Goal: Task Accomplishment & Management: Use online tool/utility

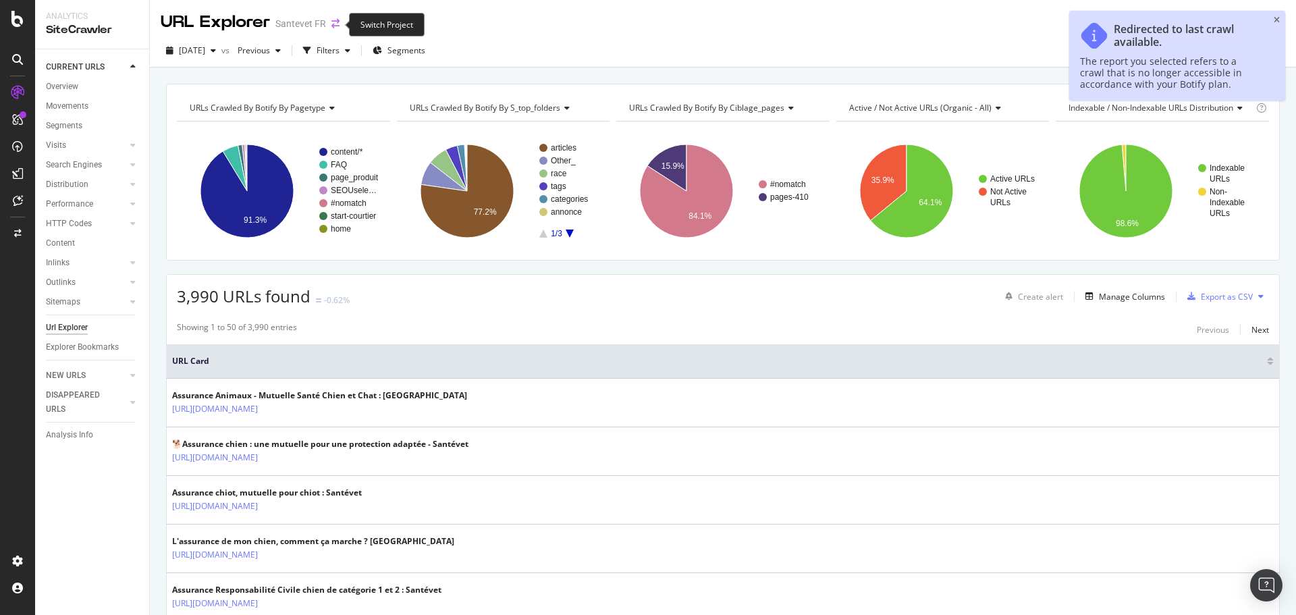
click at [336, 26] on icon "arrow-right-arrow-left" at bounding box center [335, 23] width 8 height 9
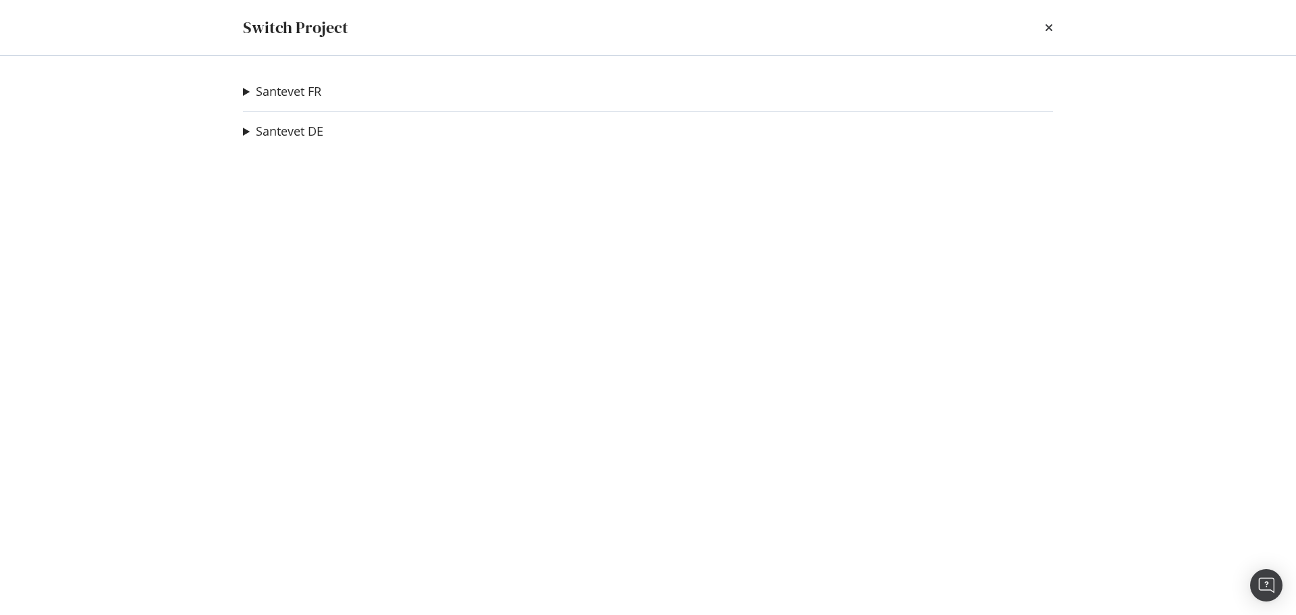
click at [244, 86] on summary "Santevet FR" at bounding box center [282, 92] width 78 height 18
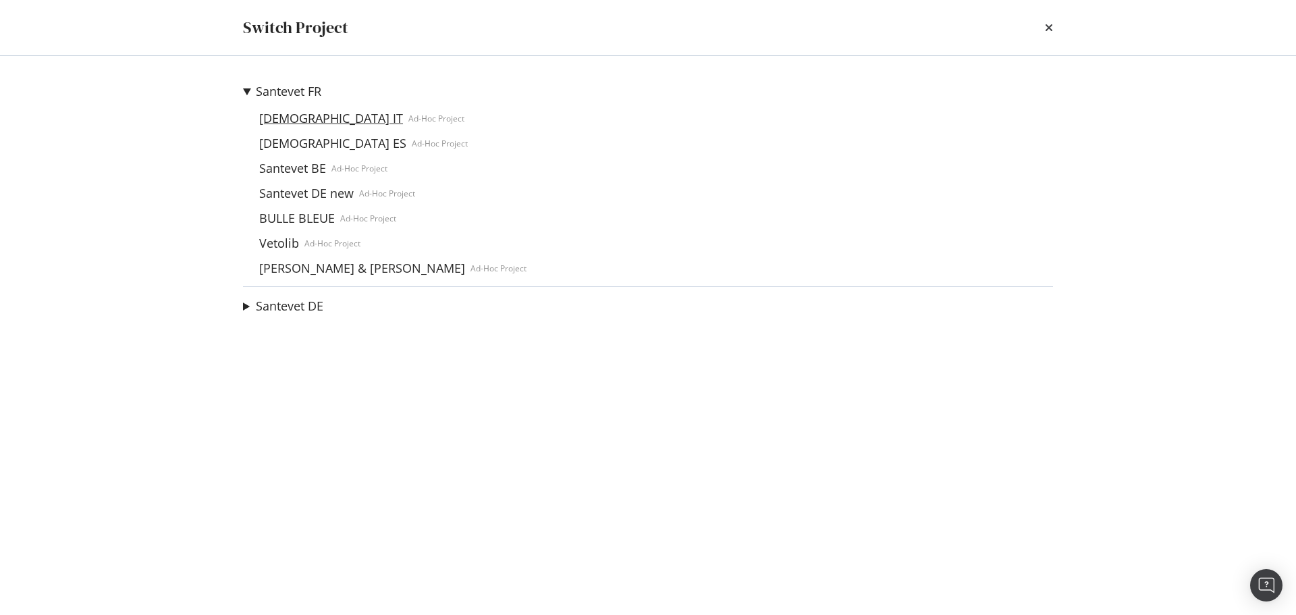
click at [281, 122] on link "Santevet IT" at bounding box center [331, 118] width 155 height 14
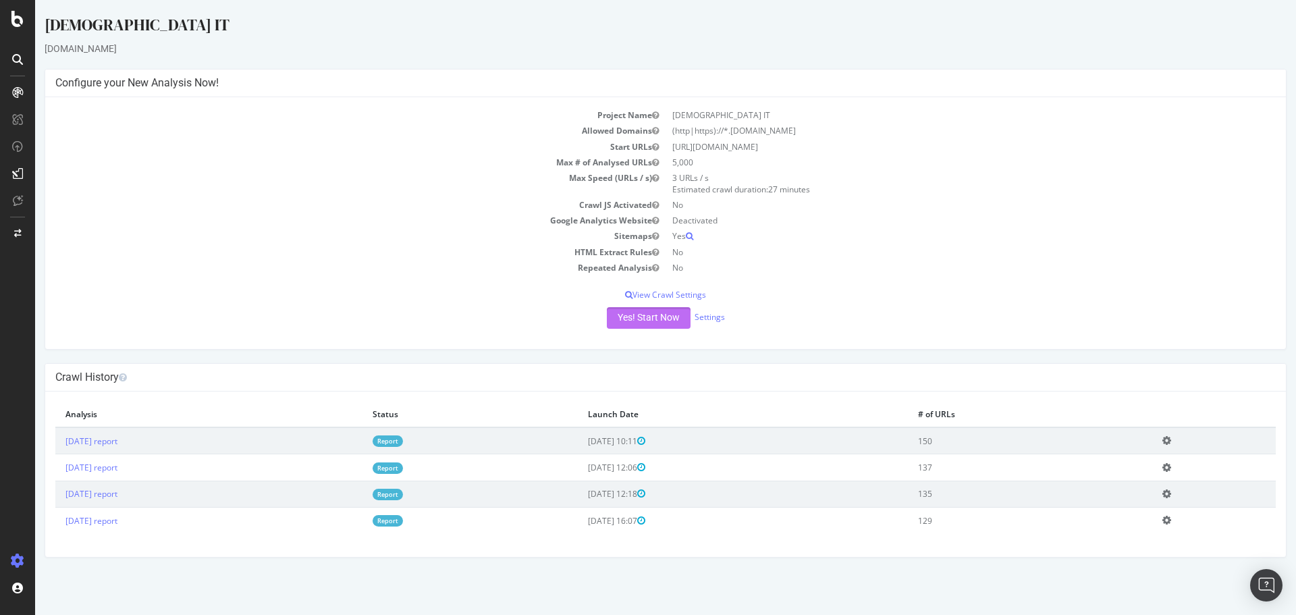
click at [666, 322] on button "Yes! Start Now" at bounding box center [649, 318] width 84 height 22
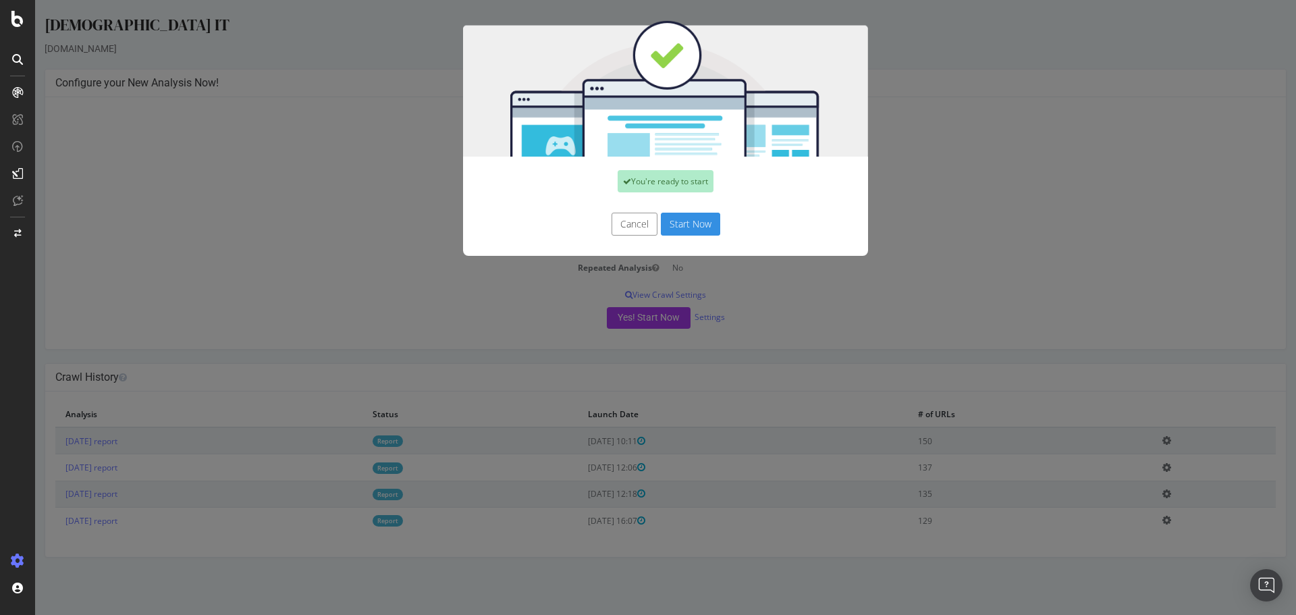
click at [672, 228] on button "Start Now" at bounding box center [690, 224] width 59 height 23
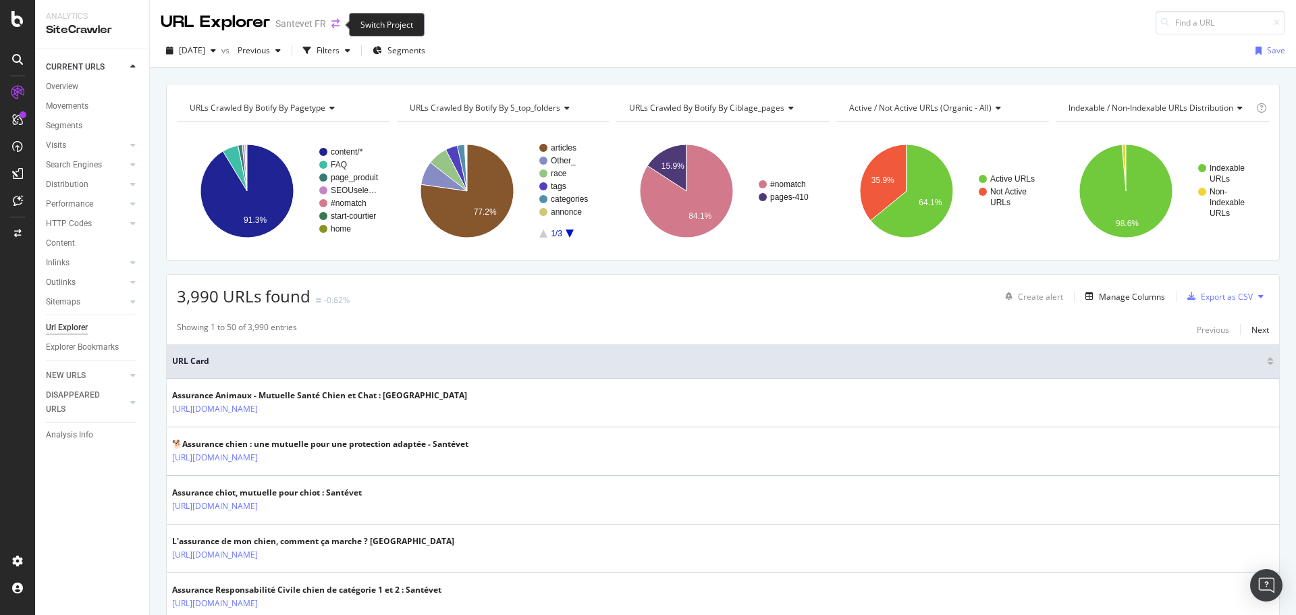
click at [331, 22] on icon "arrow-right-arrow-left" at bounding box center [335, 23] width 8 height 9
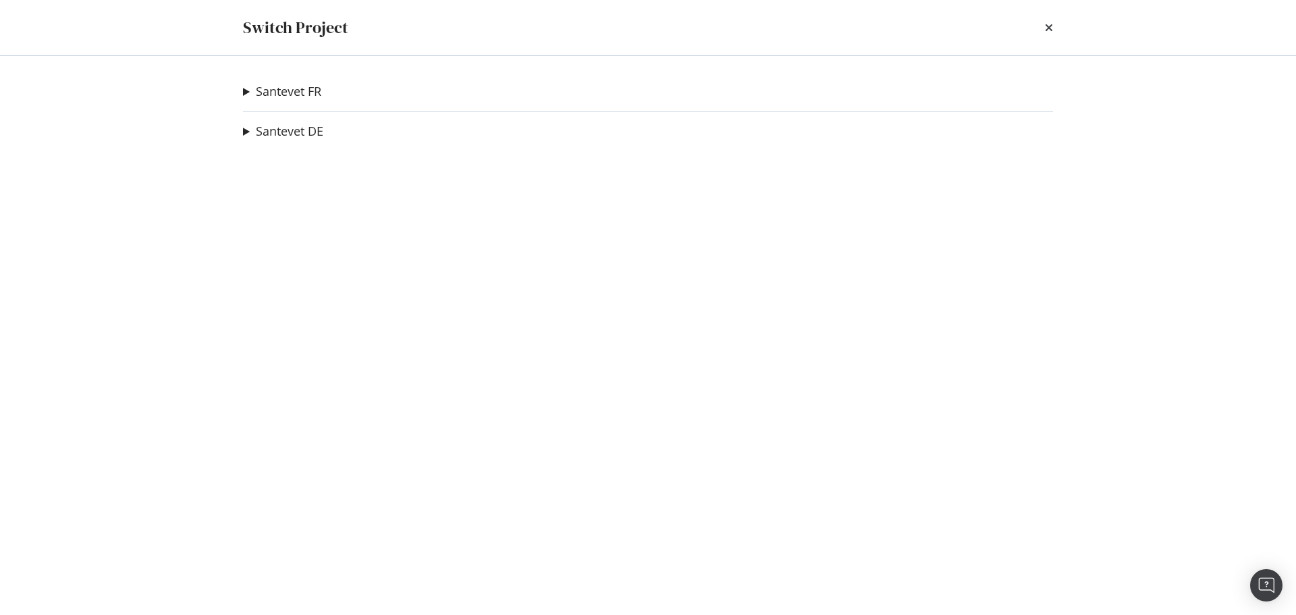
click at [246, 96] on summary "Santevet FR" at bounding box center [282, 92] width 78 height 18
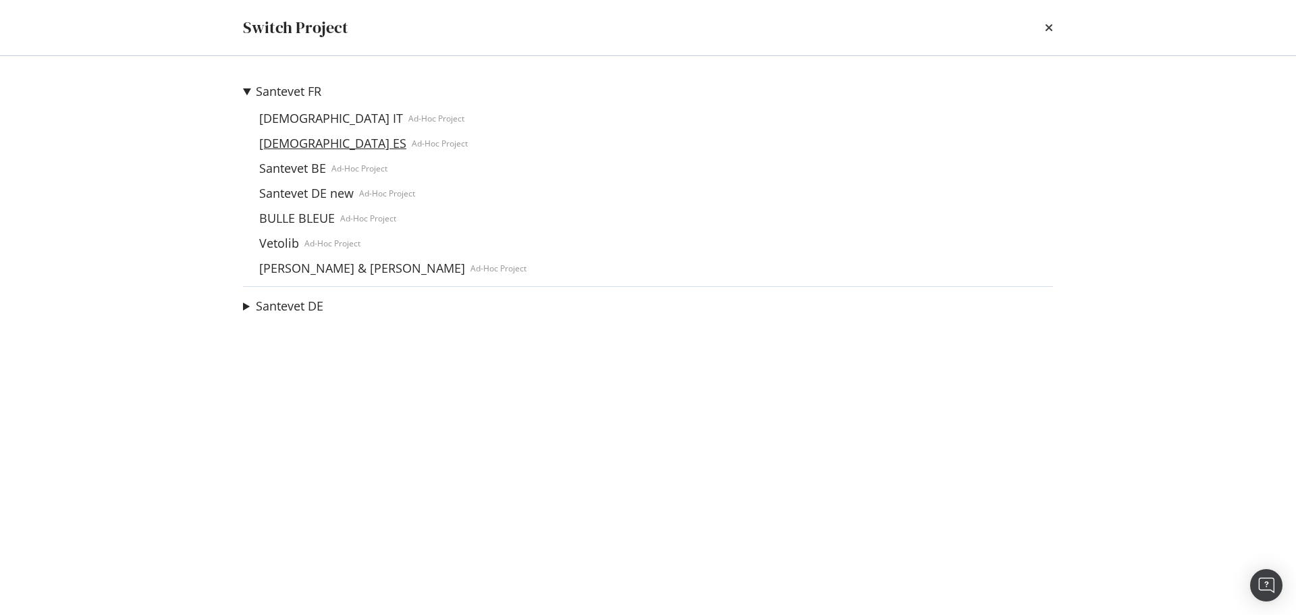
click at [280, 144] on link "Santevet ES" at bounding box center [333, 143] width 158 height 14
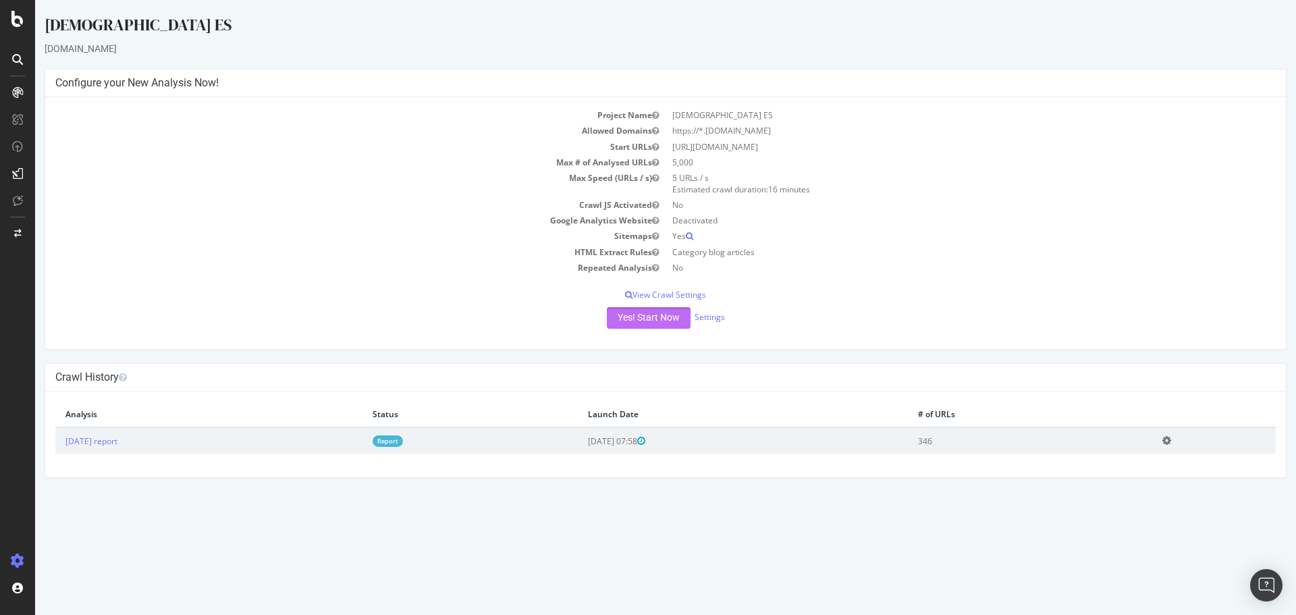
click at [622, 315] on button "Yes! Start Now" at bounding box center [649, 318] width 84 height 22
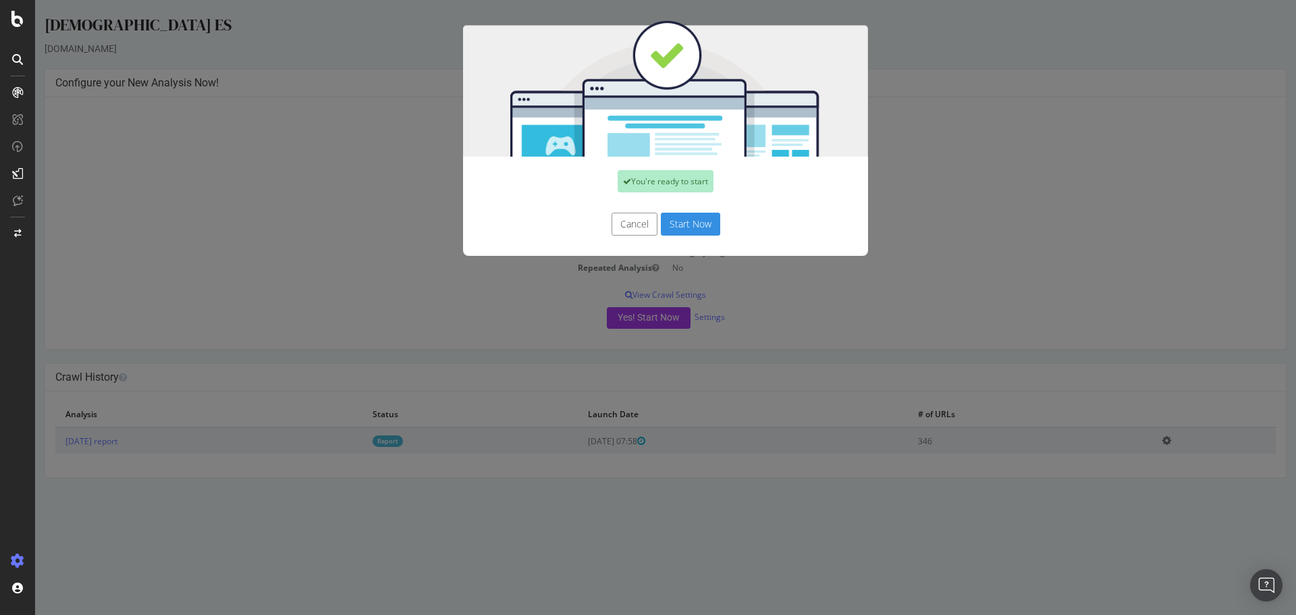
click at [675, 219] on button "Start Now" at bounding box center [690, 224] width 59 height 23
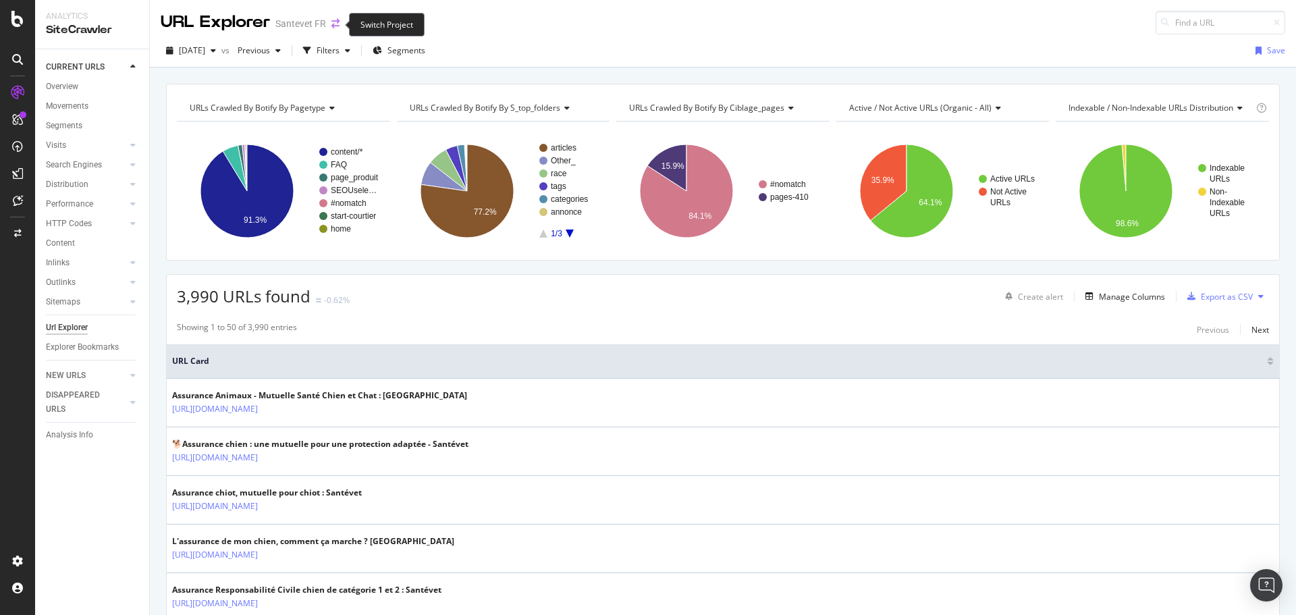
click at [336, 26] on icon "arrow-right-arrow-left" at bounding box center [335, 23] width 8 height 9
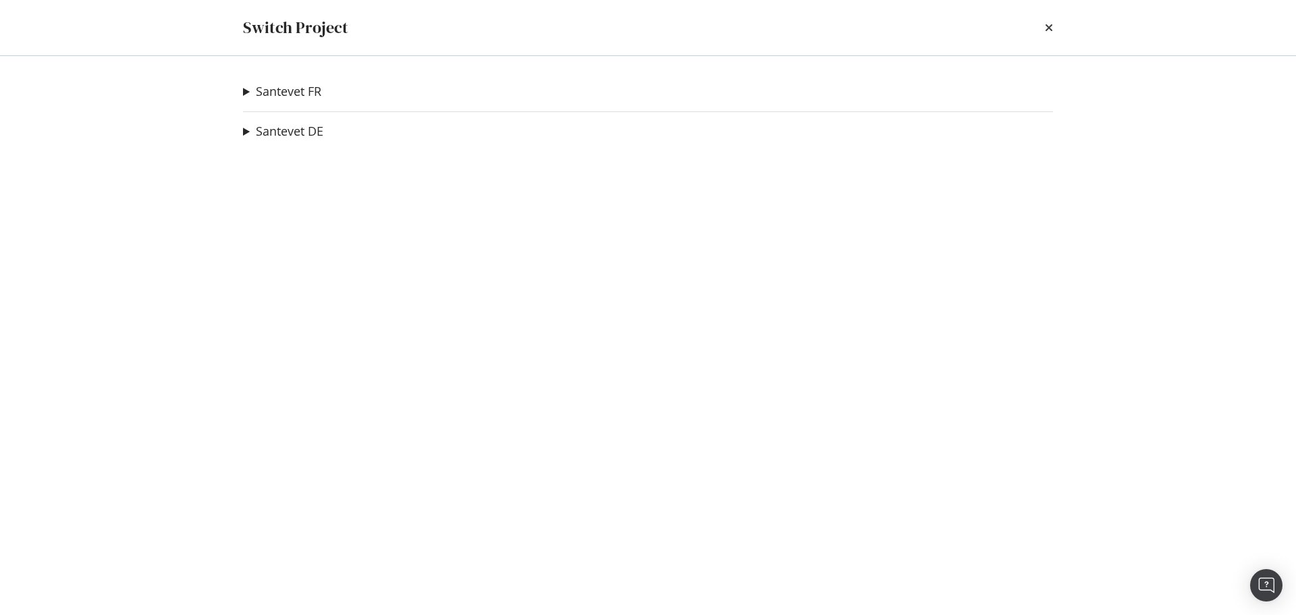
click at [249, 88] on summary "Santevet FR" at bounding box center [282, 92] width 78 height 18
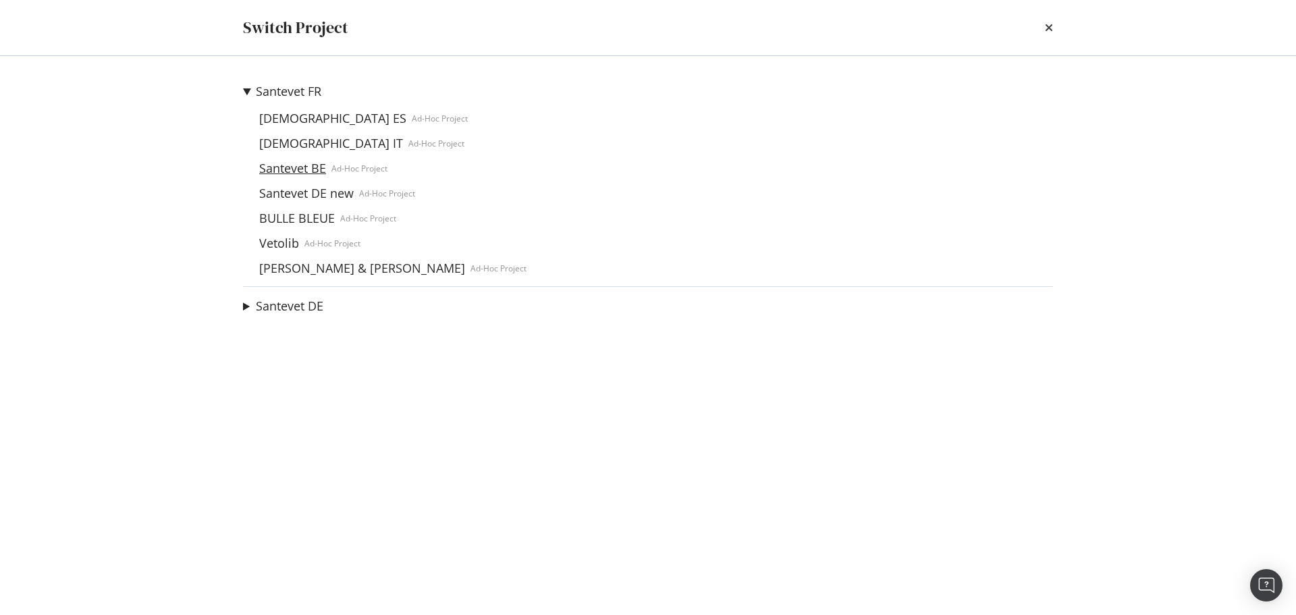
click at [279, 162] on link "Santevet BE" at bounding box center [293, 168] width 78 height 14
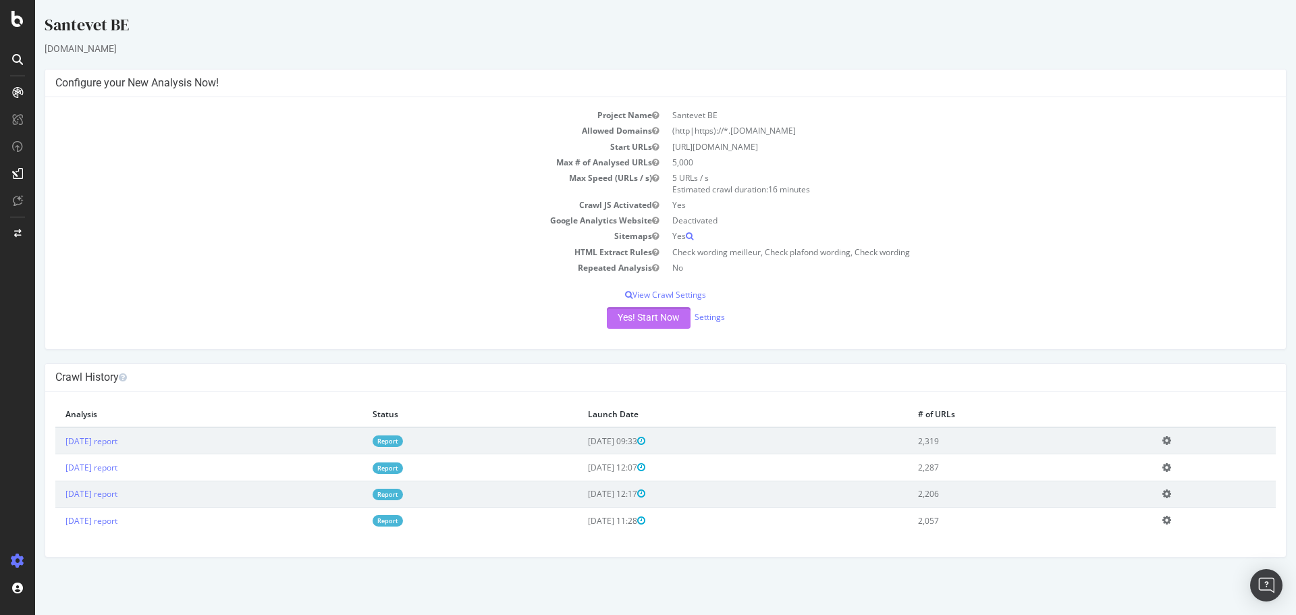
click at [631, 323] on button "Yes! Start Now" at bounding box center [649, 318] width 84 height 22
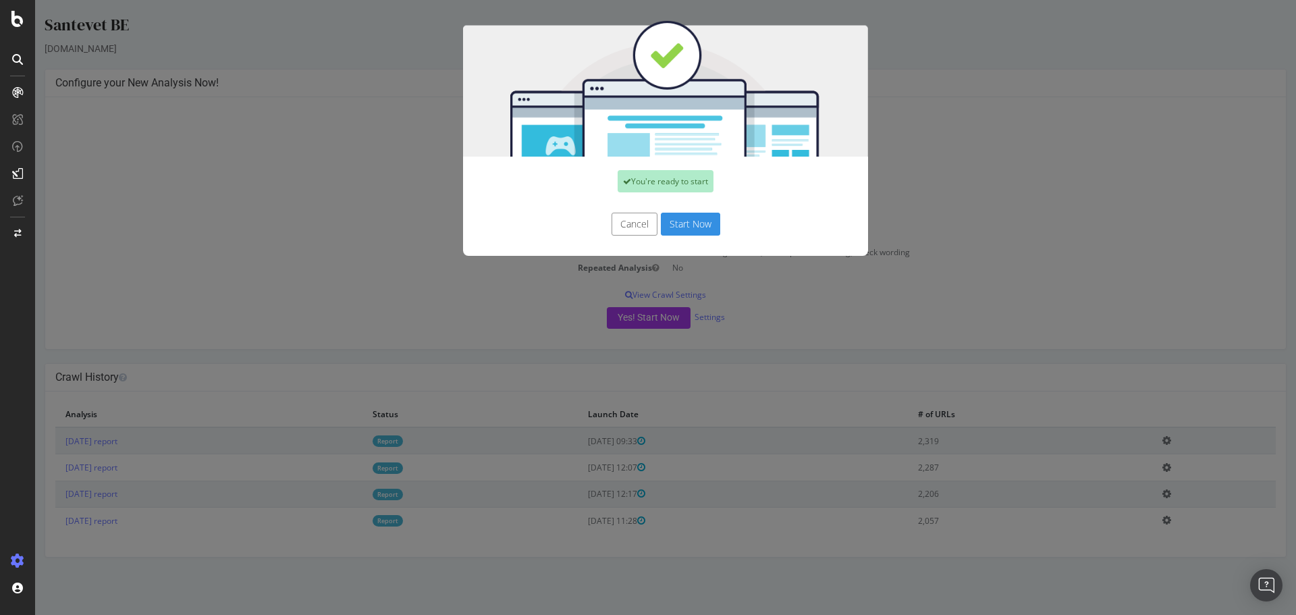
click at [680, 232] on button "Start Now" at bounding box center [690, 224] width 59 height 23
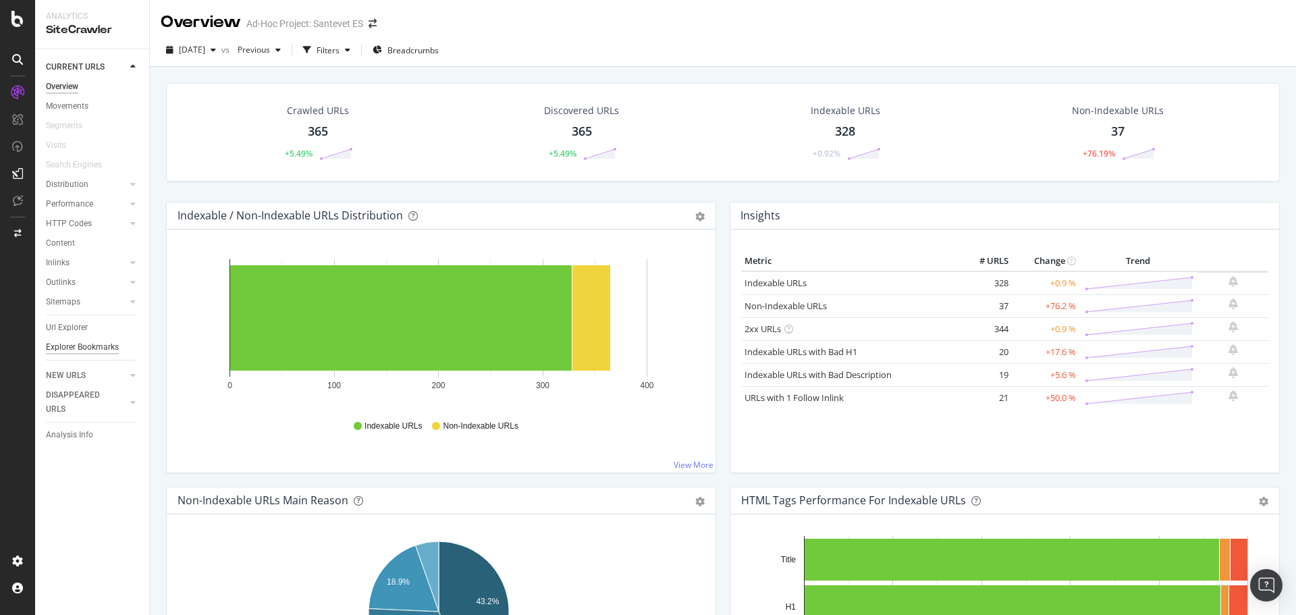
click at [88, 348] on div "Explorer Bookmarks" at bounding box center [82, 347] width 73 height 14
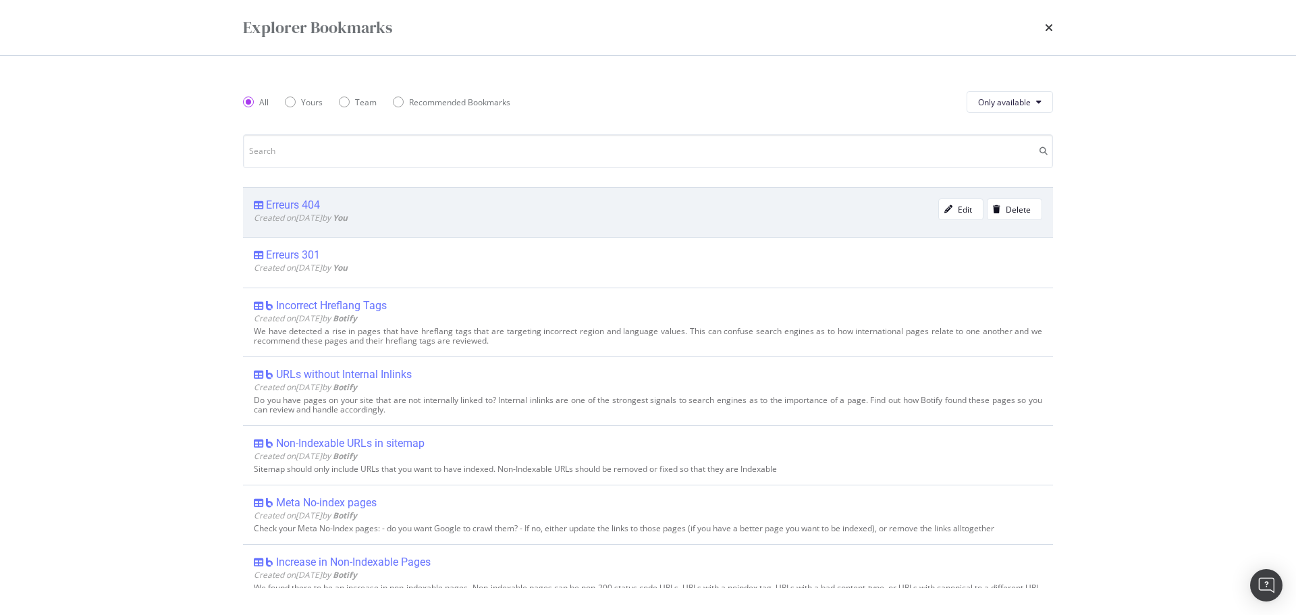
click at [305, 201] on div "Erreurs 404" at bounding box center [293, 205] width 54 height 14
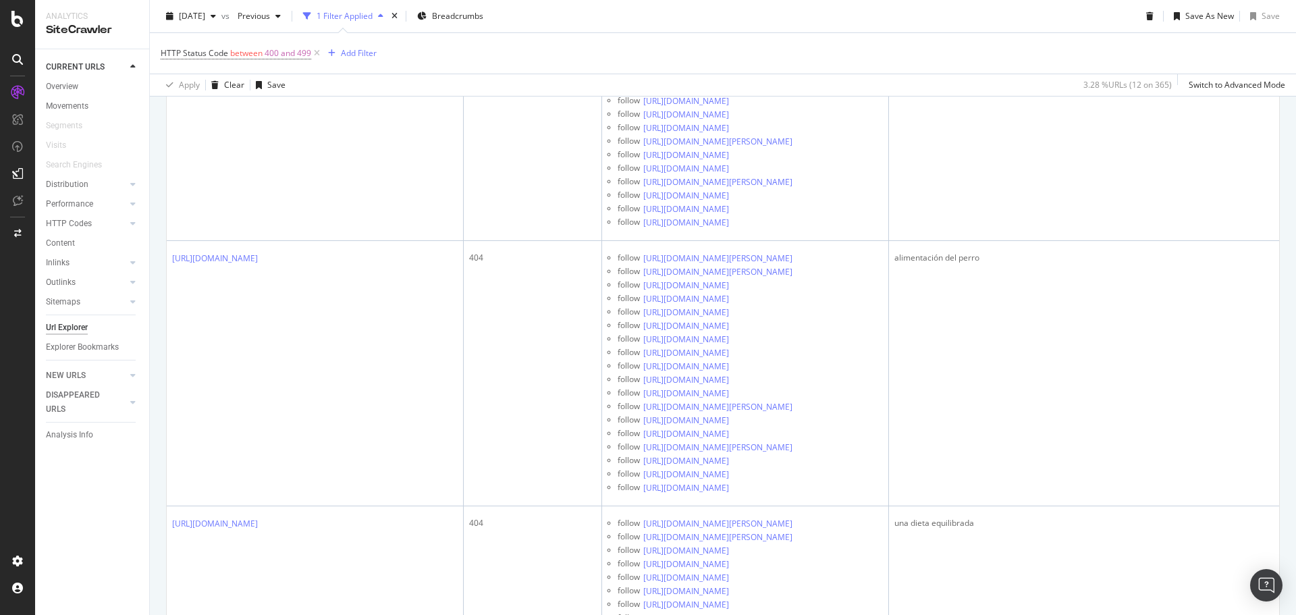
scroll to position [4793, 0]
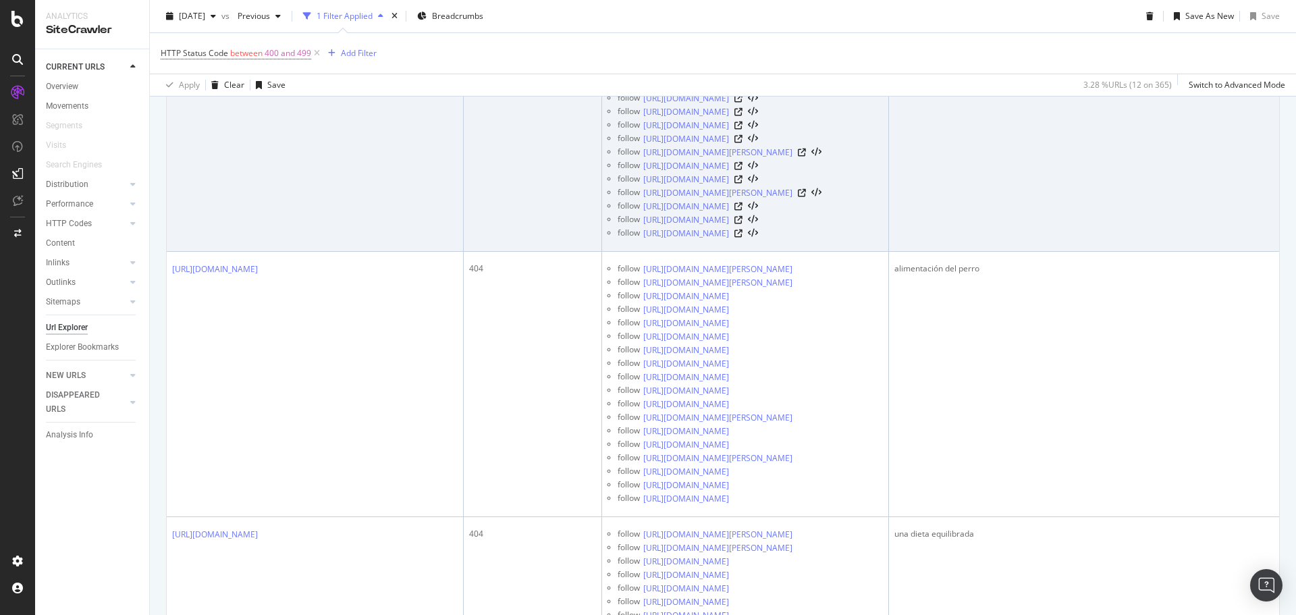
drag, startPoint x: 1036, startPoint y: 492, endPoint x: 960, endPoint y: 500, distance: 76.6
click at [960, 252] on td "alimentación" at bounding box center [1084, 118] width 390 height 265
copy div "alimentación"
click at [806, 8] on icon at bounding box center [802, 4] width 8 height 8
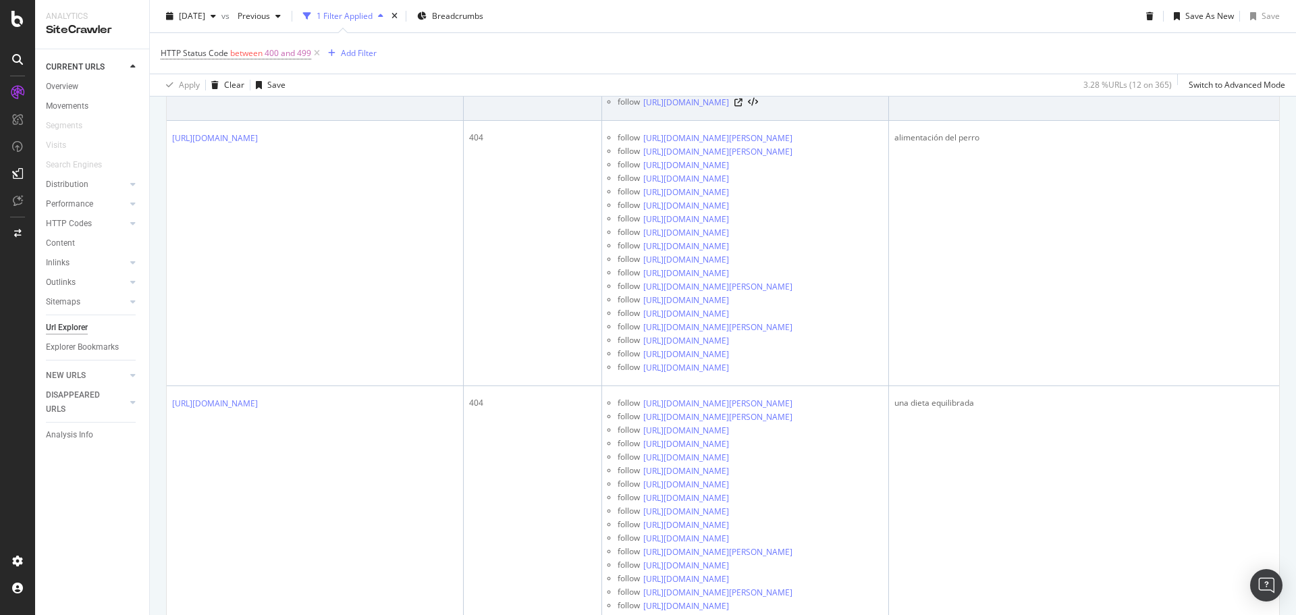
scroll to position [4928, 0]
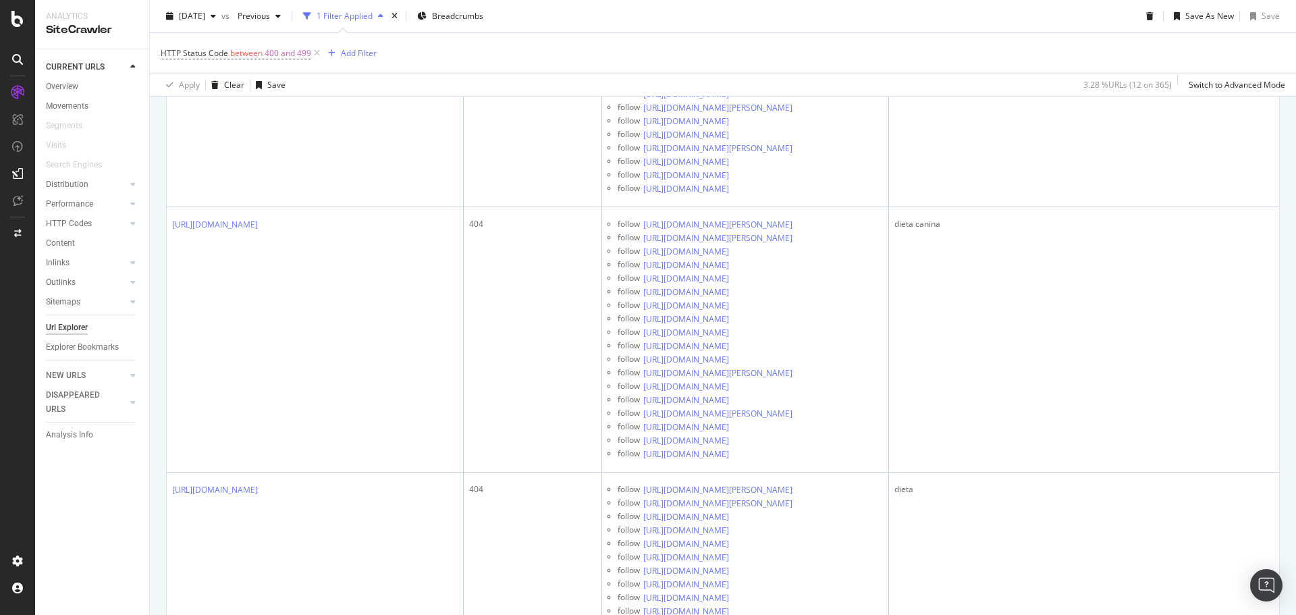
scroll to position [6403, 0]
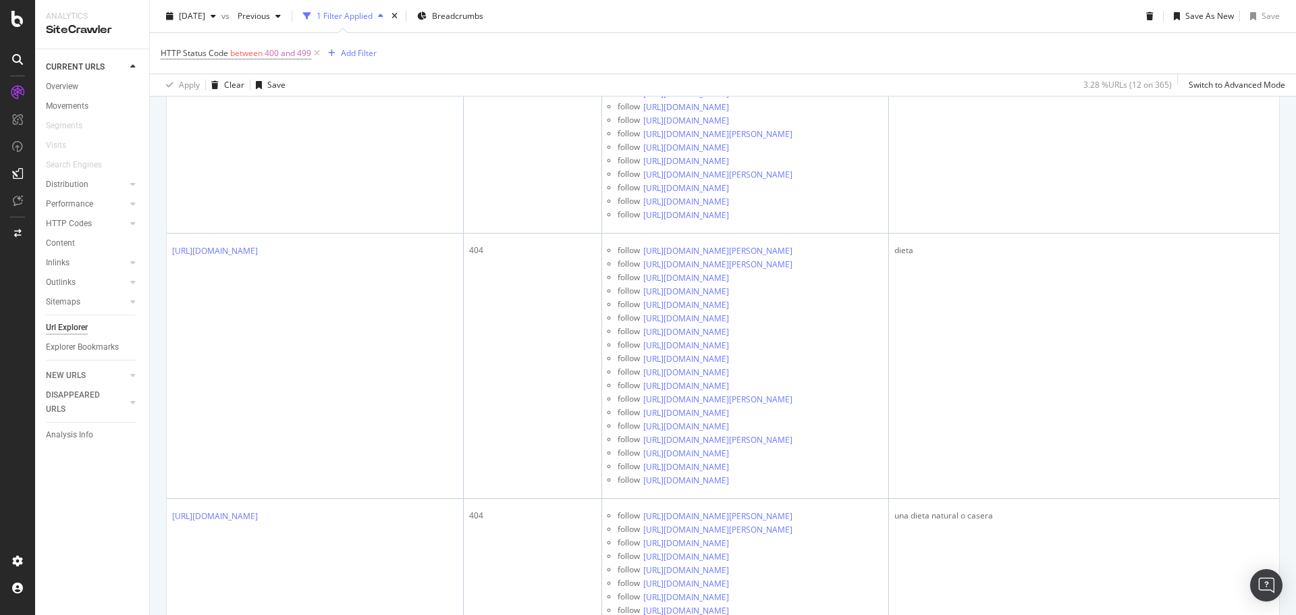
drag, startPoint x: 450, startPoint y: 158, endPoint x: 300, endPoint y: 158, distance: 149.9
copy div "como-alimentar-a-mi-perro"
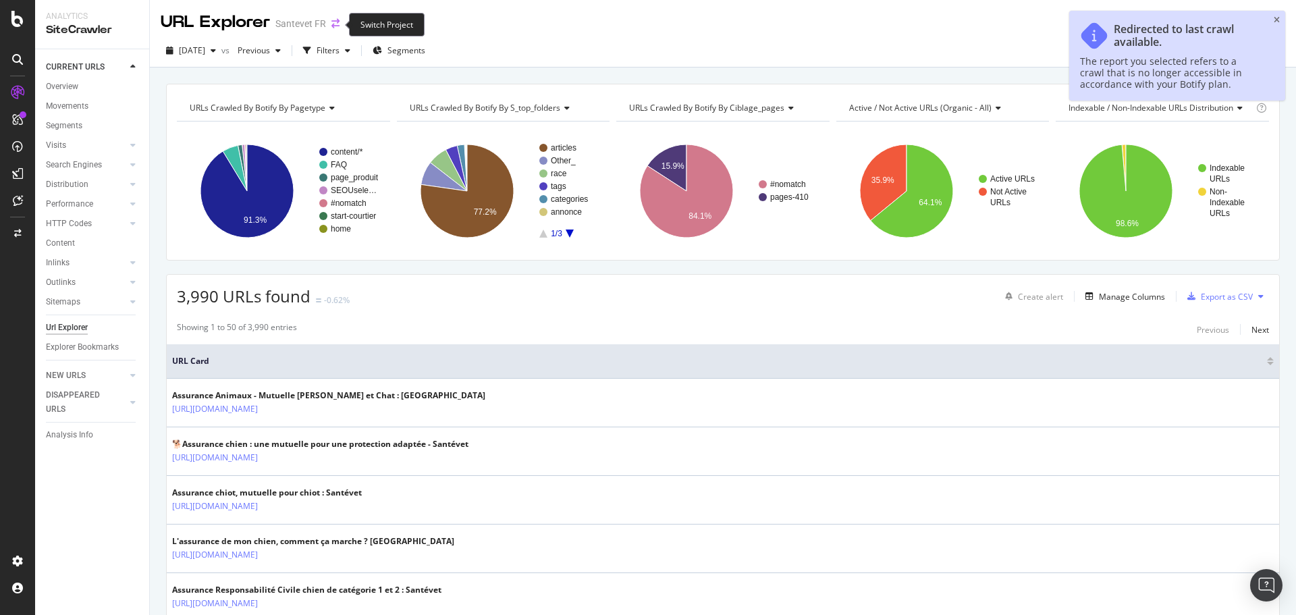
click at [331, 26] on icon "arrow-right-arrow-left" at bounding box center [335, 23] width 8 height 9
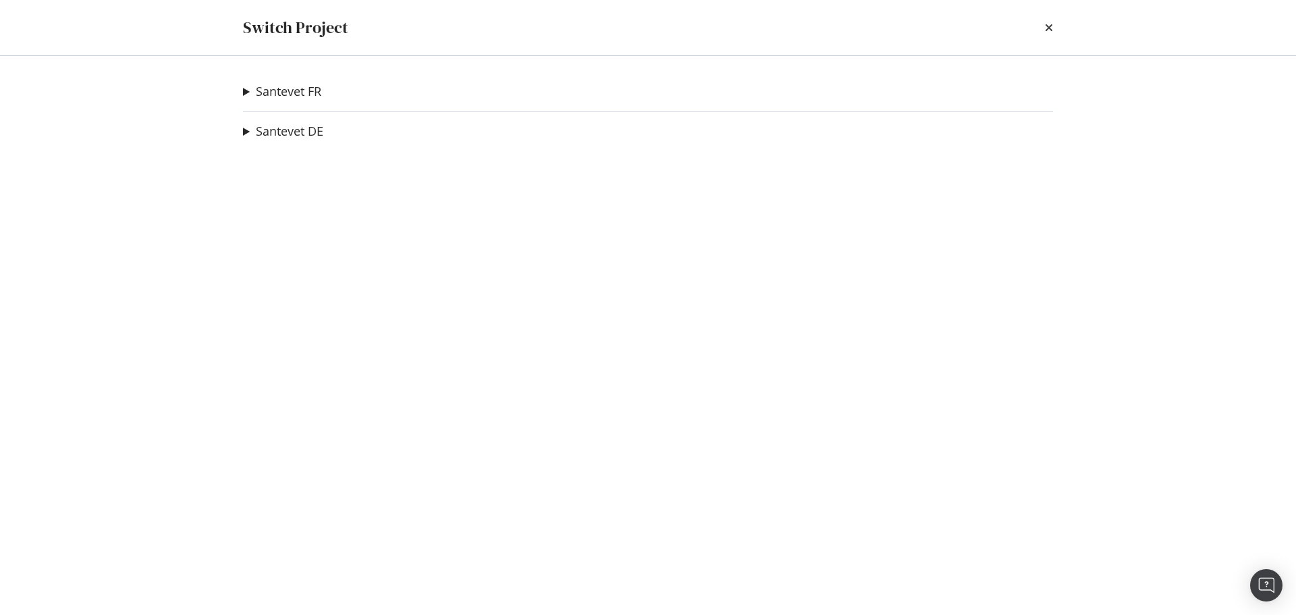
click at [243, 92] on summary "Santevet FR" at bounding box center [282, 92] width 78 height 18
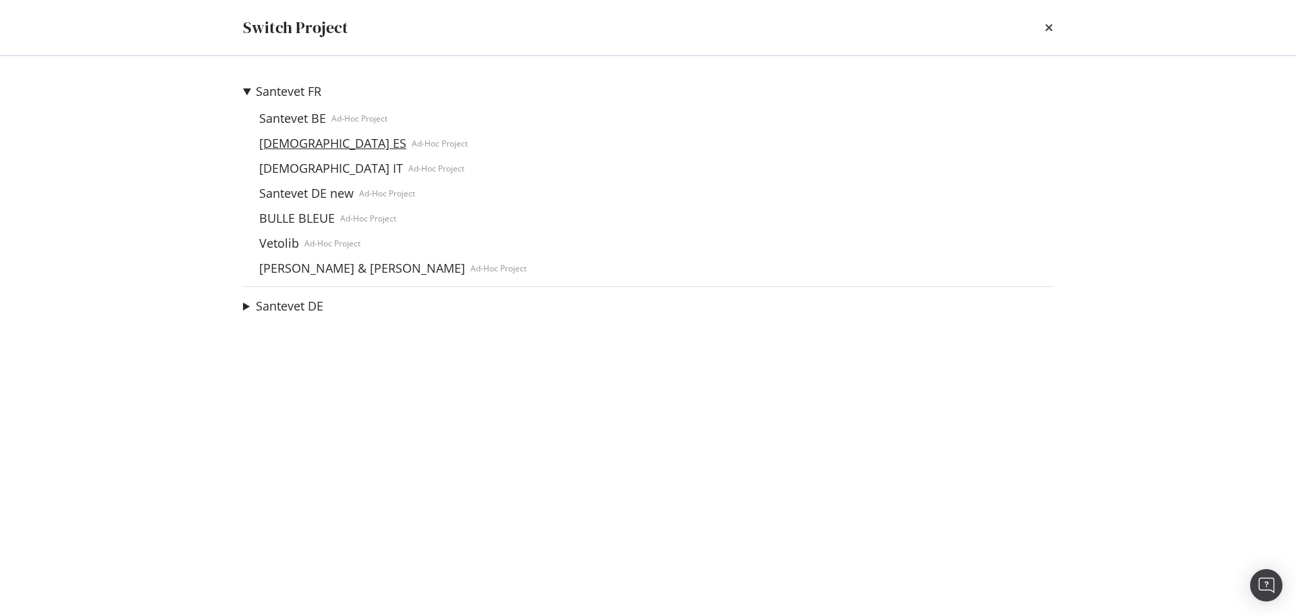
click at [294, 136] on link "Santevet ES" at bounding box center [333, 143] width 158 height 14
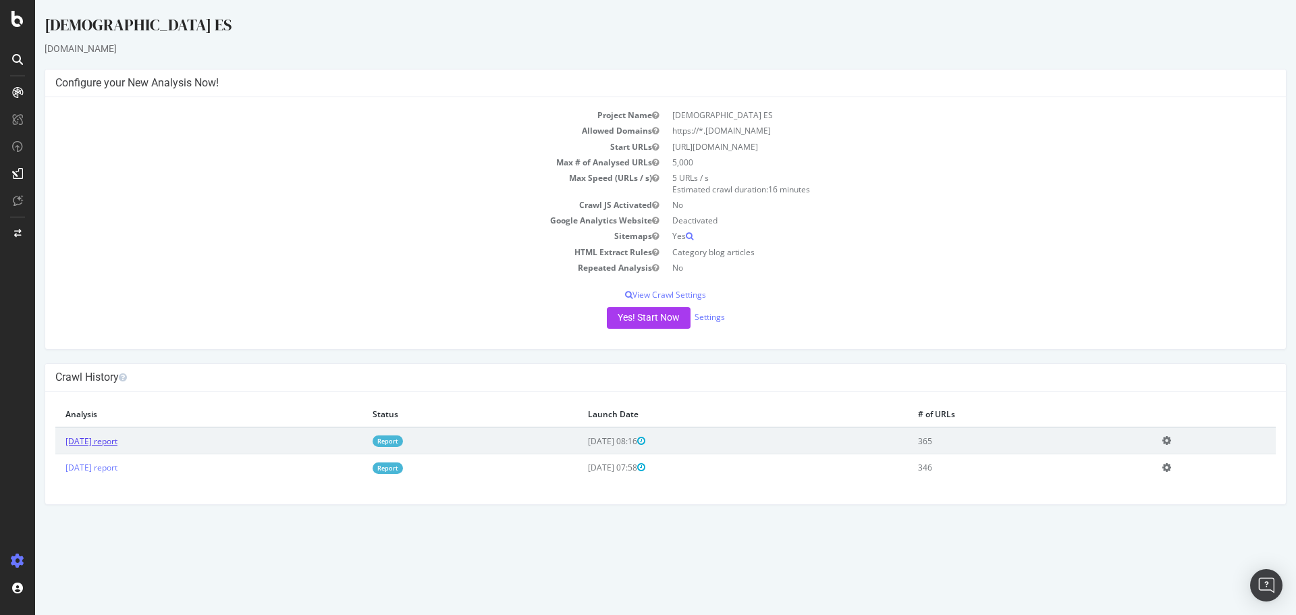
click at [103, 437] on link "2025 Sep. 4th report" at bounding box center [91, 440] width 52 height 11
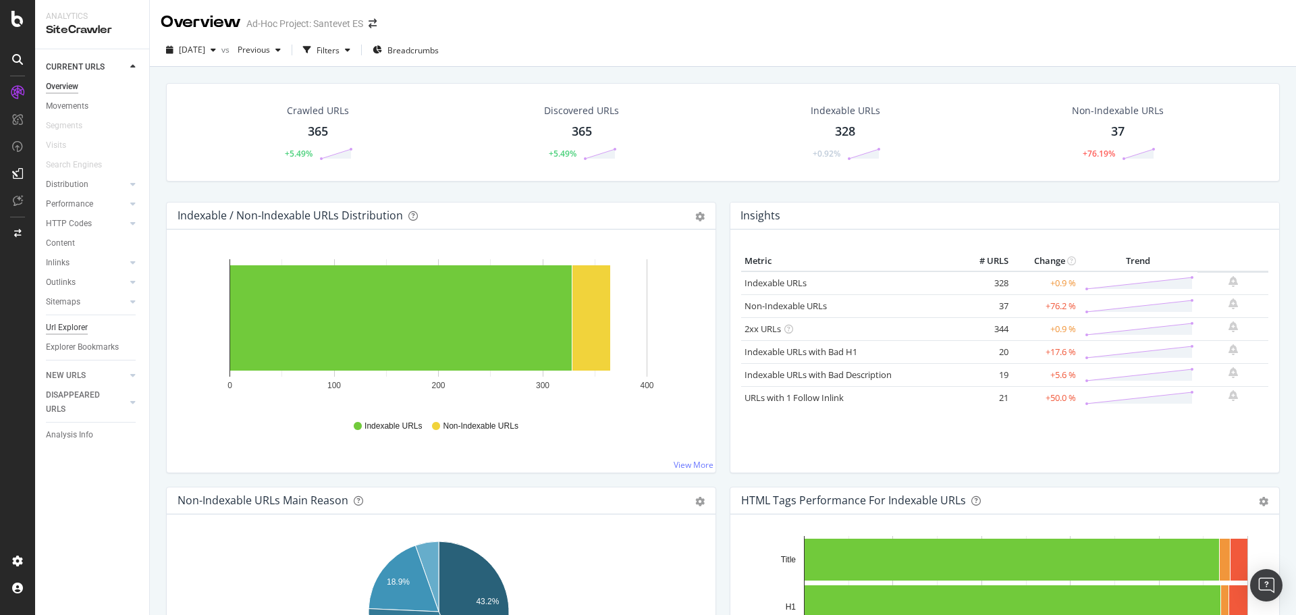
click at [61, 329] on div "Url Explorer" at bounding box center [67, 328] width 42 height 14
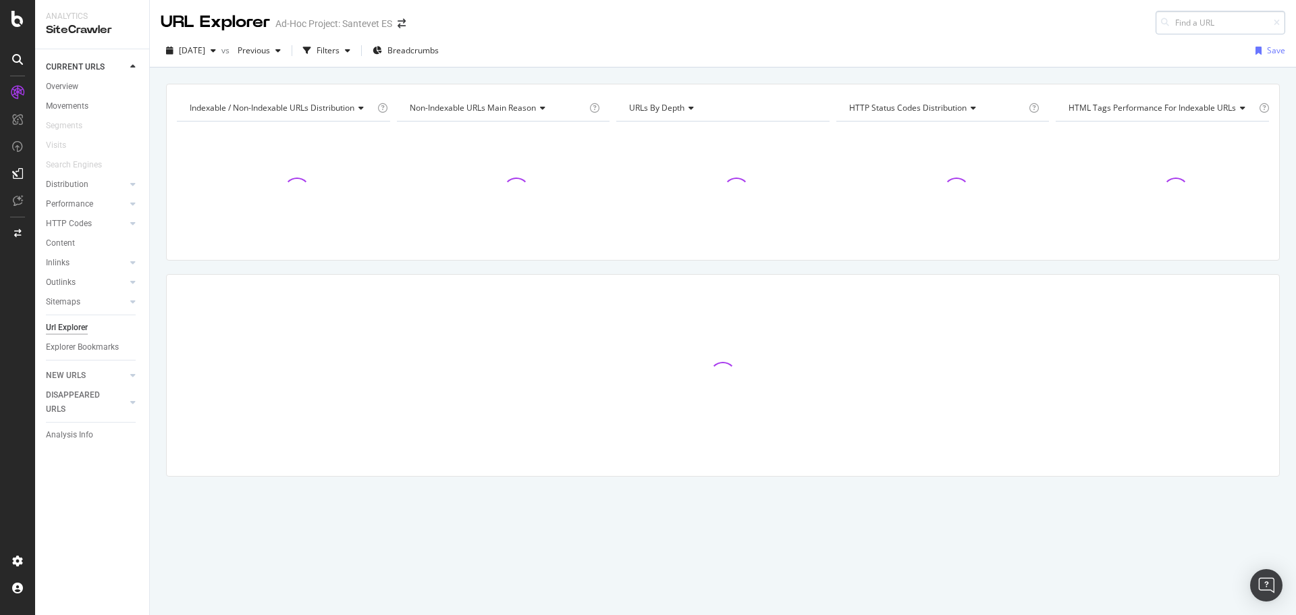
click at [1198, 22] on input at bounding box center [1221, 23] width 130 height 24
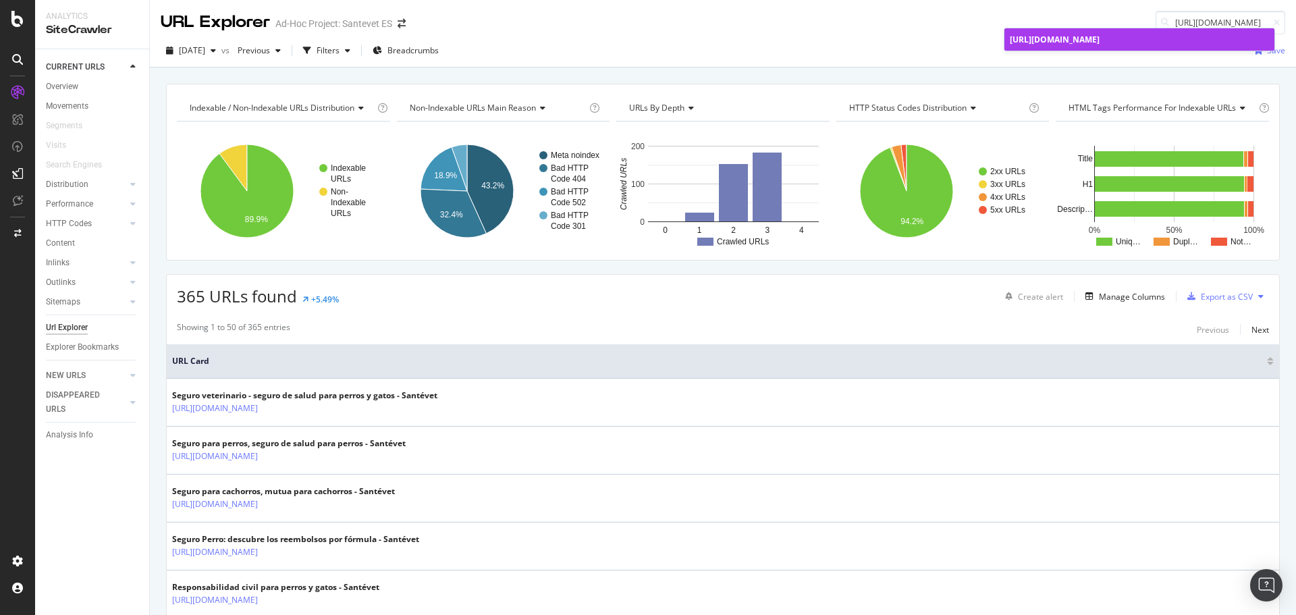
type input "https://www.santevet.es/articulo/como-alimentar-a-mi-perro"
click at [1159, 32] on link "https://www.santevet.es/articulo/como-alimentar-a-mi-perro" at bounding box center [1140, 39] width 270 height 22
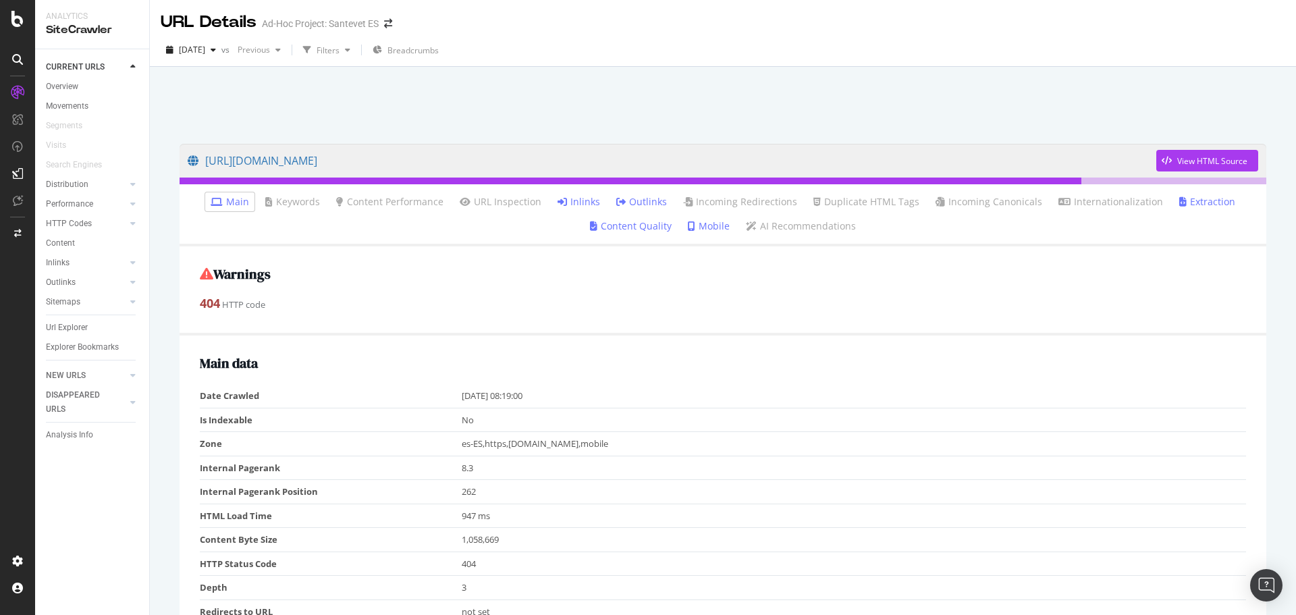
click at [591, 203] on link "Inlinks" at bounding box center [579, 202] width 43 height 14
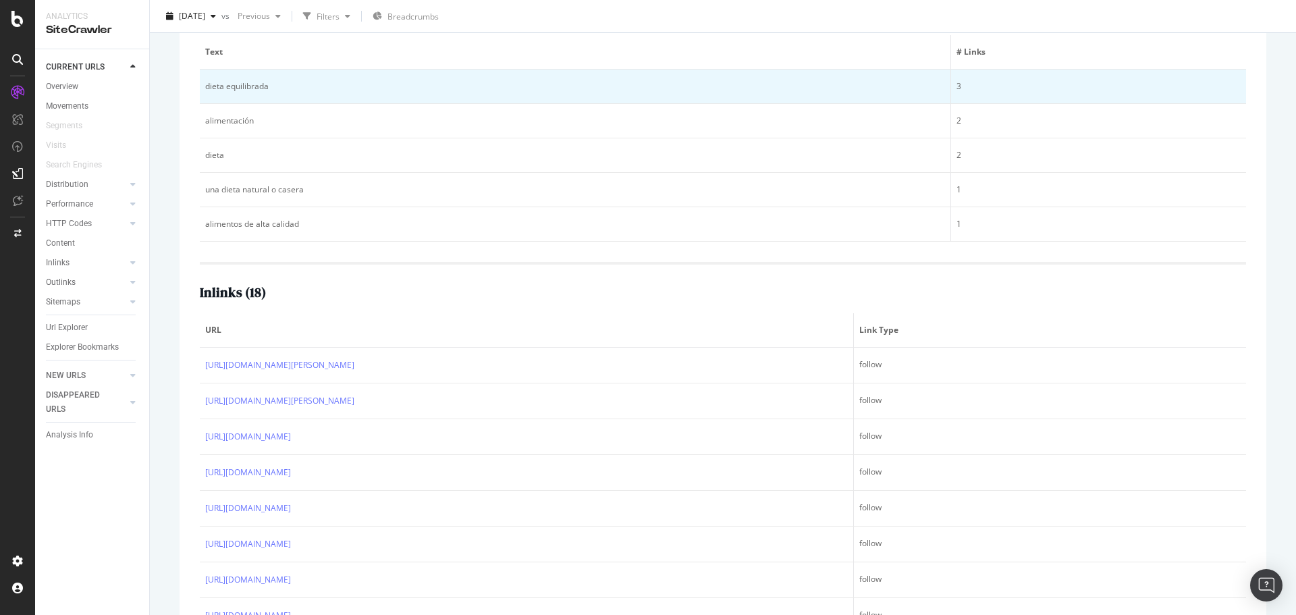
scroll to position [270, 0]
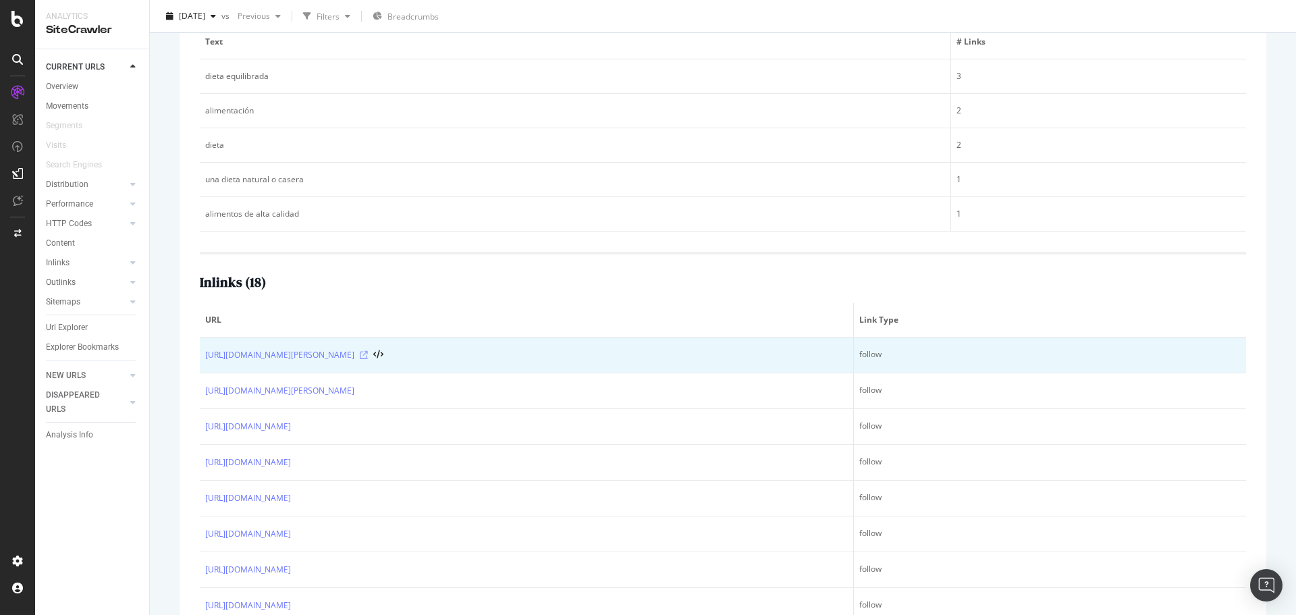
click at [368, 352] on icon at bounding box center [364, 355] width 8 height 8
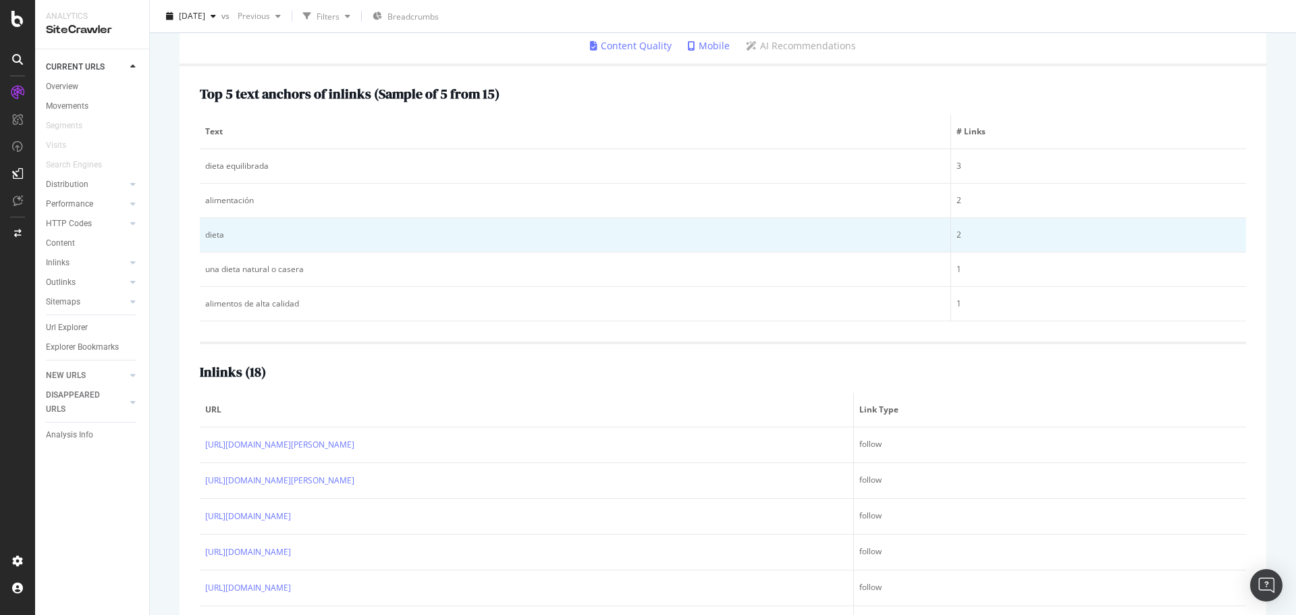
scroll to position [0, 0]
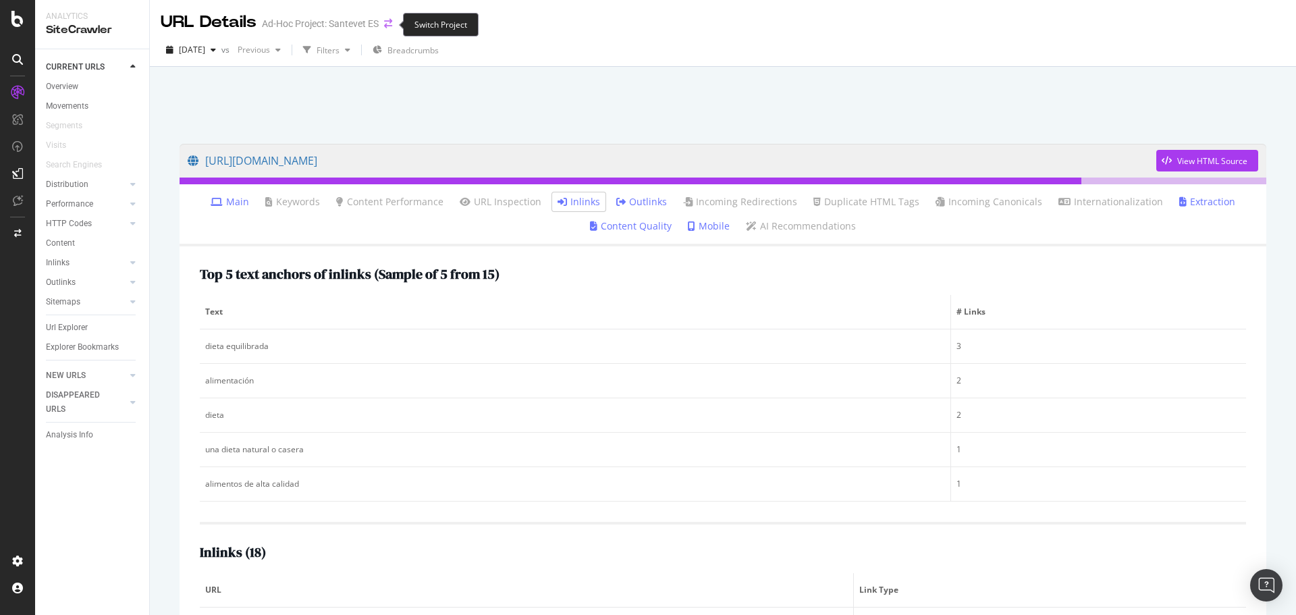
click at [389, 24] on icon "arrow-right-arrow-left" at bounding box center [388, 23] width 8 height 9
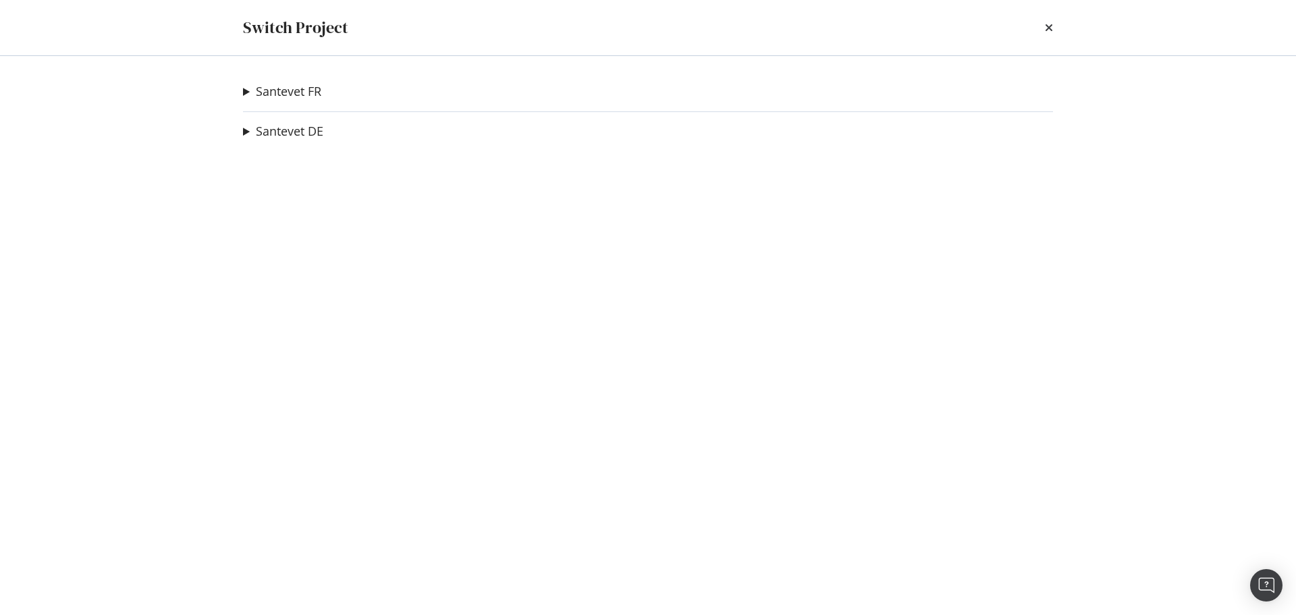
click at [248, 92] on summary "Santevet FR" at bounding box center [282, 92] width 78 height 18
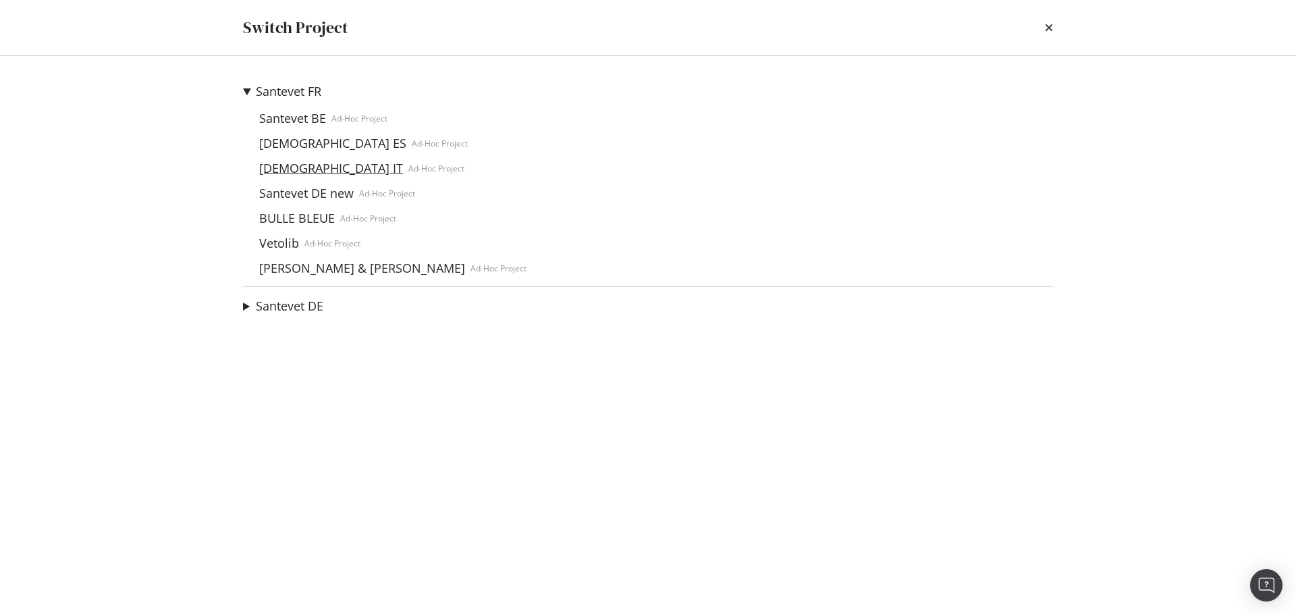
click at [277, 168] on link "[DEMOGRAPHIC_DATA] IT" at bounding box center [331, 168] width 155 height 14
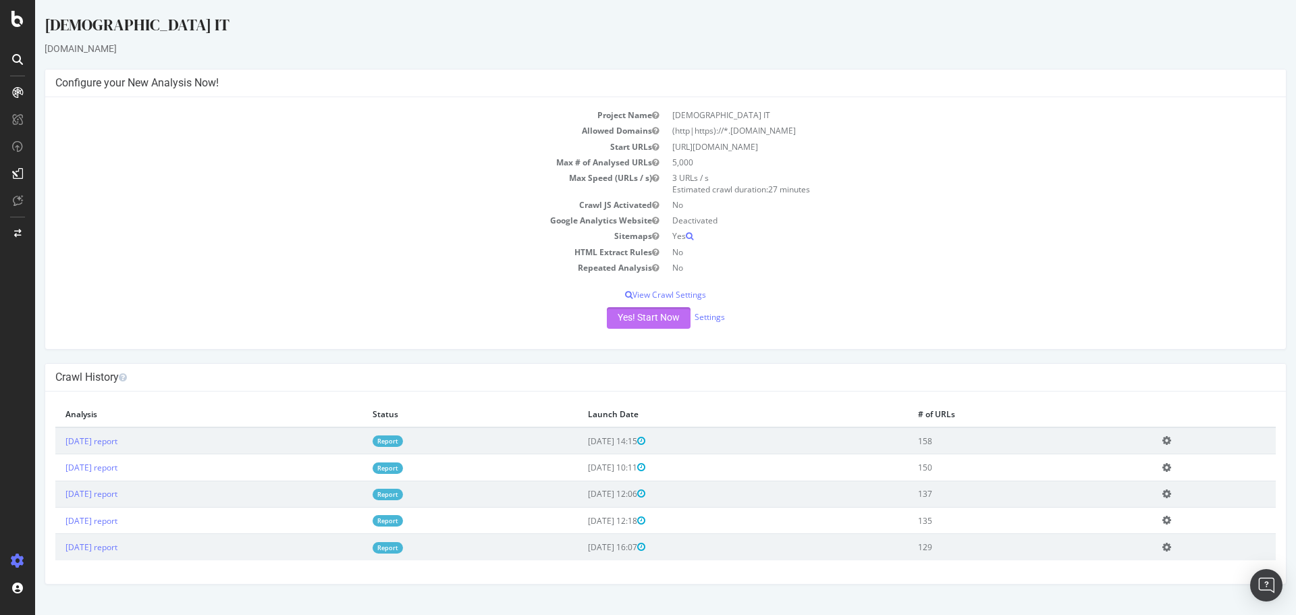
click at [618, 313] on button "Yes! Start Now" at bounding box center [649, 318] width 84 height 22
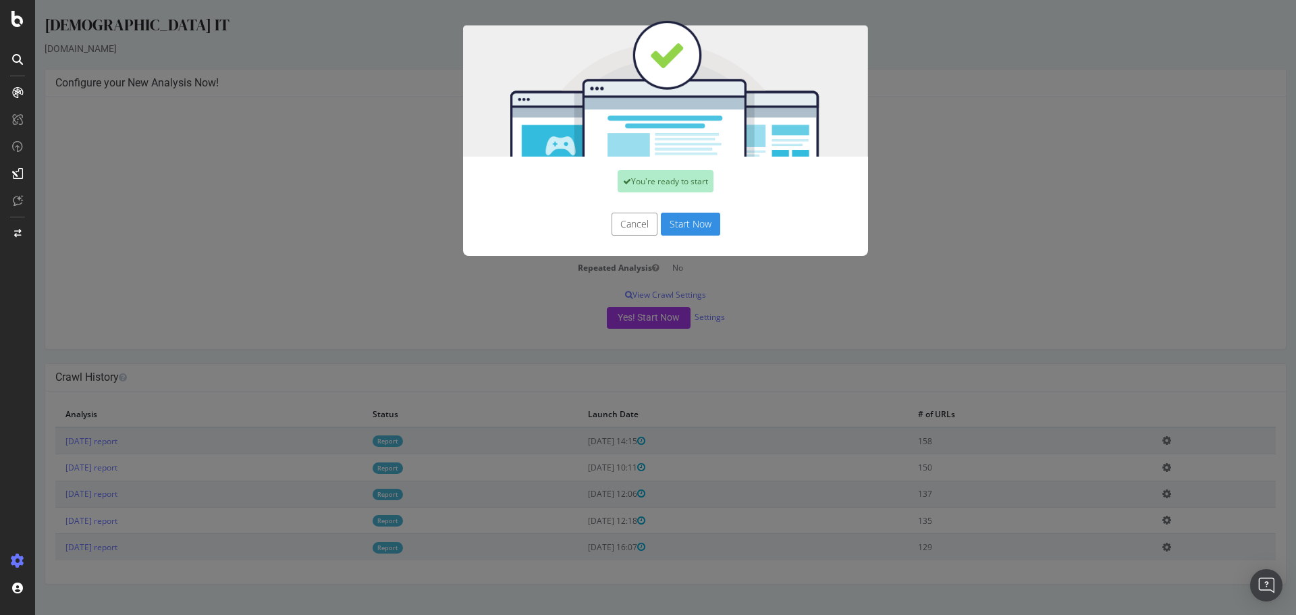
click at [670, 228] on button "Start Now" at bounding box center [690, 224] width 59 height 23
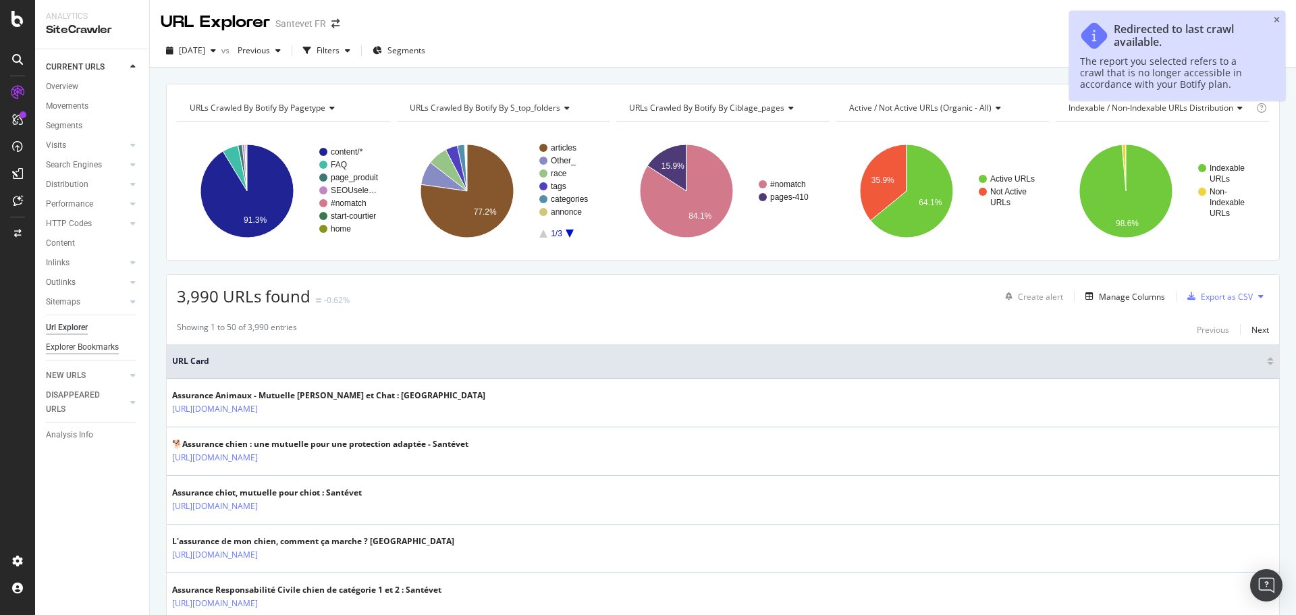
click at [93, 349] on div "Explorer Bookmarks" at bounding box center [82, 347] width 73 height 14
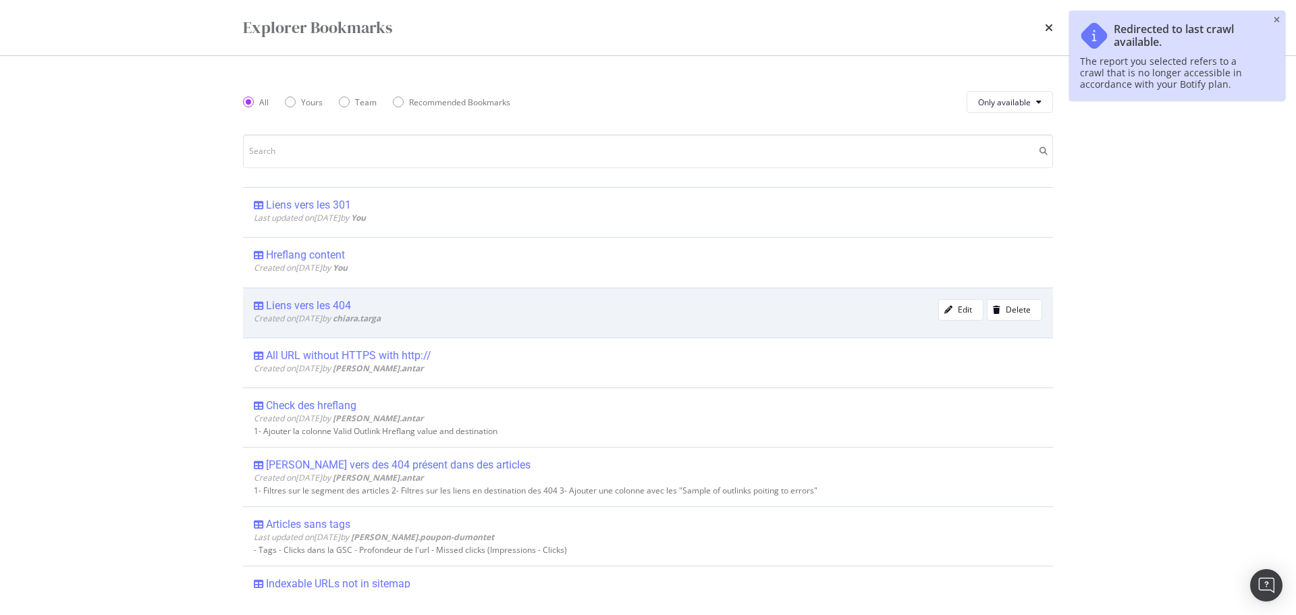
click at [267, 309] on div "Liens vers les 404" at bounding box center [308, 306] width 85 height 14
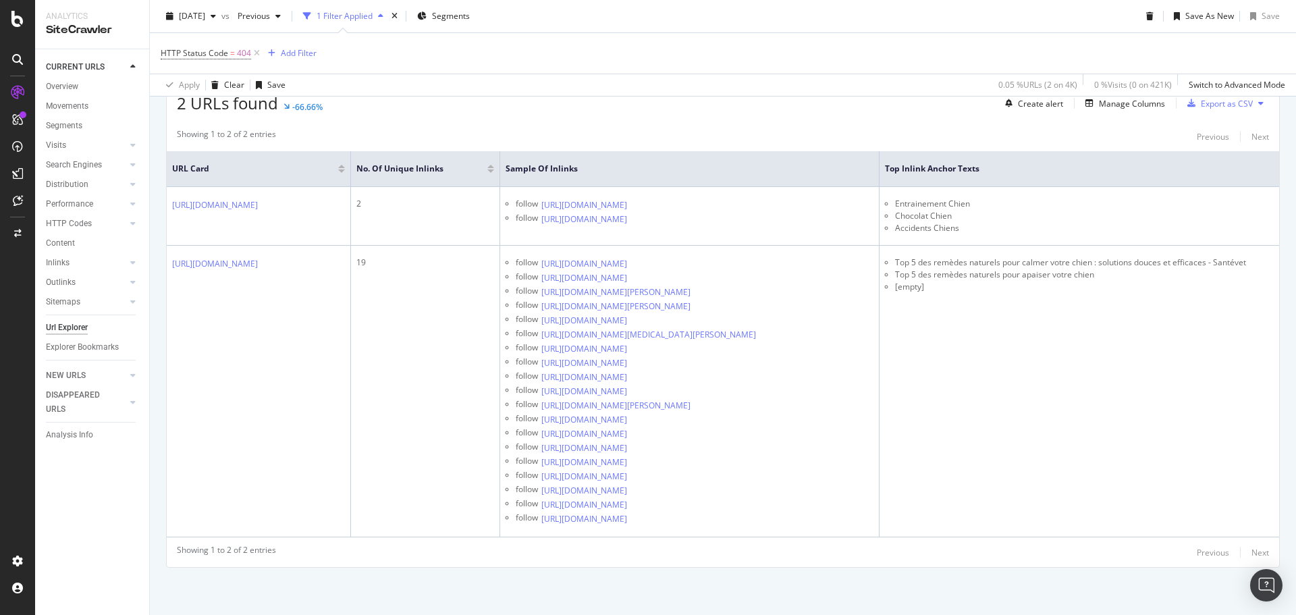
scroll to position [405, 0]
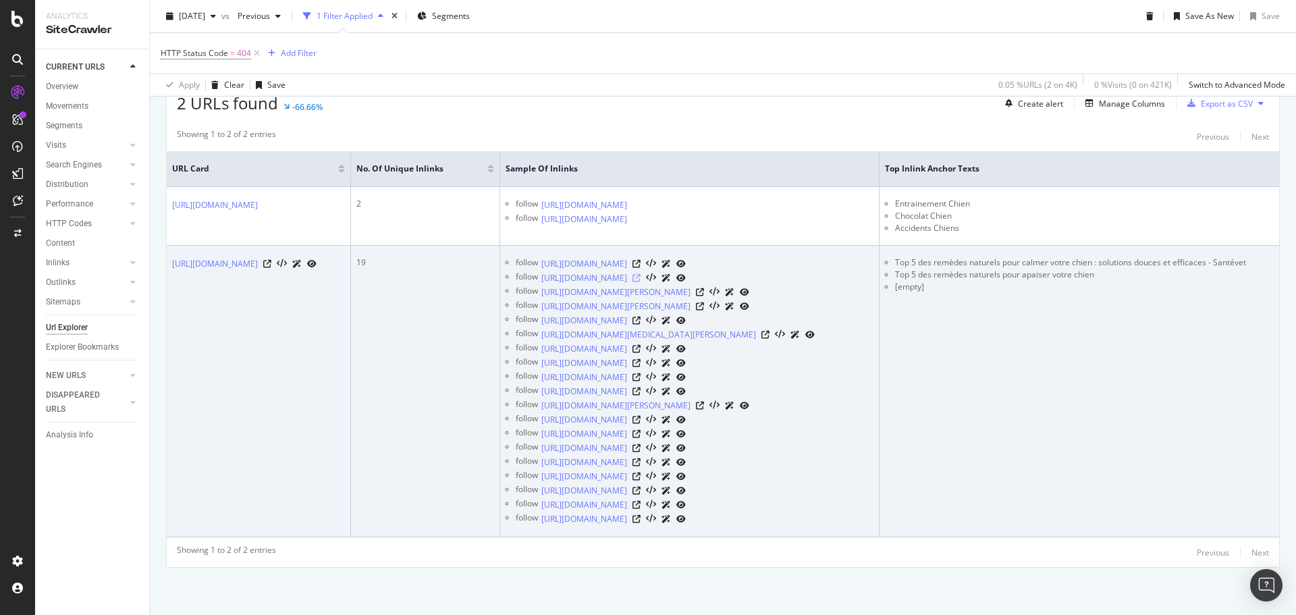
click at [641, 274] on icon at bounding box center [637, 278] width 8 height 8
click at [963, 281] on li "[empty]" at bounding box center [1084, 287] width 379 height 12
drag, startPoint x: 1141, startPoint y: 188, endPoint x: 928, endPoint y: 181, distance: 212.8
click at [928, 269] on li "Top 5 des remèdes naturels pour apaiser votre chien" at bounding box center [1084, 275] width 379 height 12
copy li "Top 5 des remèdes naturels pour apaiser votre chien"
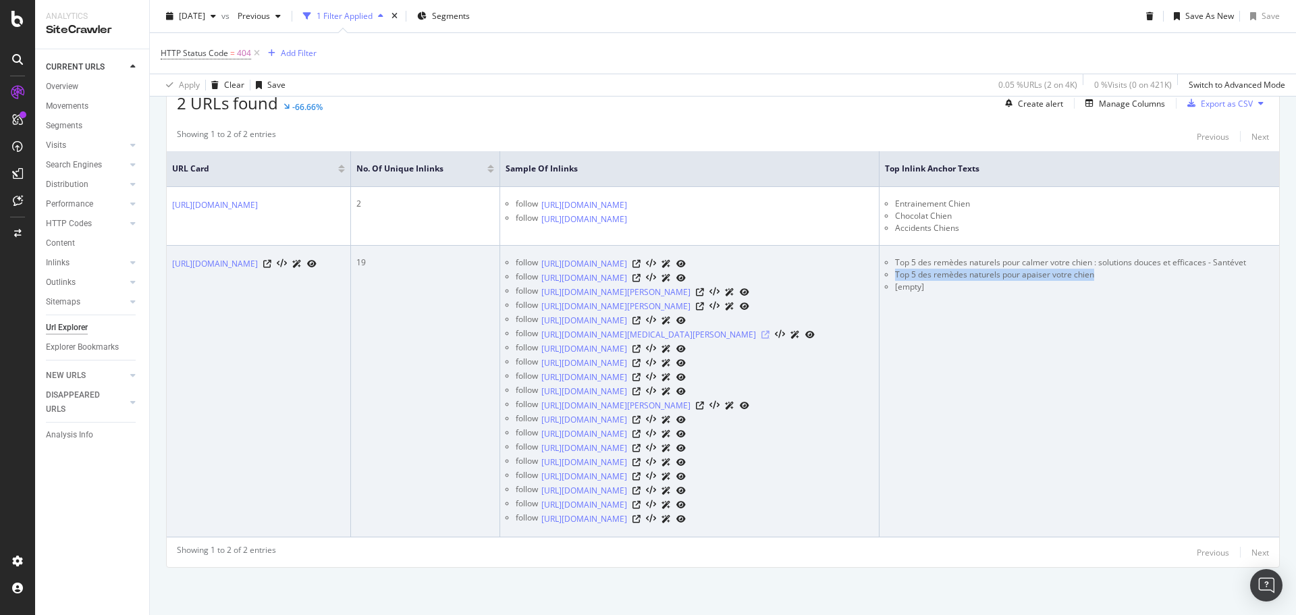
click at [770, 331] on icon at bounding box center [766, 335] width 8 height 8
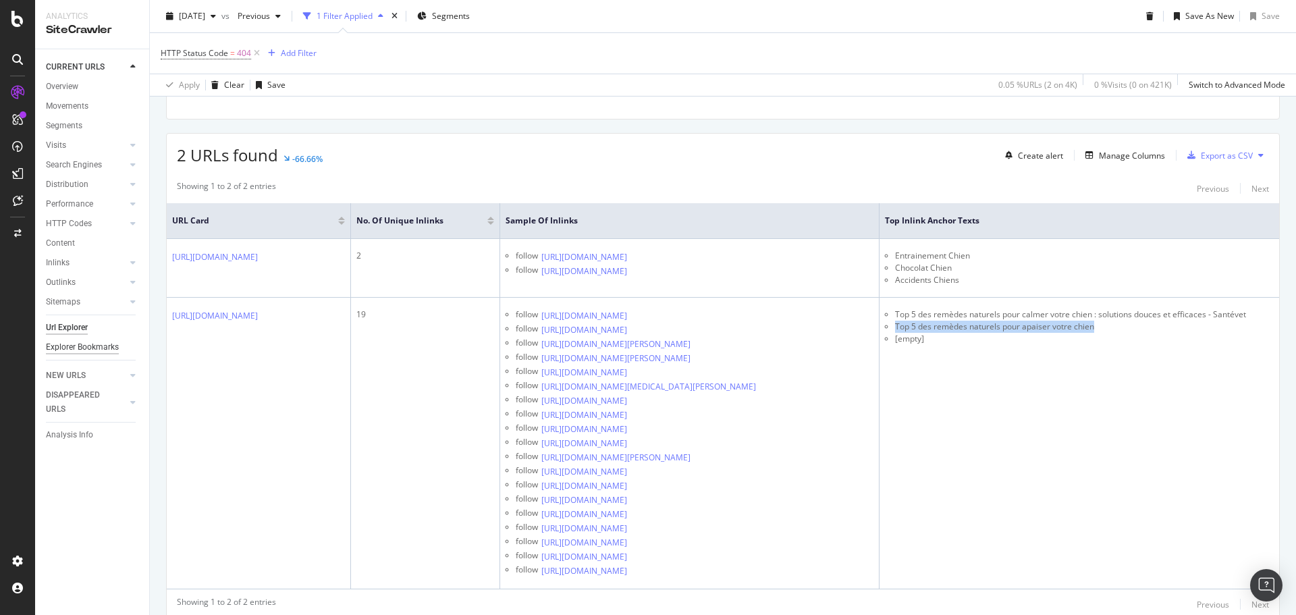
click at [98, 346] on div "Explorer Bookmarks" at bounding box center [82, 347] width 73 height 14
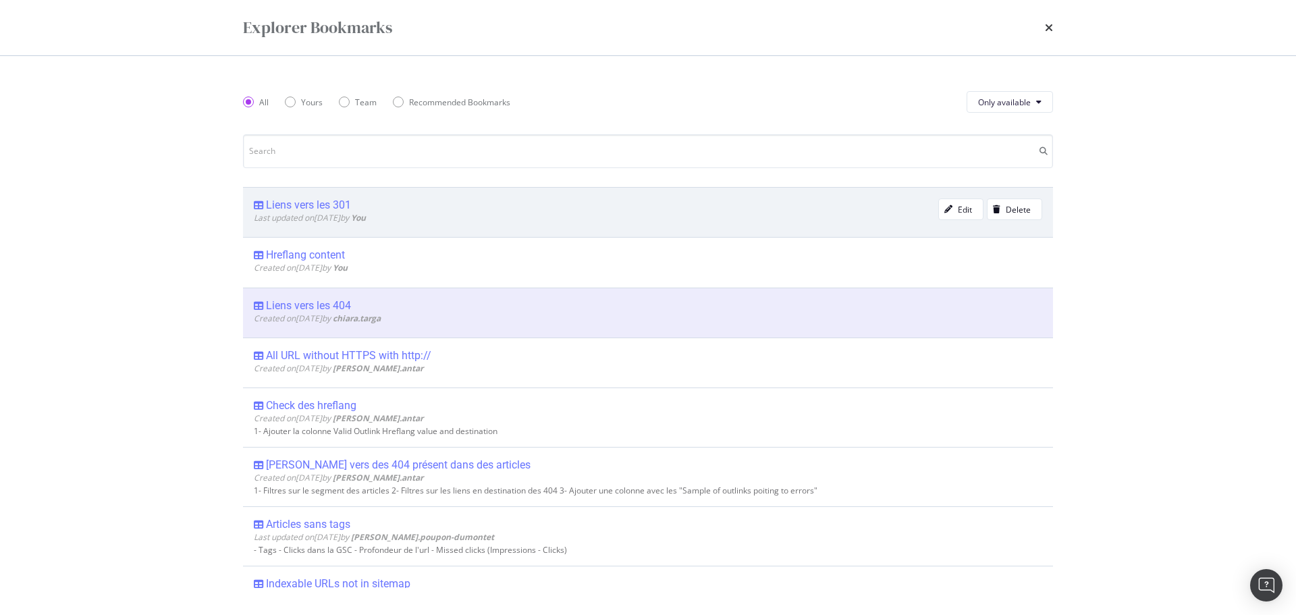
click at [310, 203] on div "Liens vers les 301" at bounding box center [308, 205] width 85 height 14
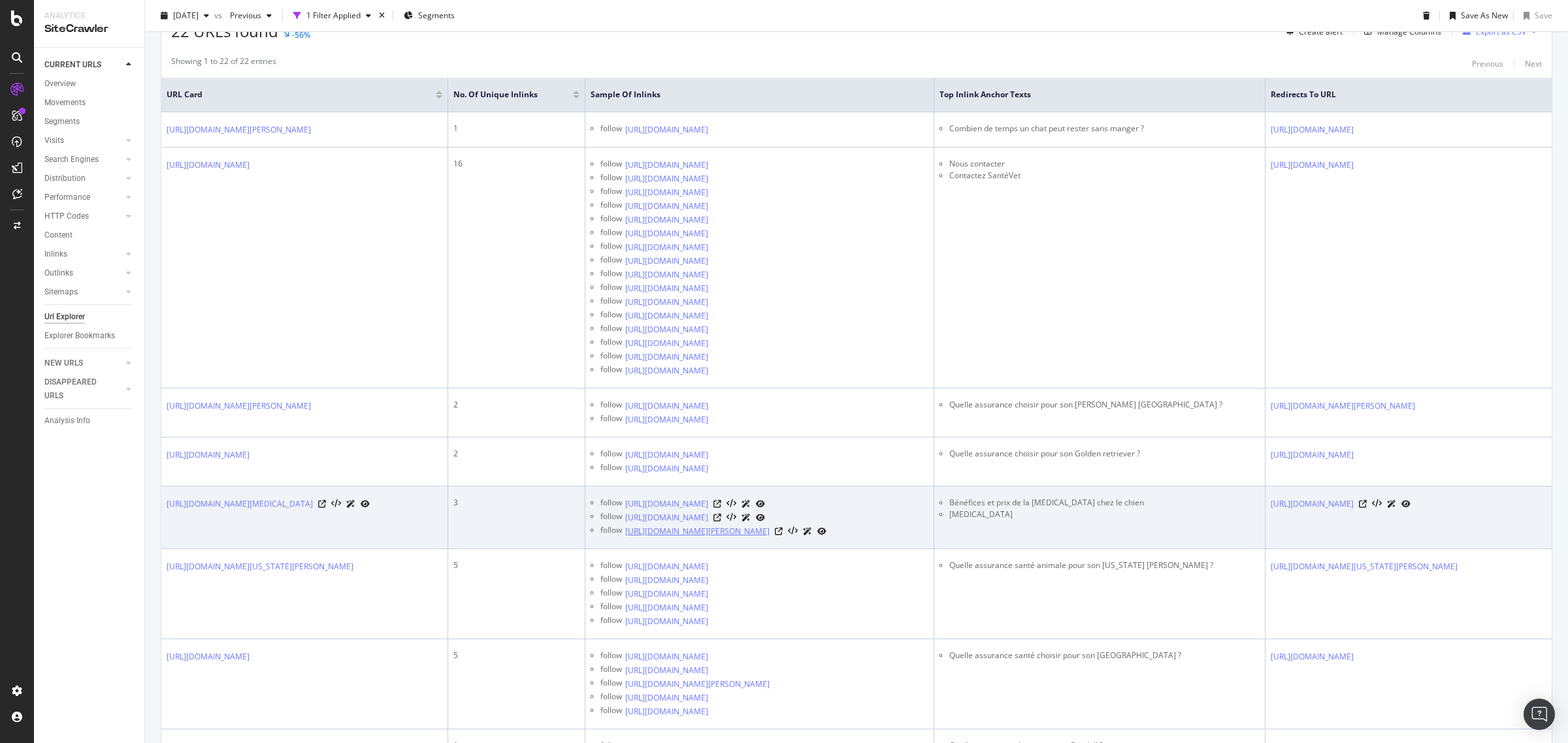
scroll to position [311, 0]
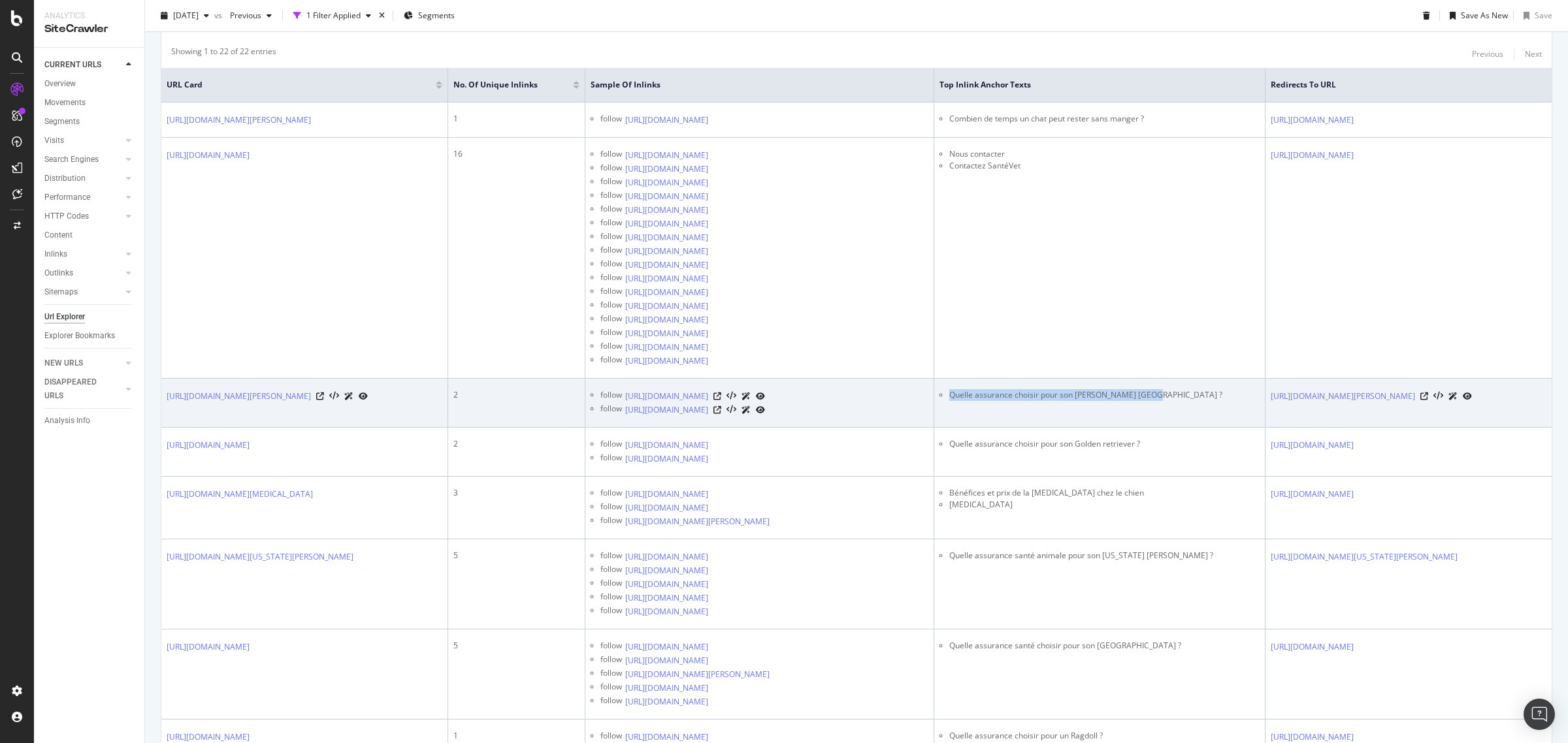
drag, startPoint x: 1155, startPoint y: 419, endPoint x: 949, endPoint y: 419, distance: 206.0
click at [949, 401] on ul "Quelle assurance choisir pour son Berger Australien ?" at bounding box center [1100, 395] width 320 height 12
copy li "Quelle assurance choisir pour son Berger Australien ?"
click at [721, 414] on icon at bounding box center [717, 410] width 8 height 8
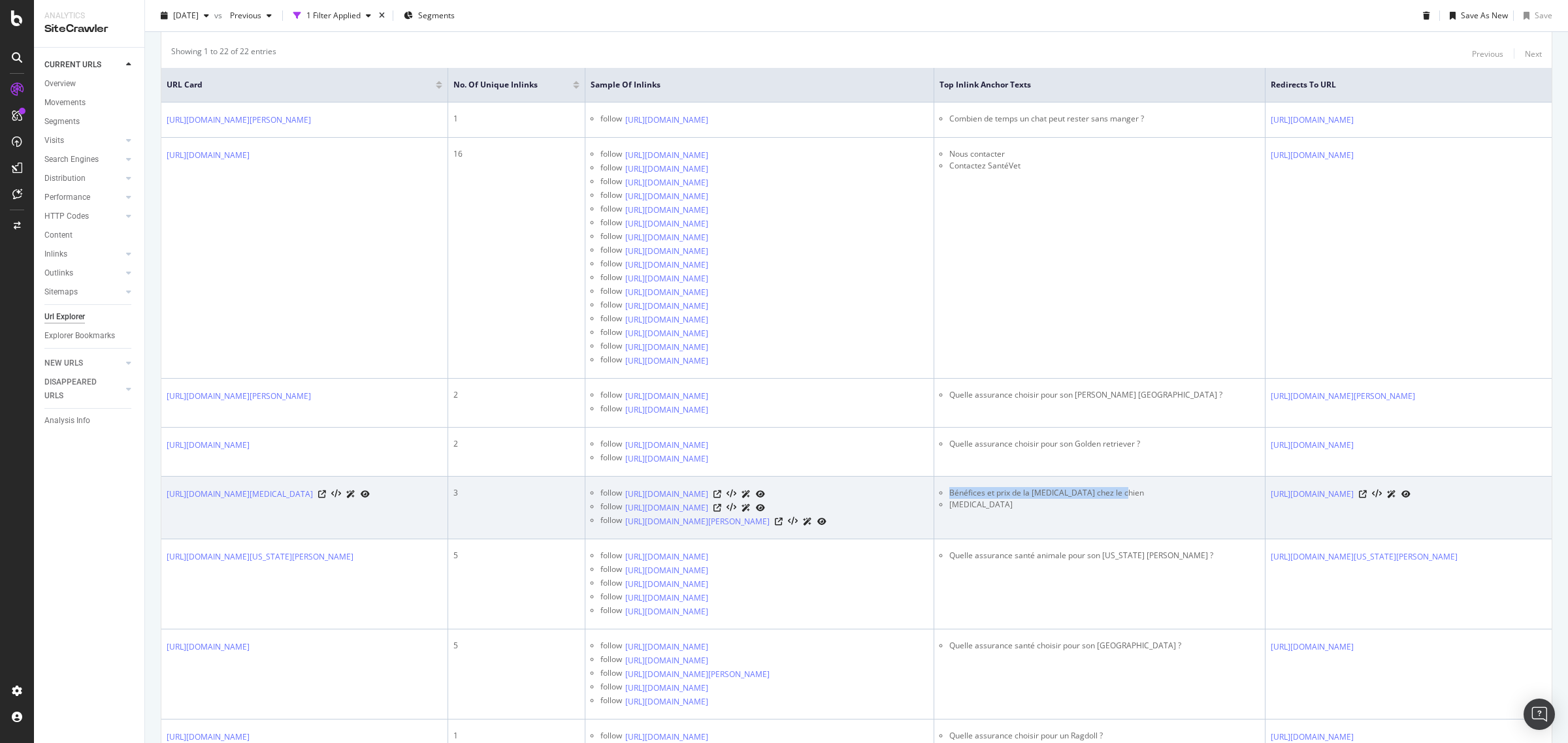
copy li "Bénéfices et prix de la castration chez le chien"
drag, startPoint x: 1131, startPoint y: 539, endPoint x: 951, endPoint y: 539, distance: 180.0
click at [951, 499] on li "Bénéfices et prix de la castration chez le chien" at bounding box center [1104, 493] width 311 height 12
click at [721, 498] on icon at bounding box center [717, 494] width 8 height 8
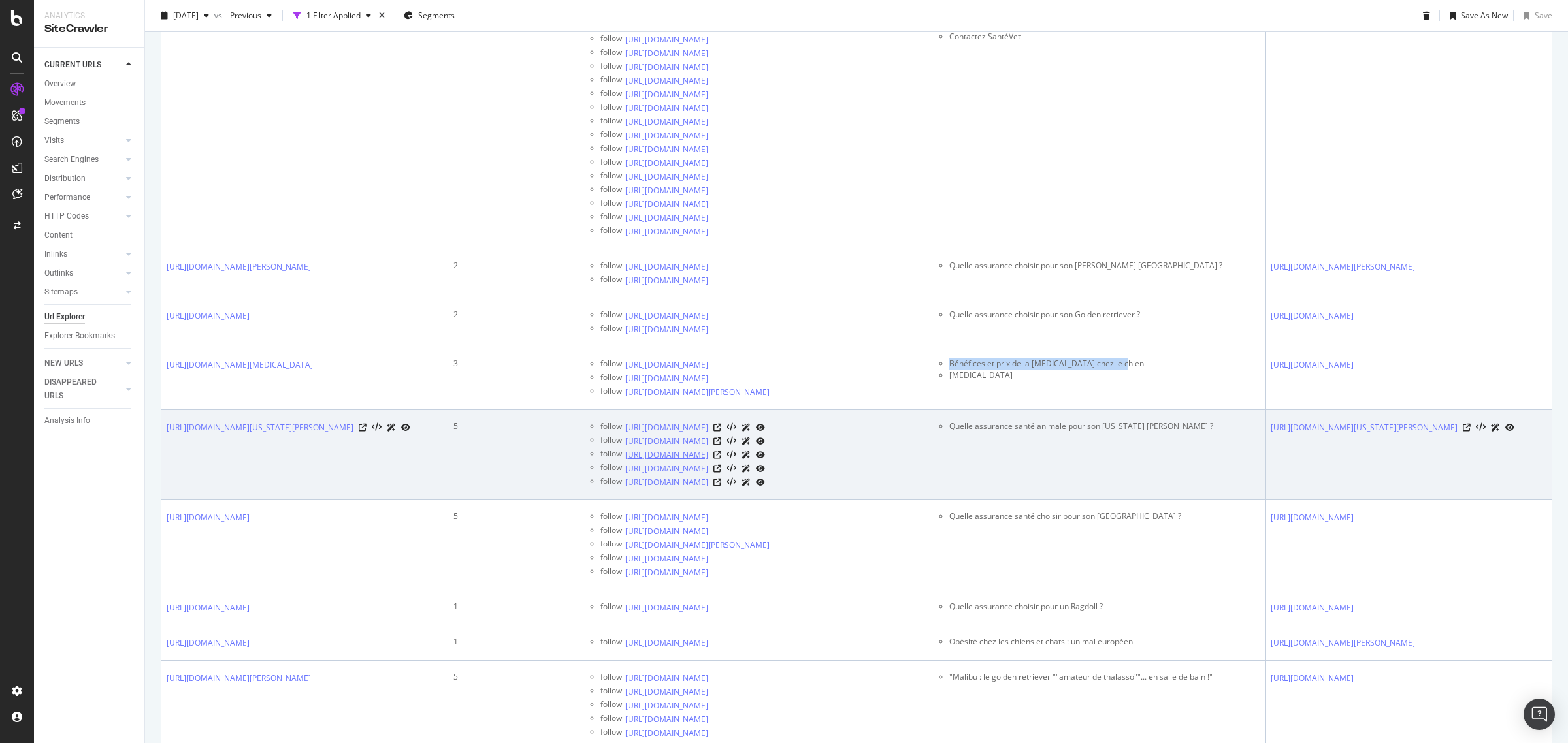
scroll to position [473, 0]
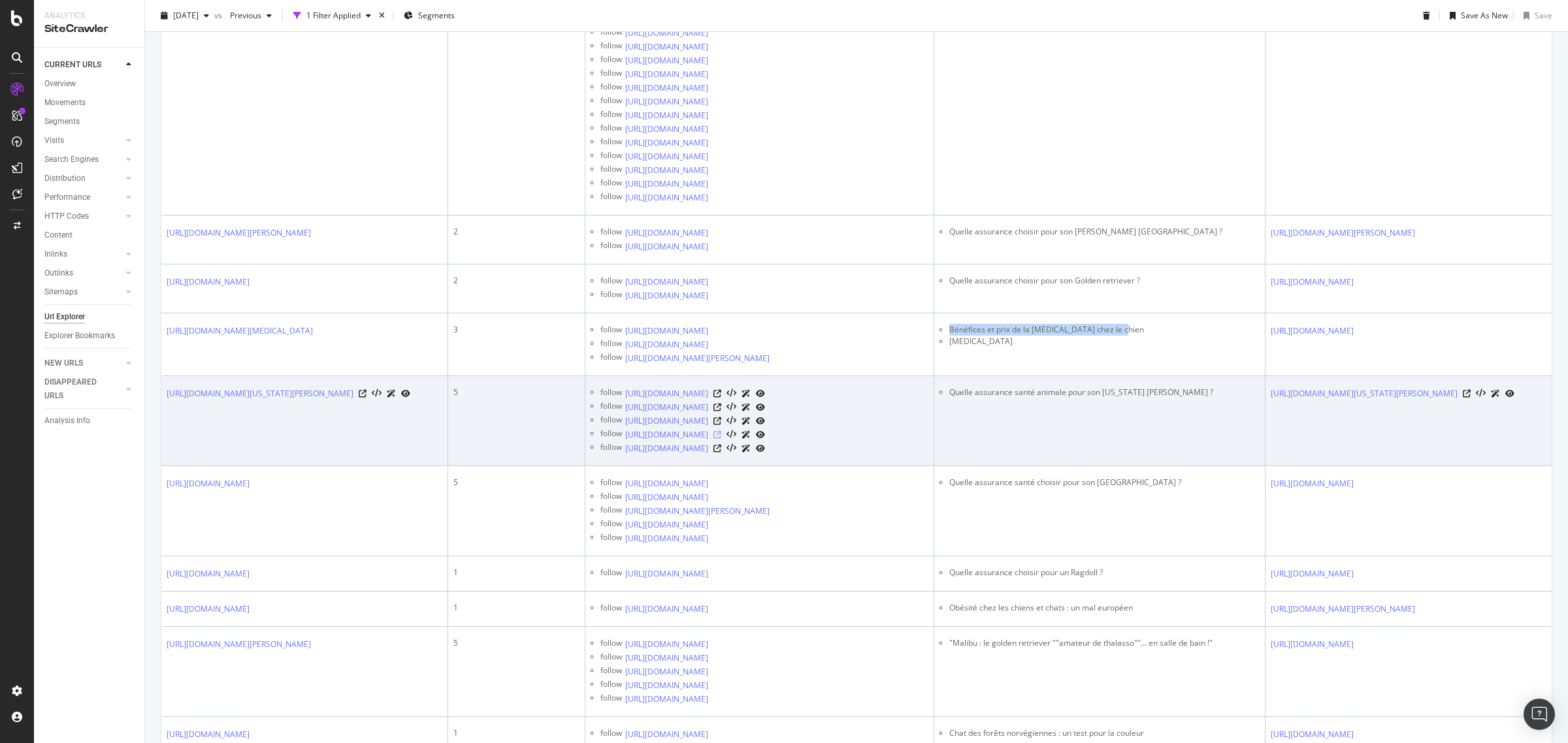
click at [721, 439] on icon at bounding box center [717, 435] width 8 height 8
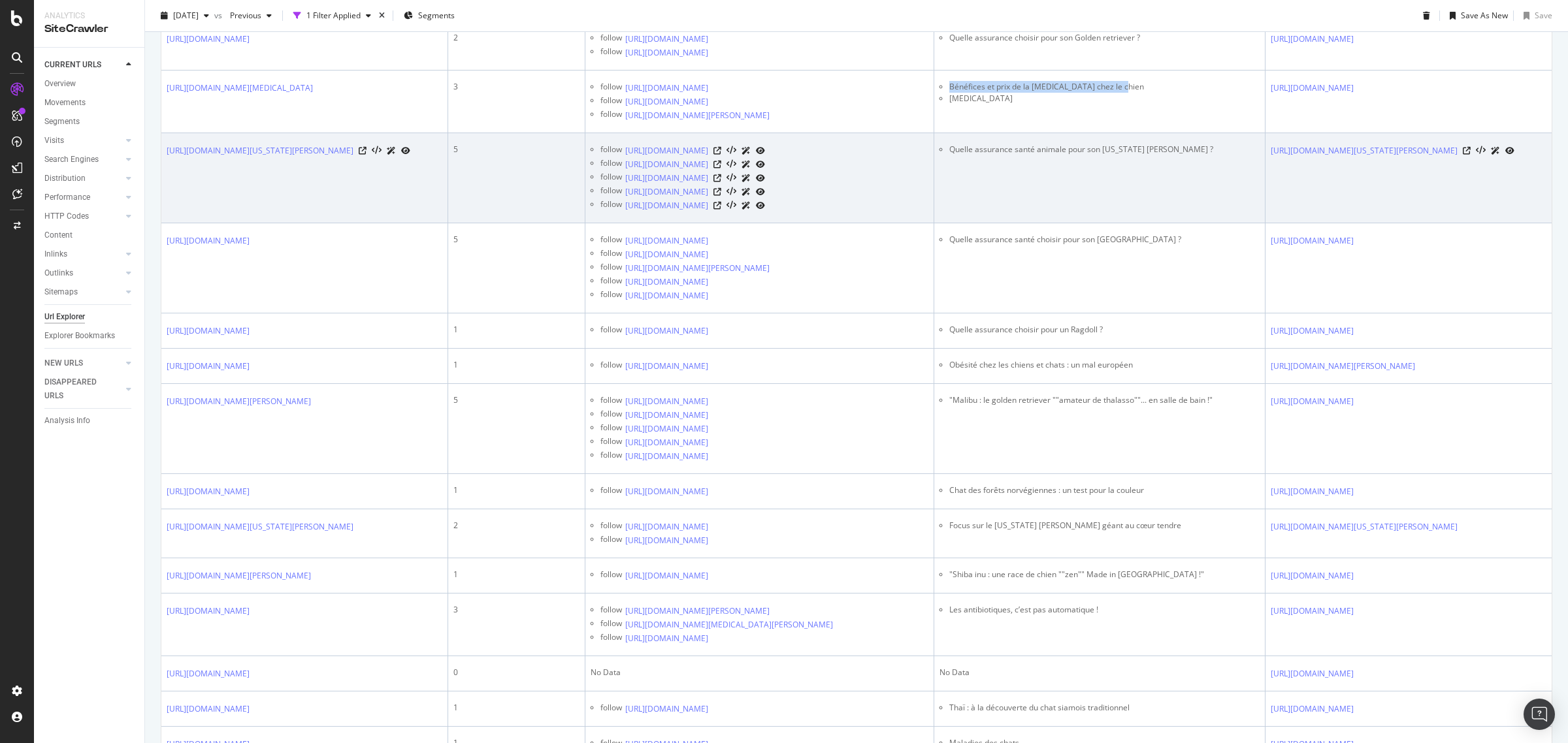
scroll to position [719, 0]
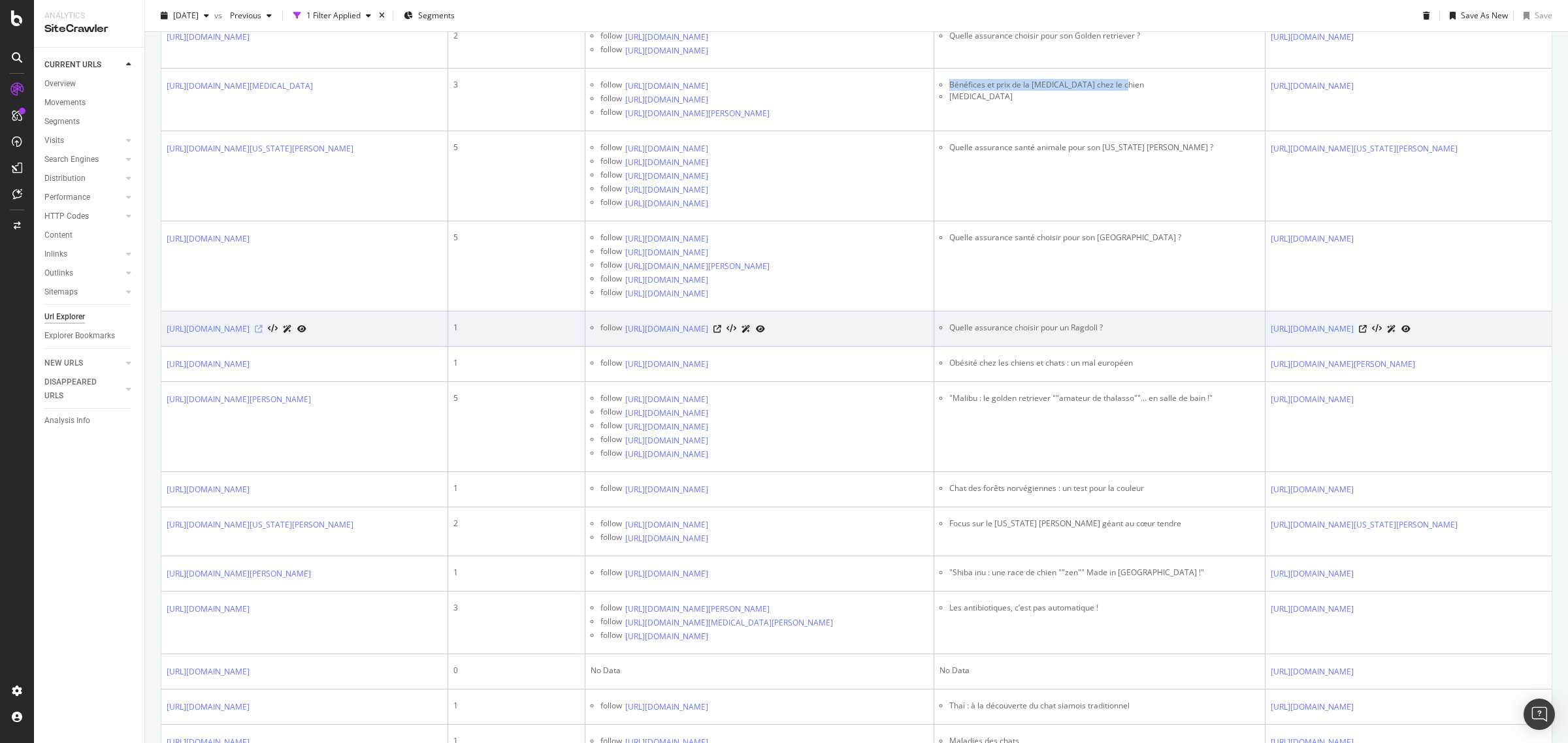
click at [262, 333] on icon at bounding box center [258, 329] width 8 height 8
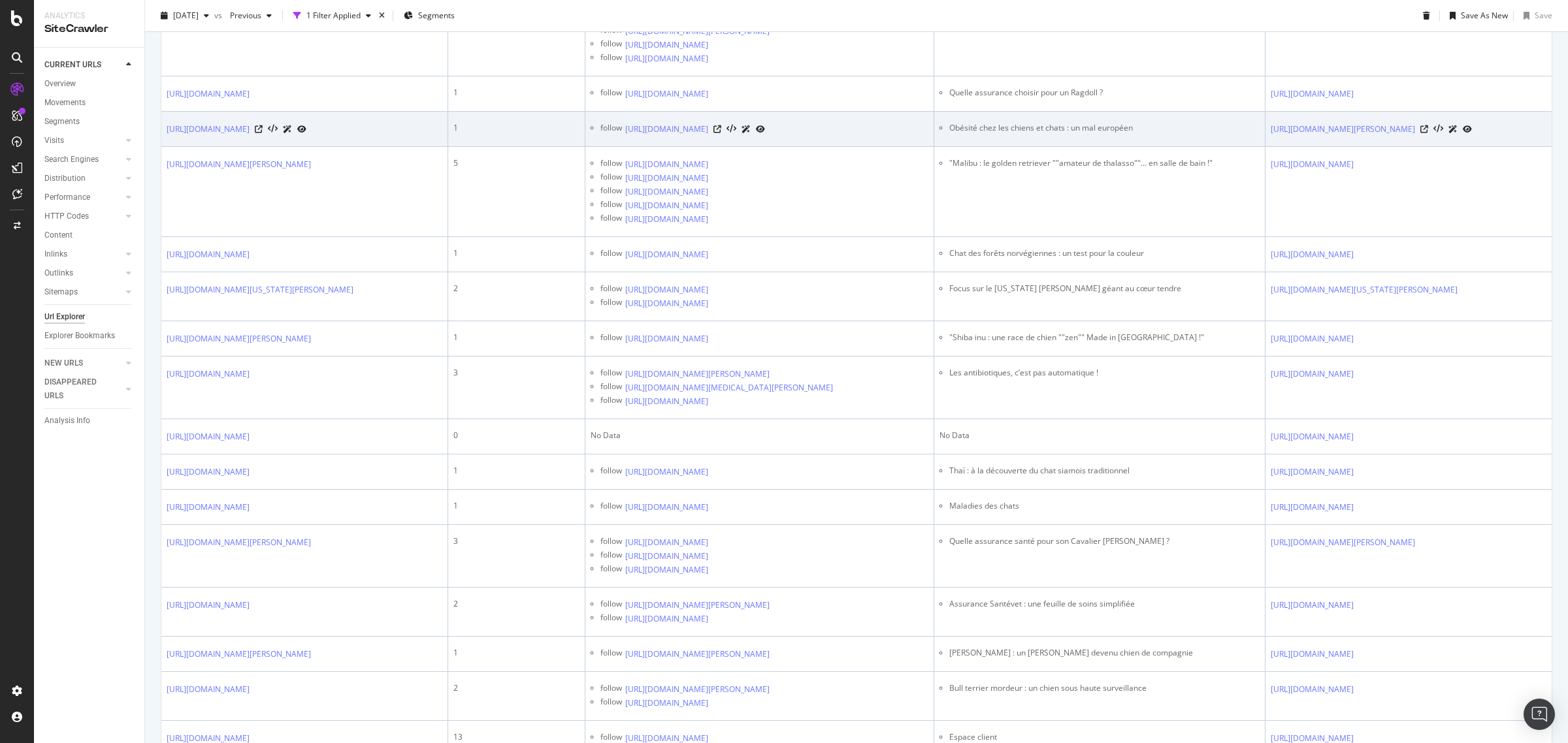
scroll to position [964, 0]
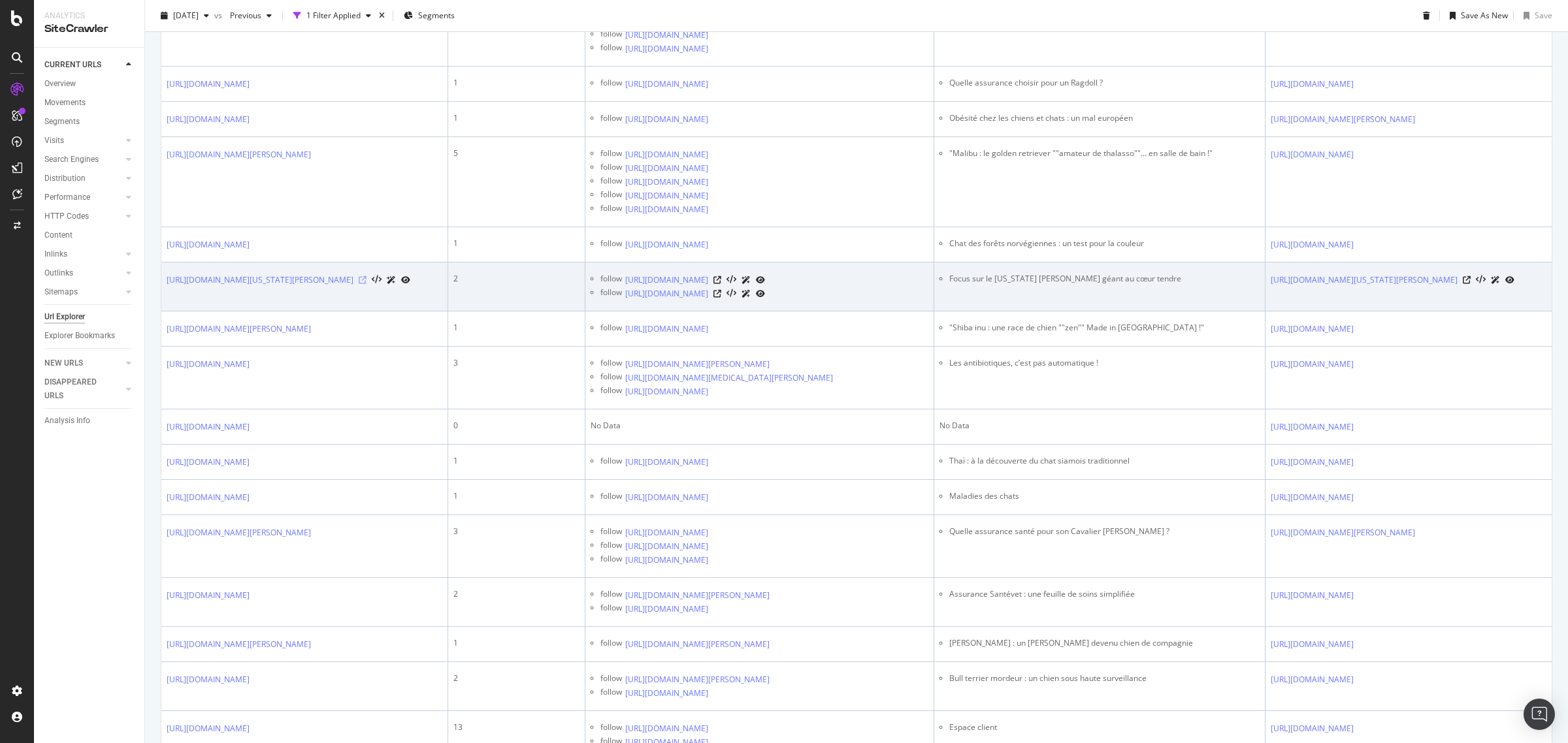
click at [367, 284] on icon at bounding box center [363, 281] width 8 height 8
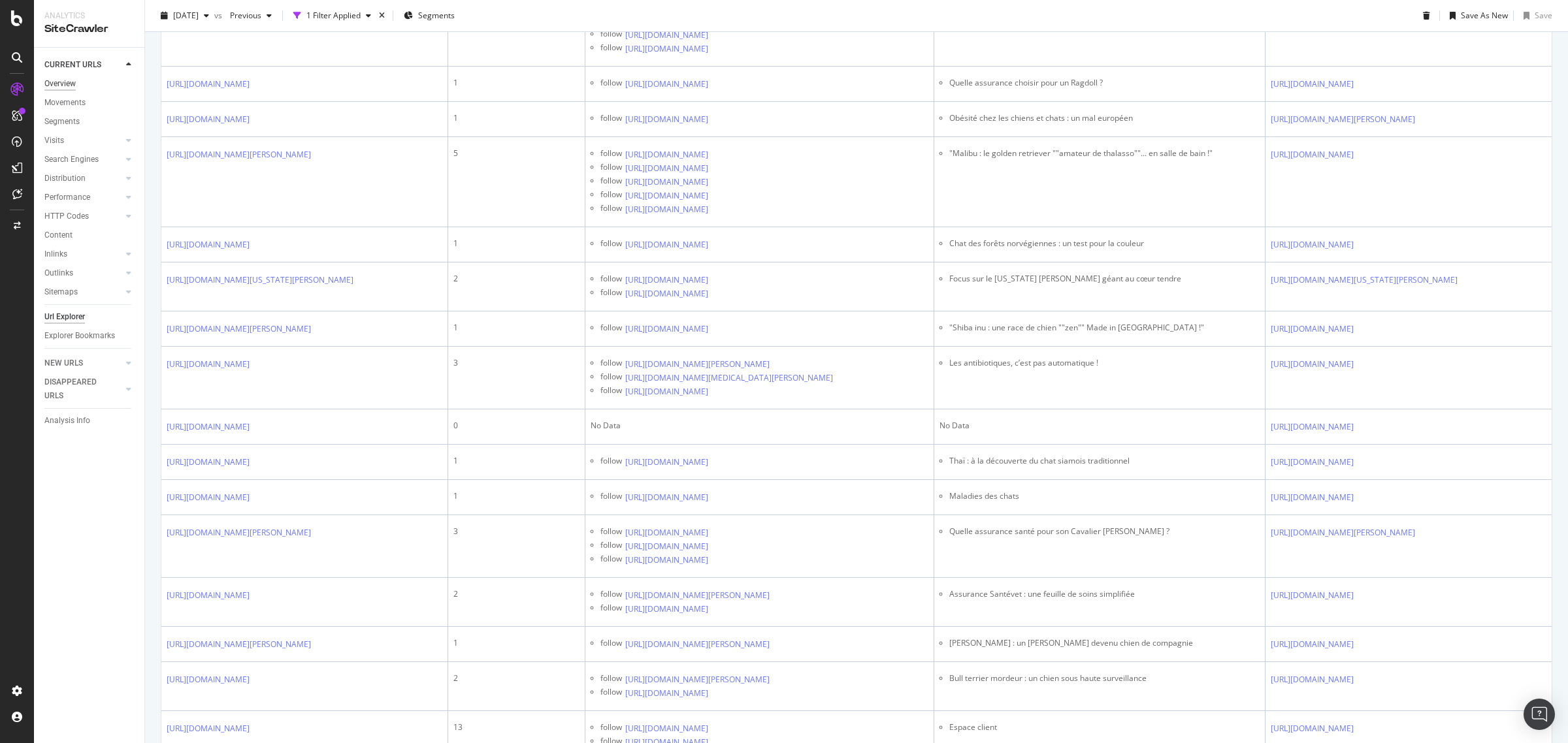
click at [73, 77] on div "Overview" at bounding box center [60, 84] width 31 height 14
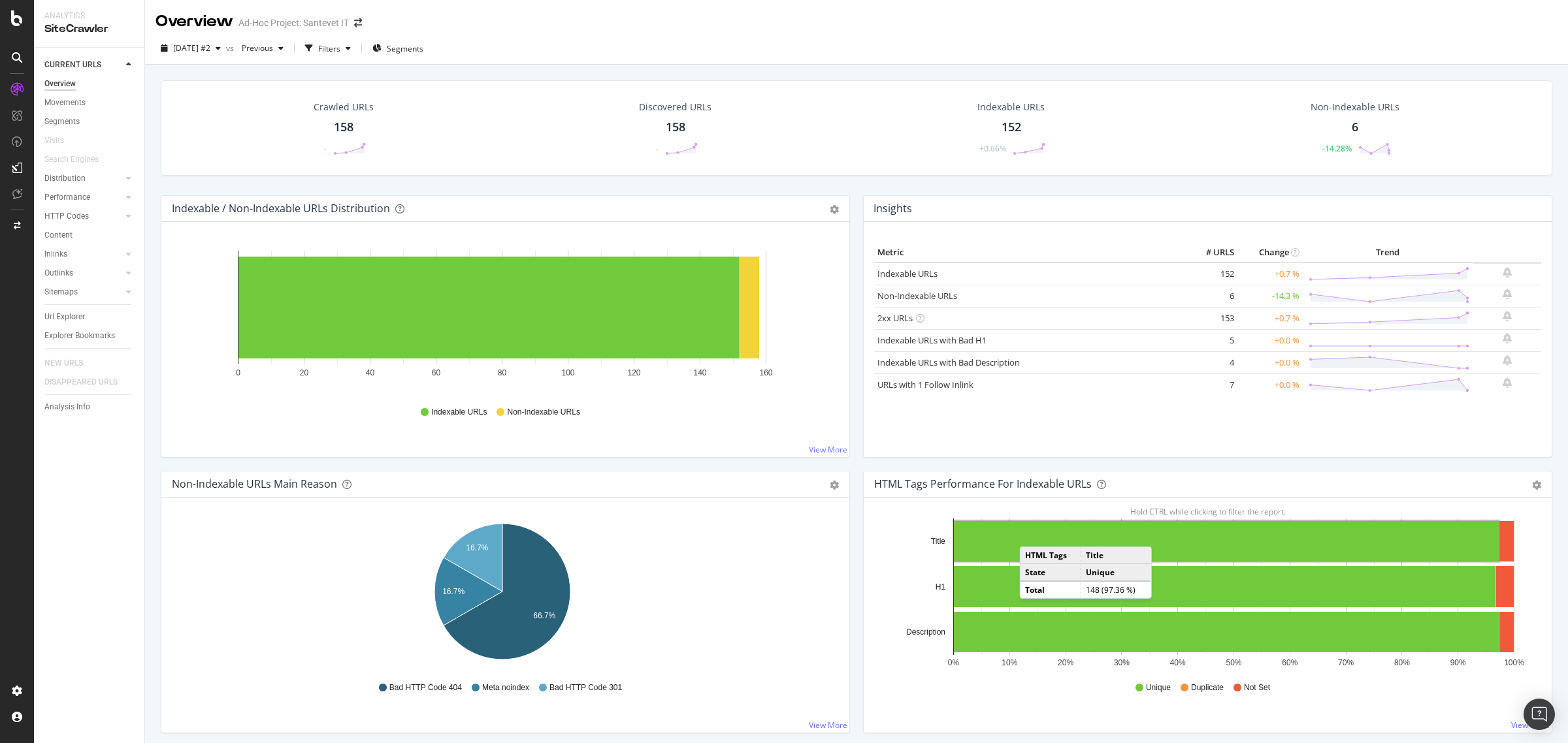
click at [1027, 534] on rect "A chart." at bounding box center [1226, 542] width 545 height 41
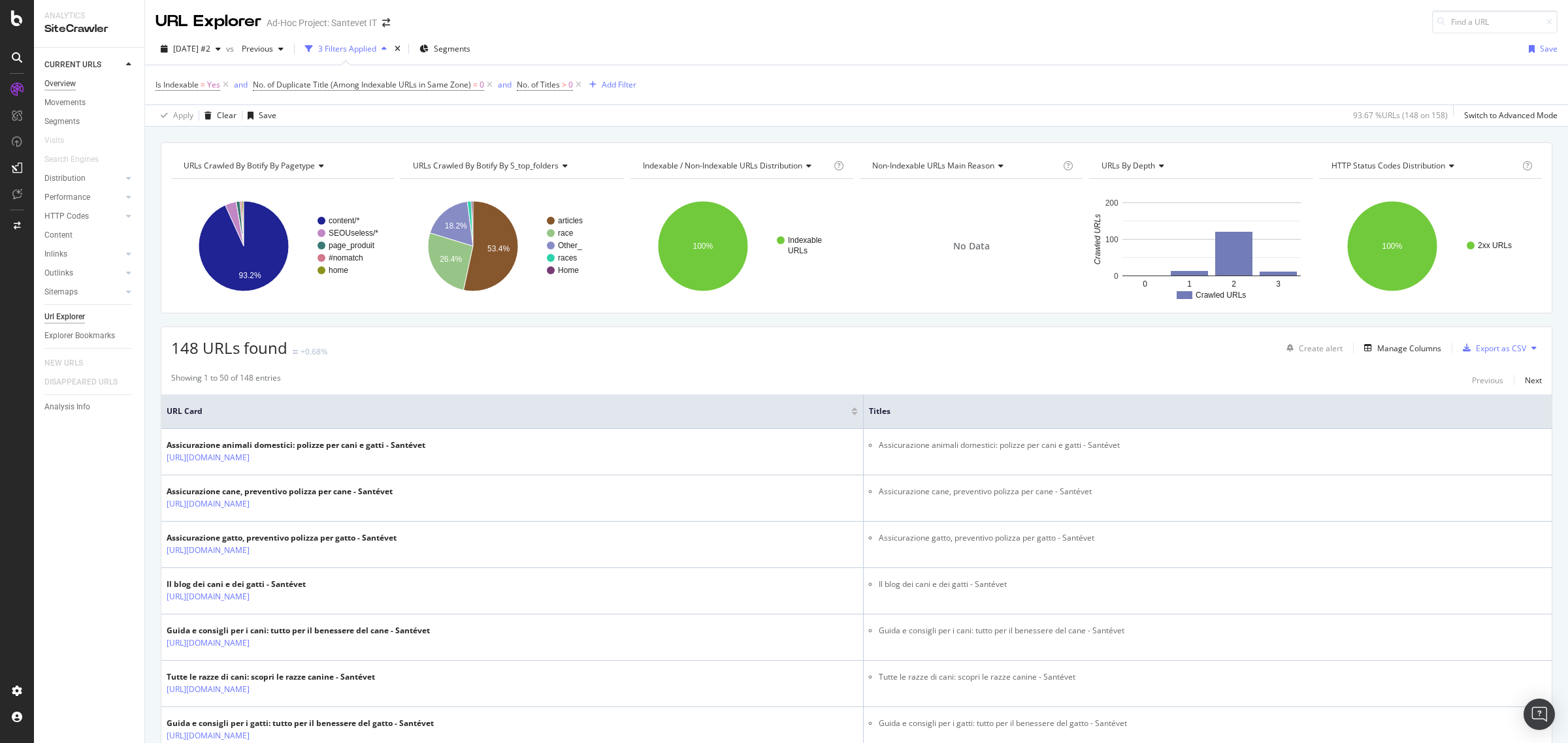
click at [67, 79] on div "Overview" at bounding box center [60, 84] width 31 height 14
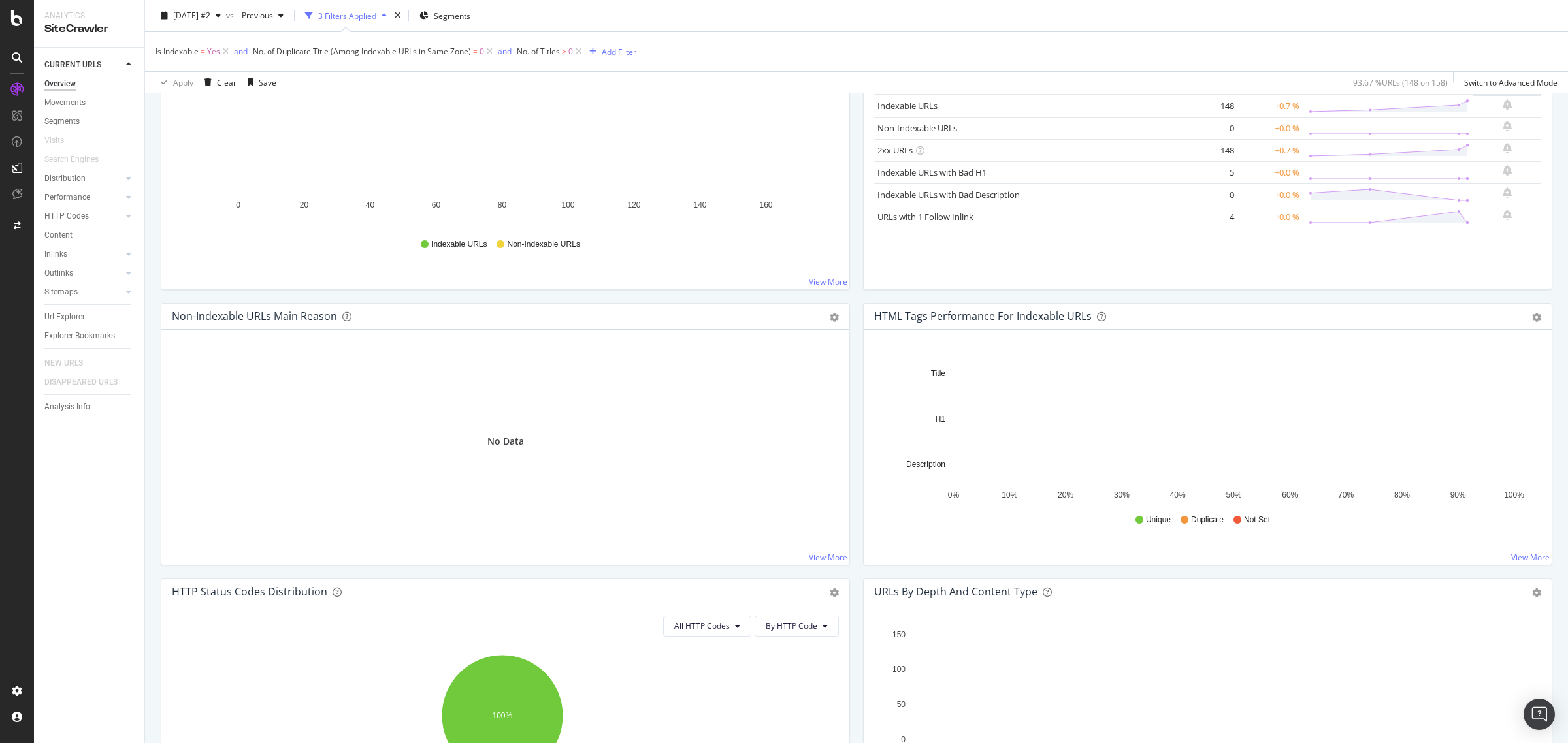
scroll to position [245, 0]
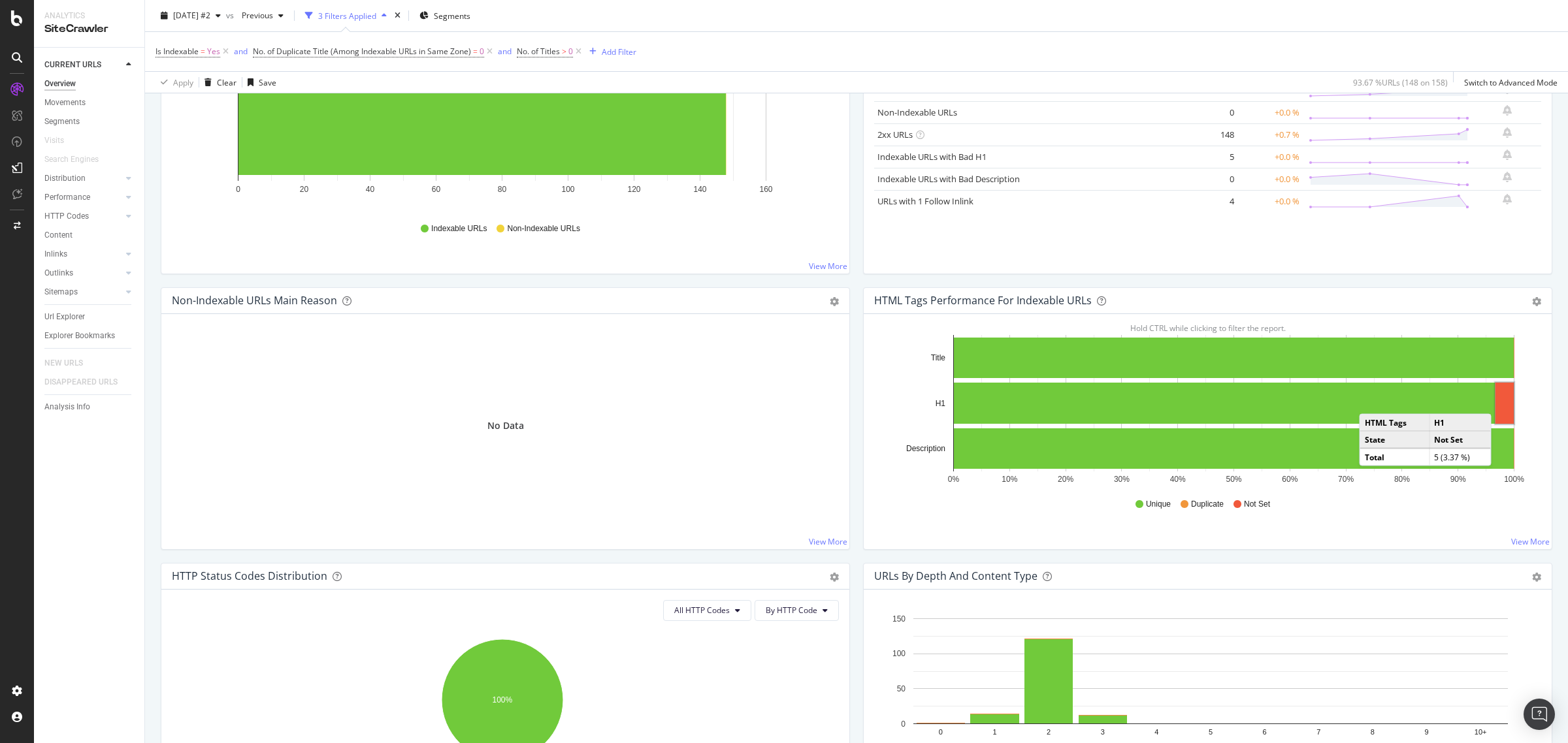
click at [1495, 402] on rect "A chart." at bounding box center [1504, 403] width 18 height 42
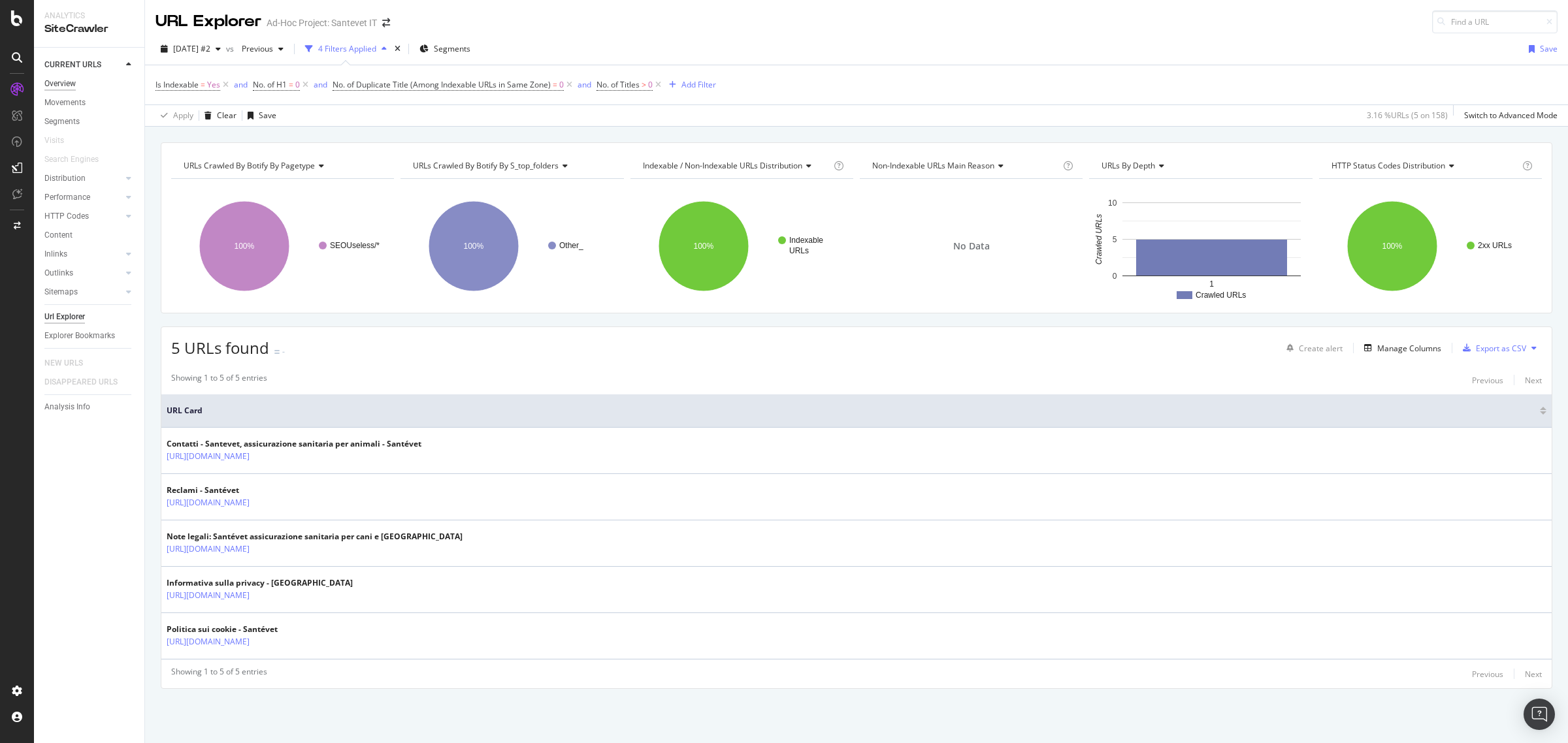
click at [53, 87] on div "Overview" at bounding box center [60, 84] width 31 height 14
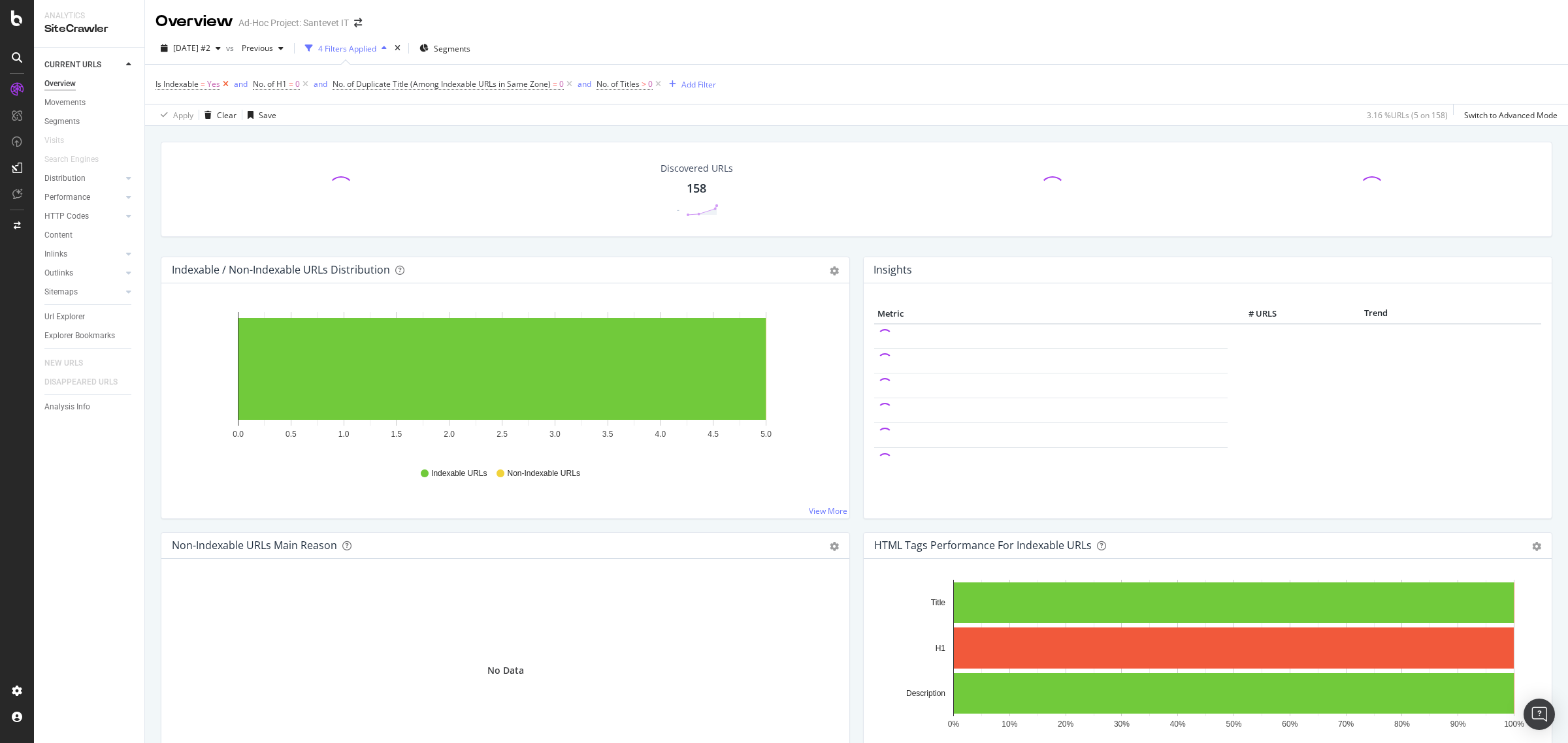
click at [226, 85] on icon at bounding box center [226, 84] width 11 height 14
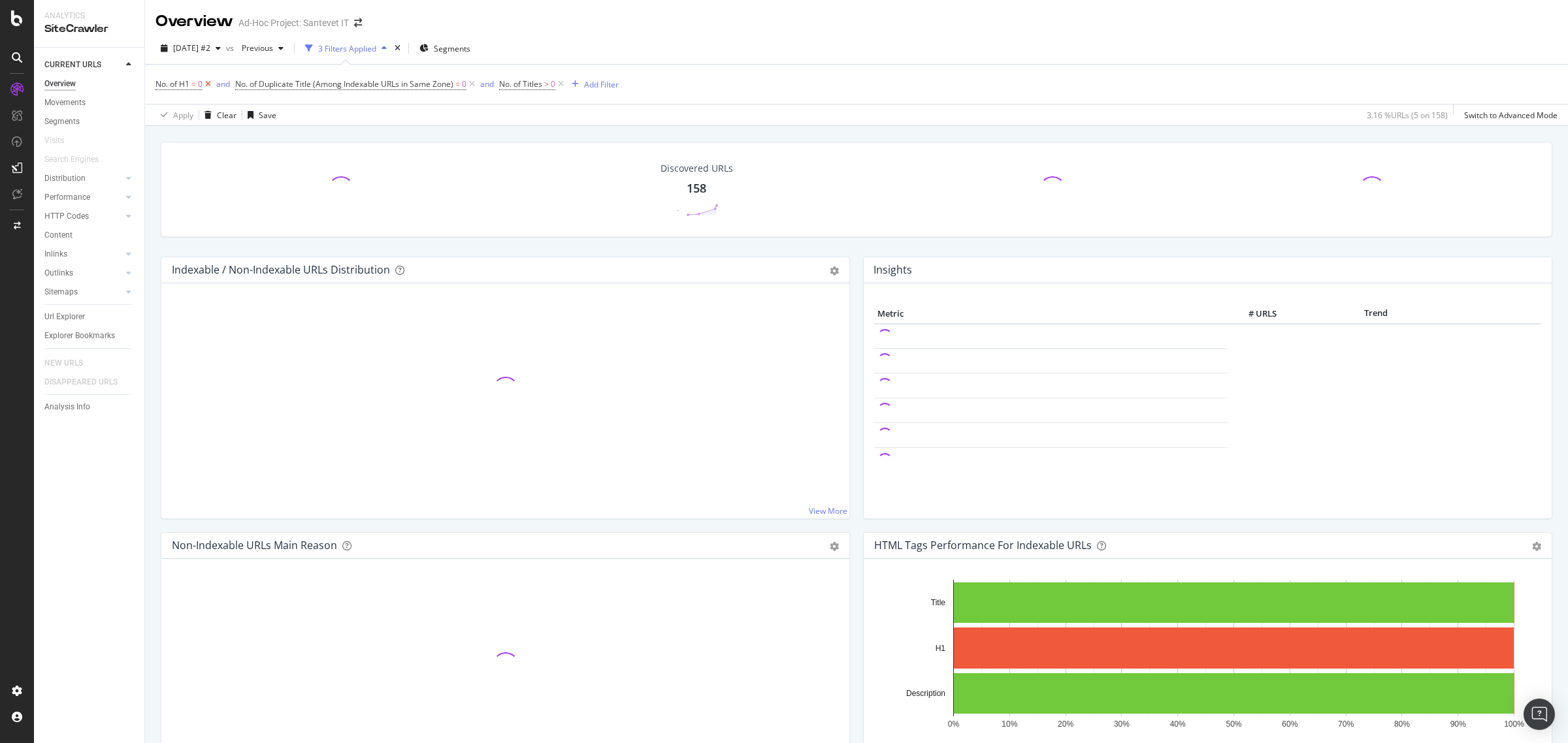
click at [211, 82] on icon at bounding box center [207, 84] width 11 height 14
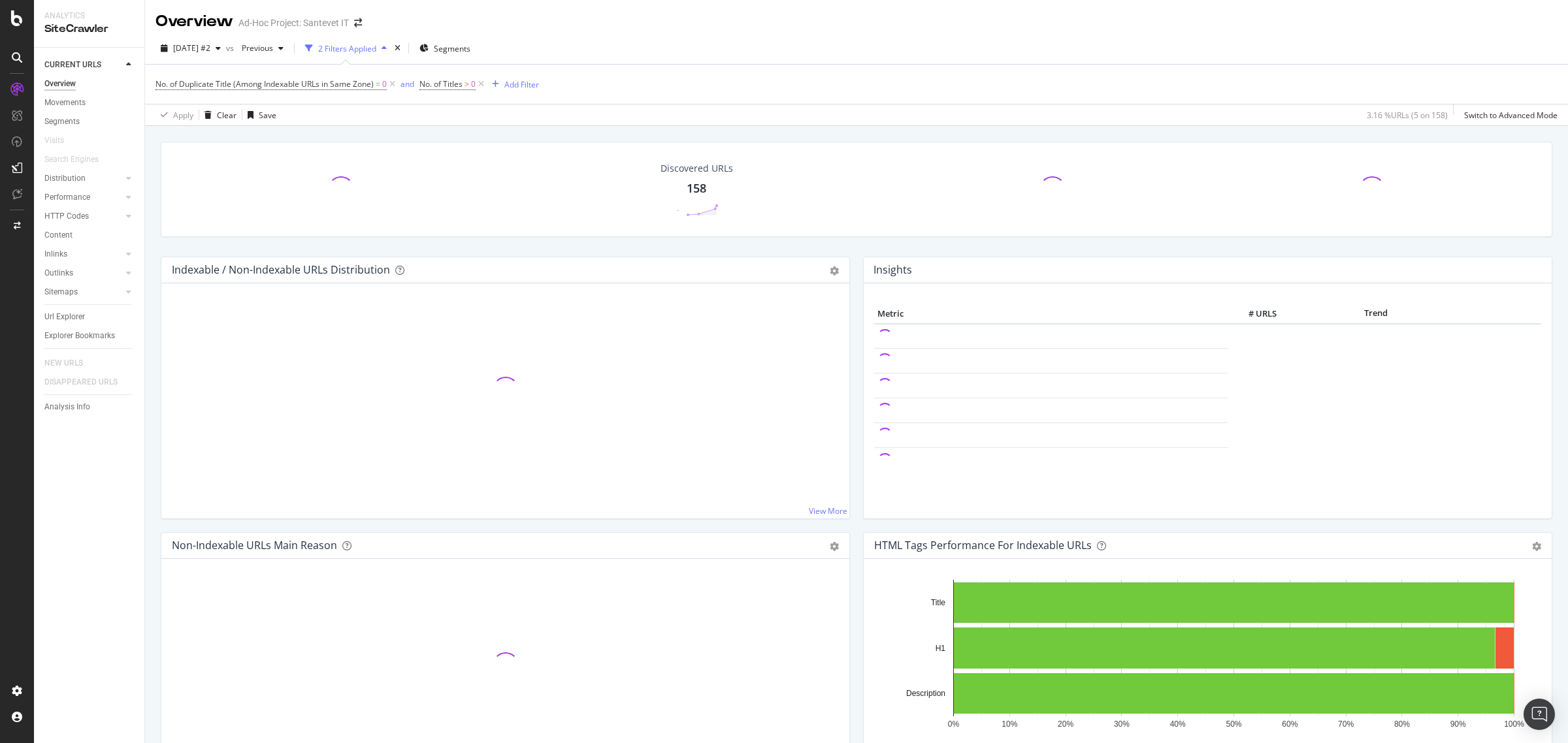
click at [396, 83] on icon at bounding box center [392, 84] width 11 height 14
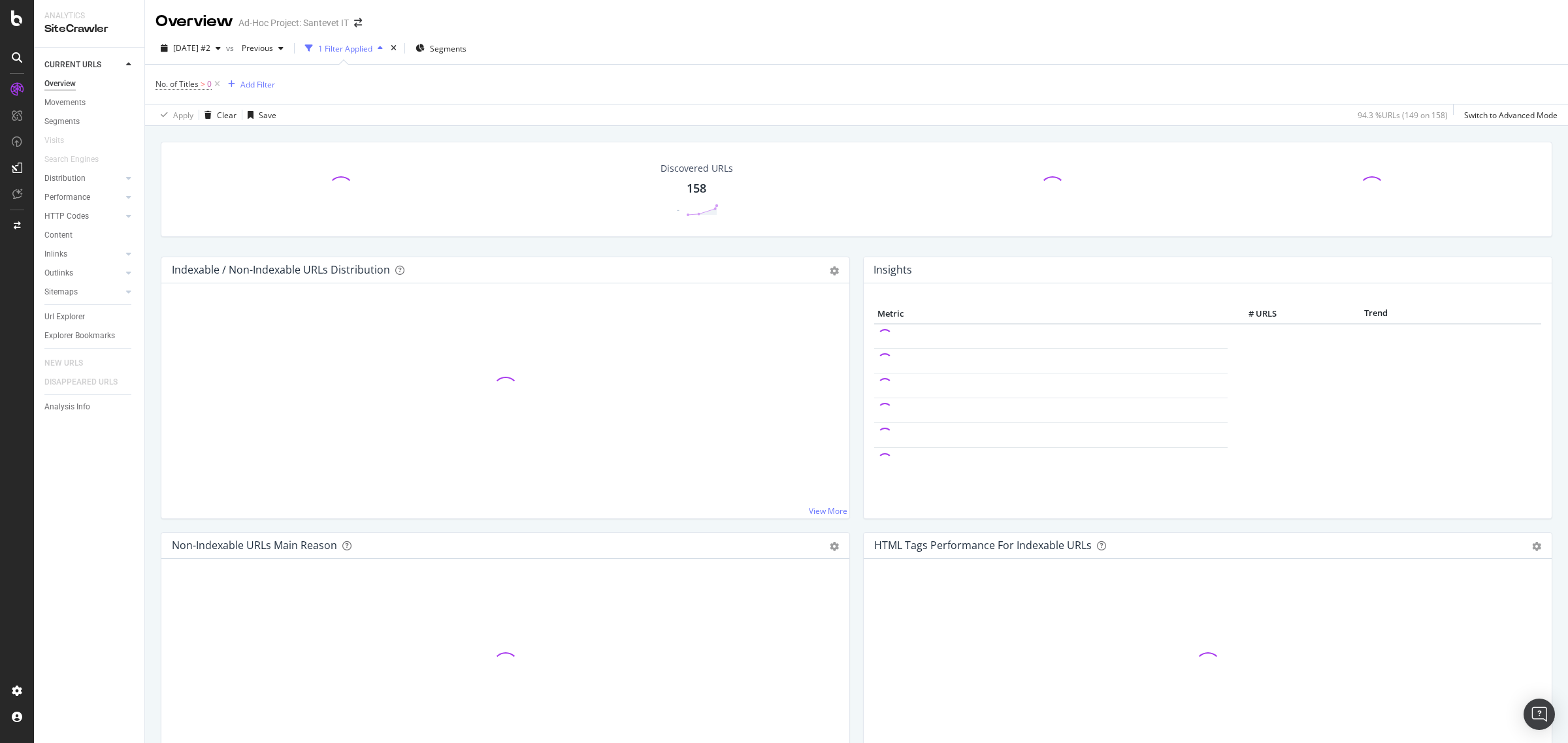
click at [216, 87] on icon at bounding box center [217, 84] width 11 height 14
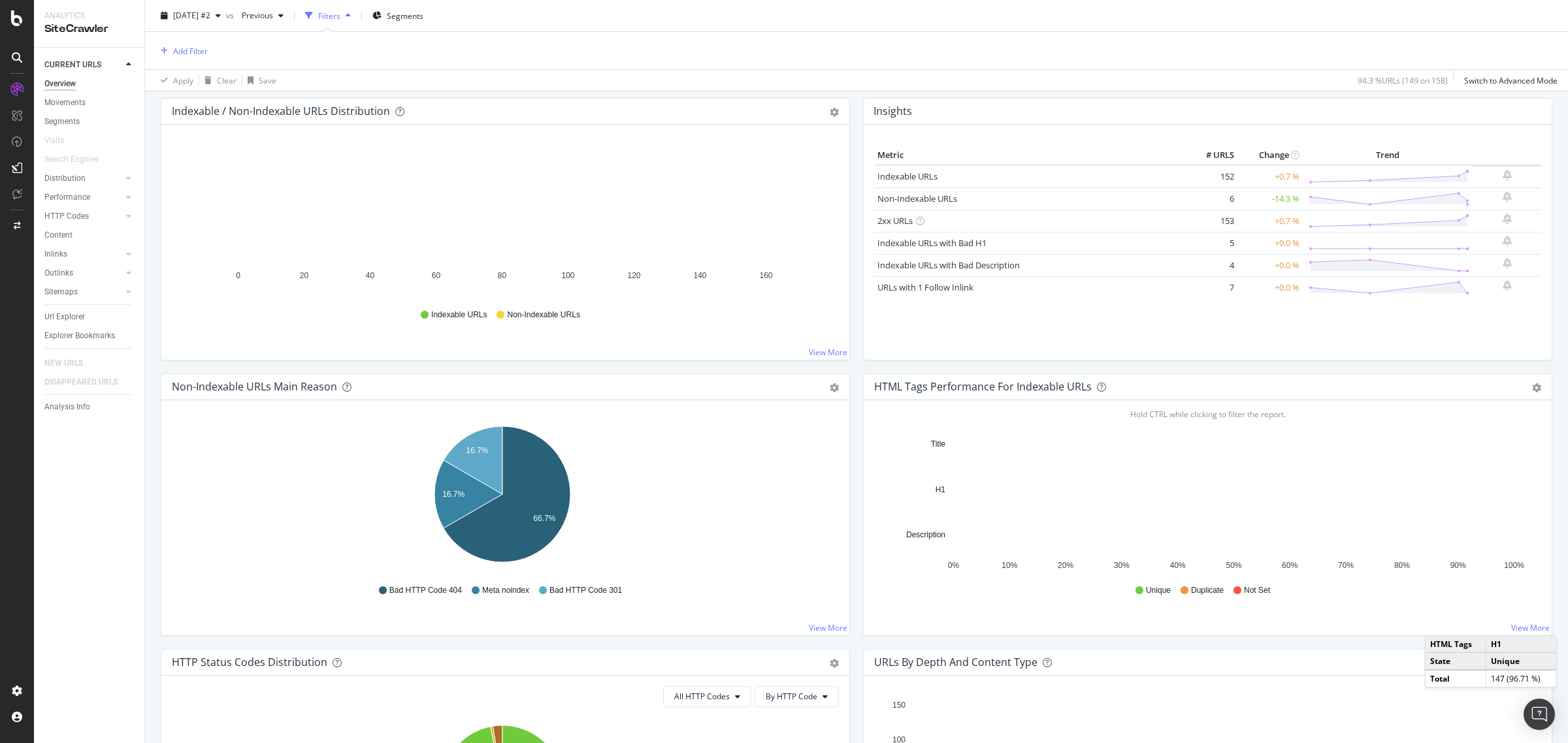
scroll to position [163, 0]
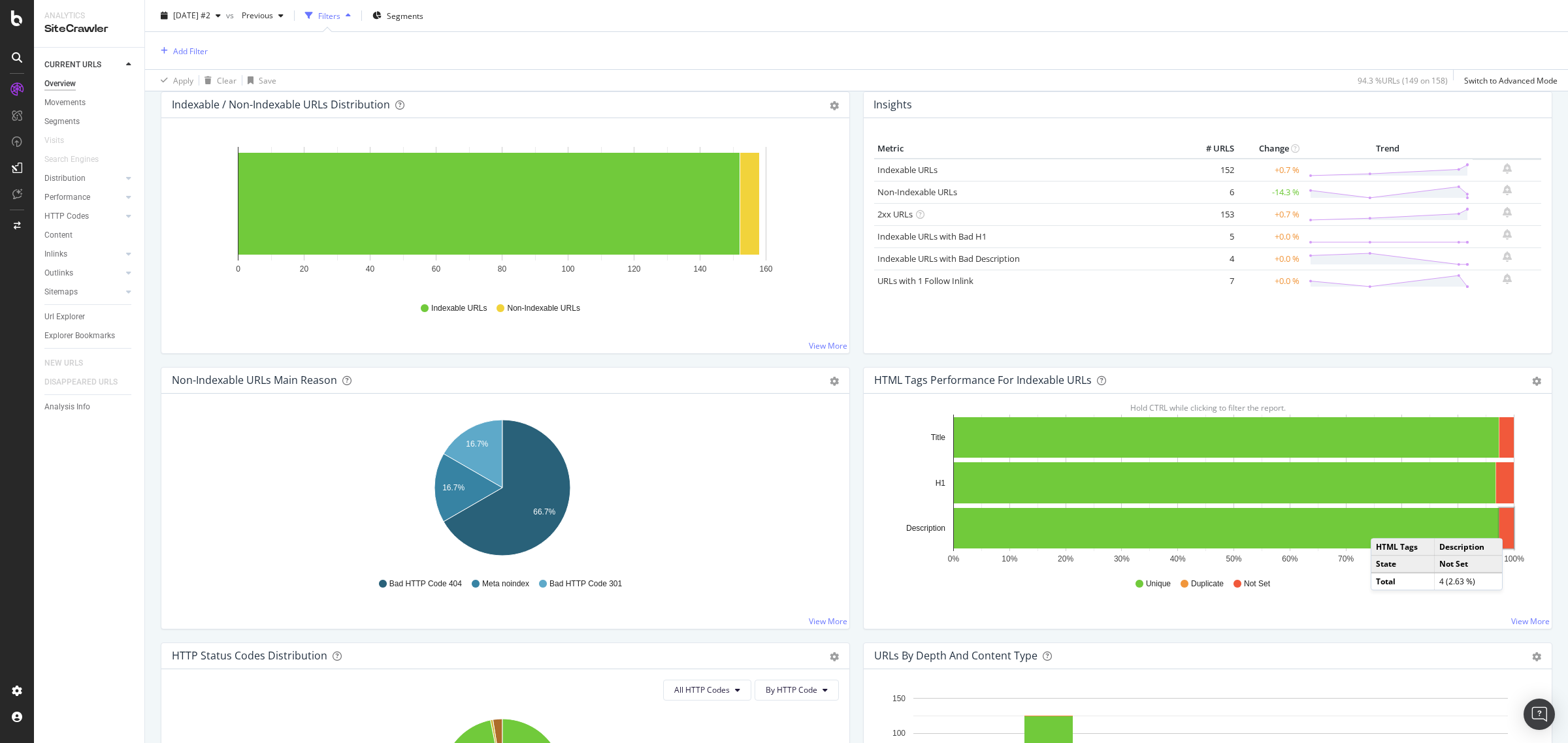
click at [1503, 526] on rect "A chart." at bounding box center [1506, 528] width 15 height 41
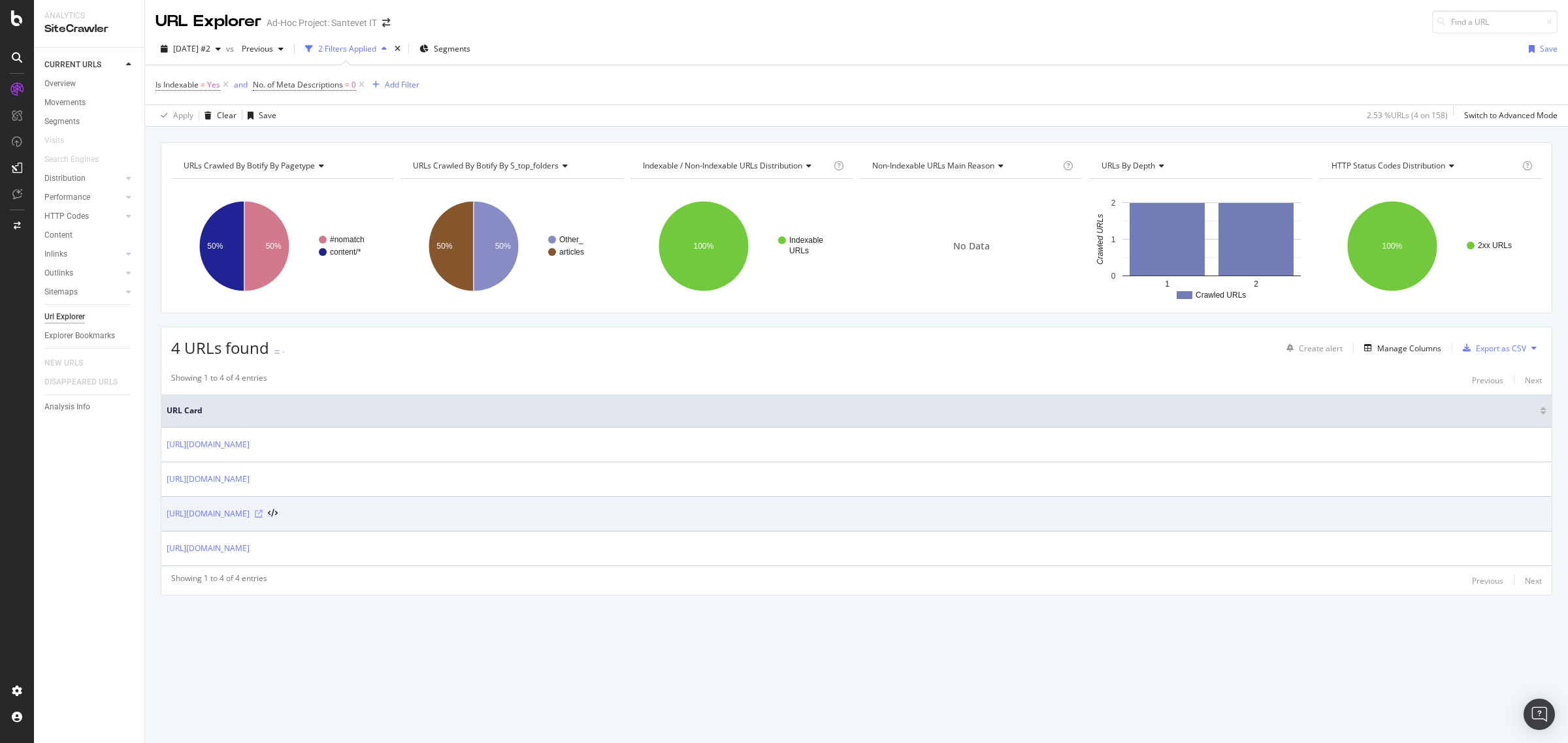
click at [262, 517] on icon at bounding box center [258, 514] width 8 height 8
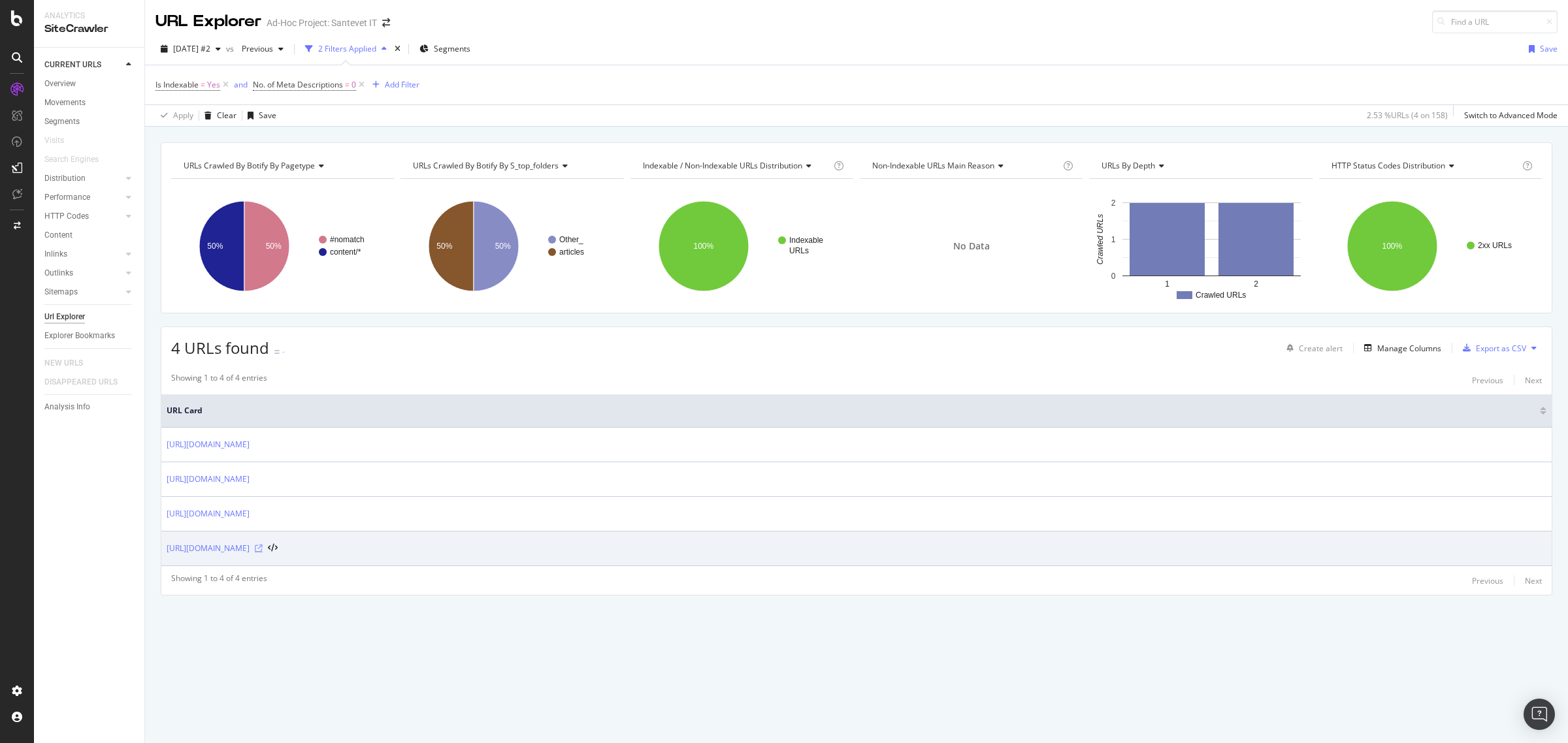
click at [262, 549] on icon at bounding box center [258, 549] width 8 height 8
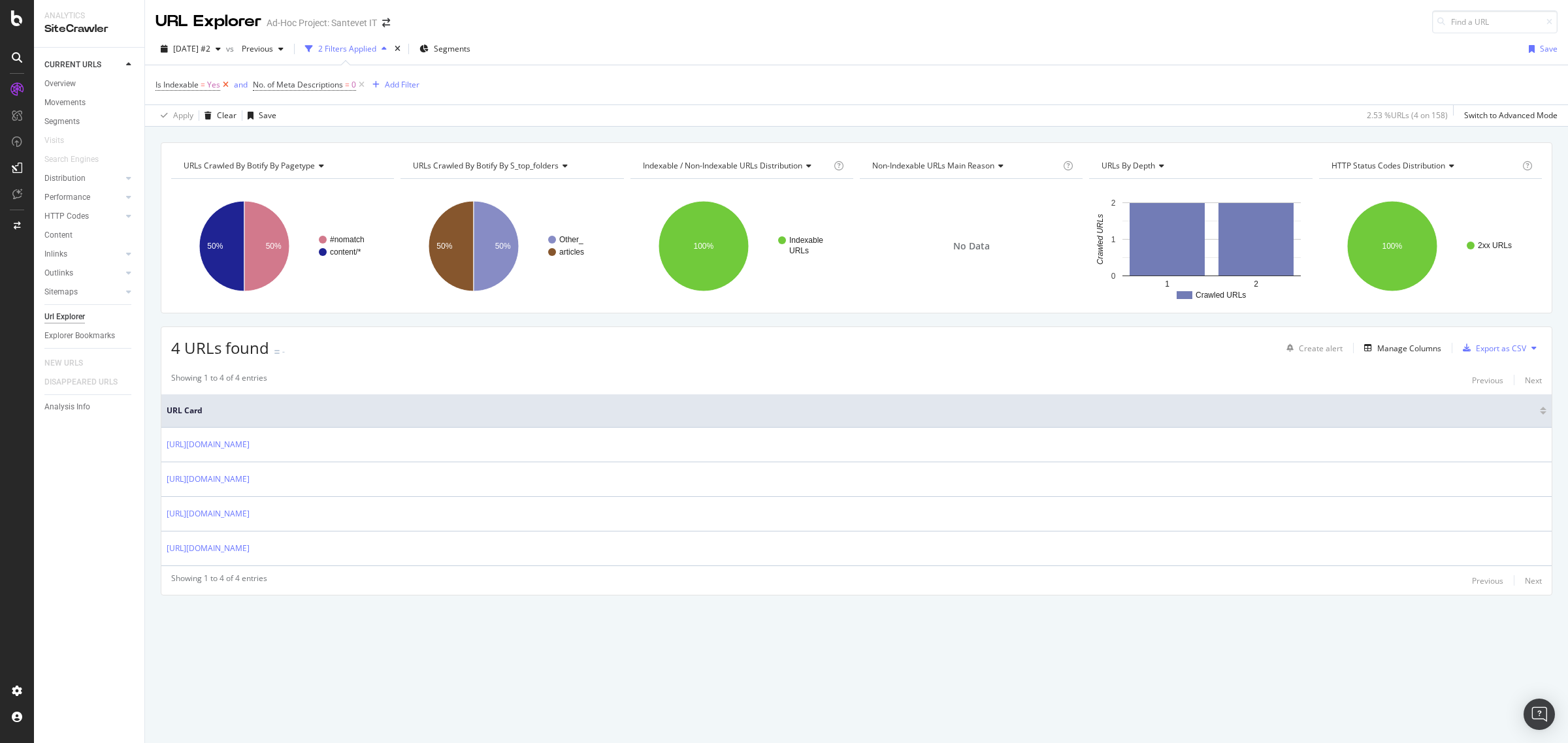
click at [228, 83] on icon at bounding box center [226, 85] width 11 height 14
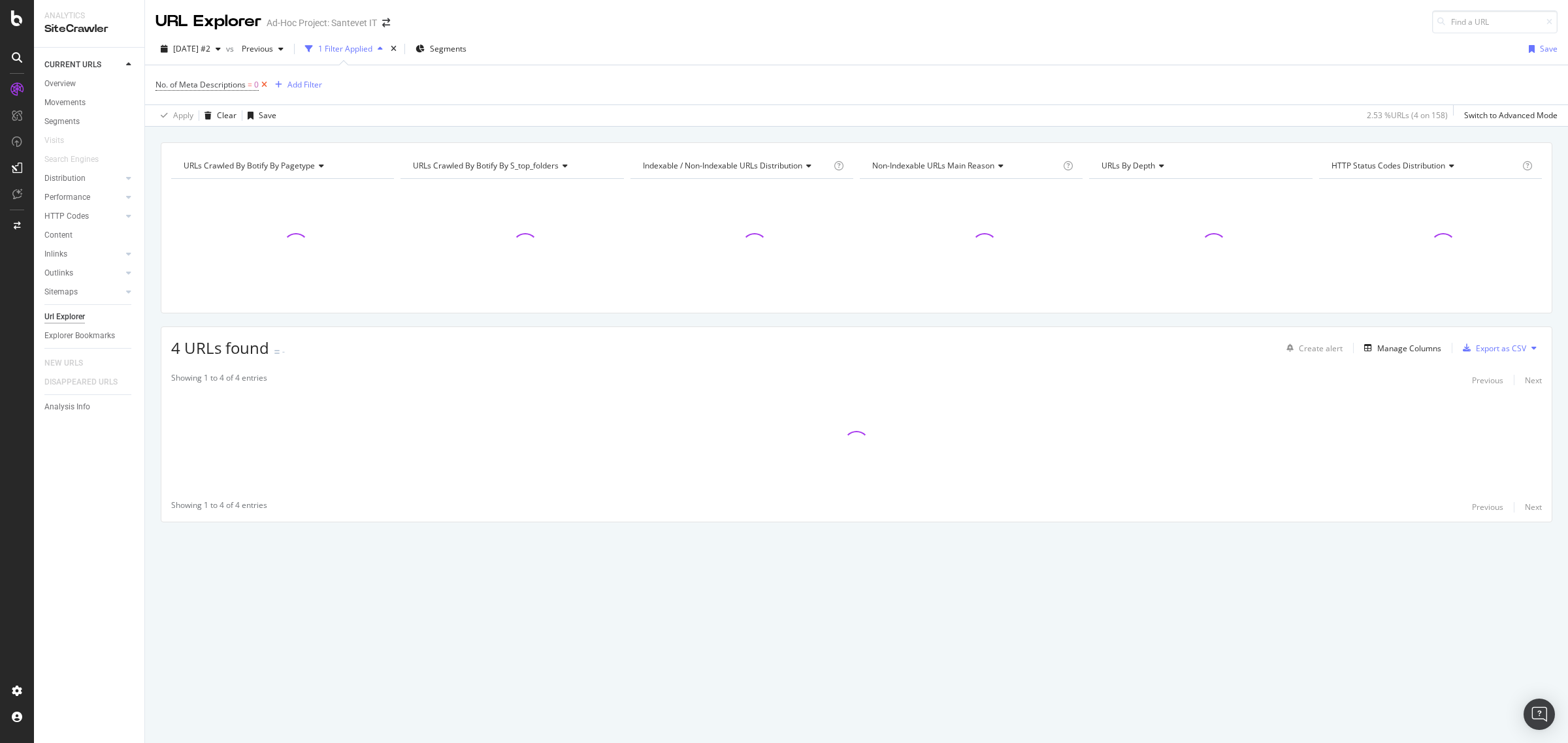
click at [265, 85] on icon at bounding box center [263, 85] width 11 height 14
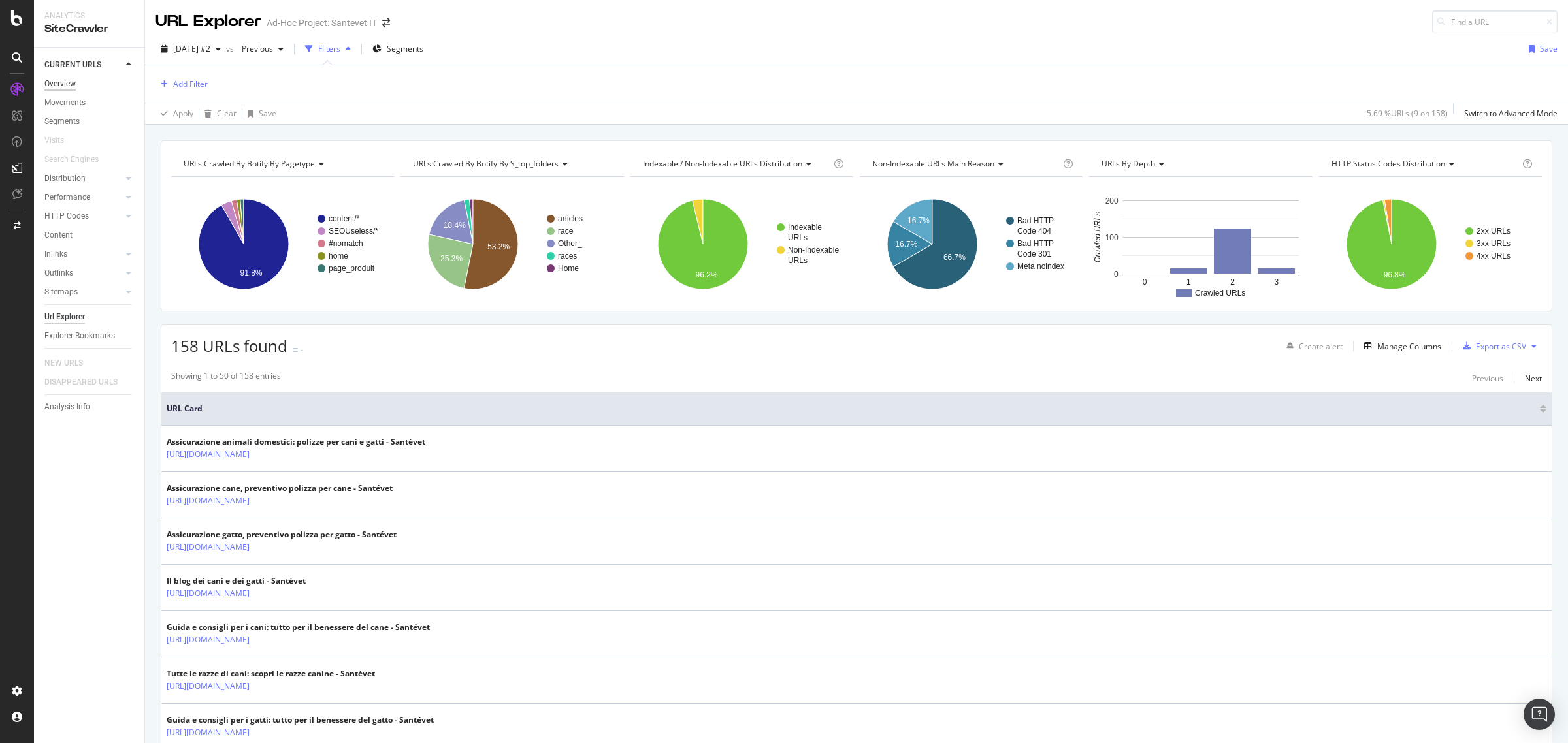
click at [56, 90] on div "Overview" at bounding box center [60, 84] width 31 height 14
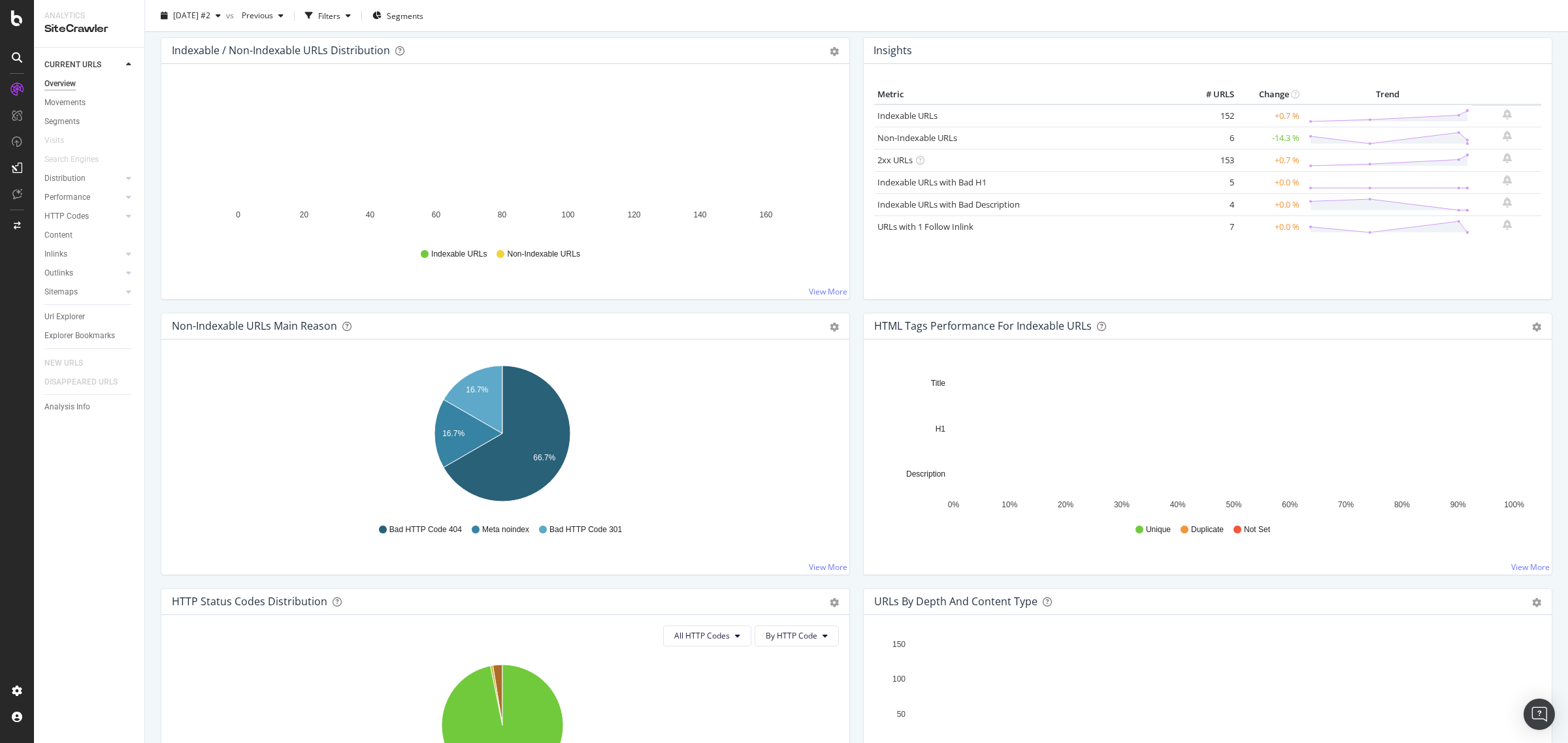
scroll to position [81, 0]
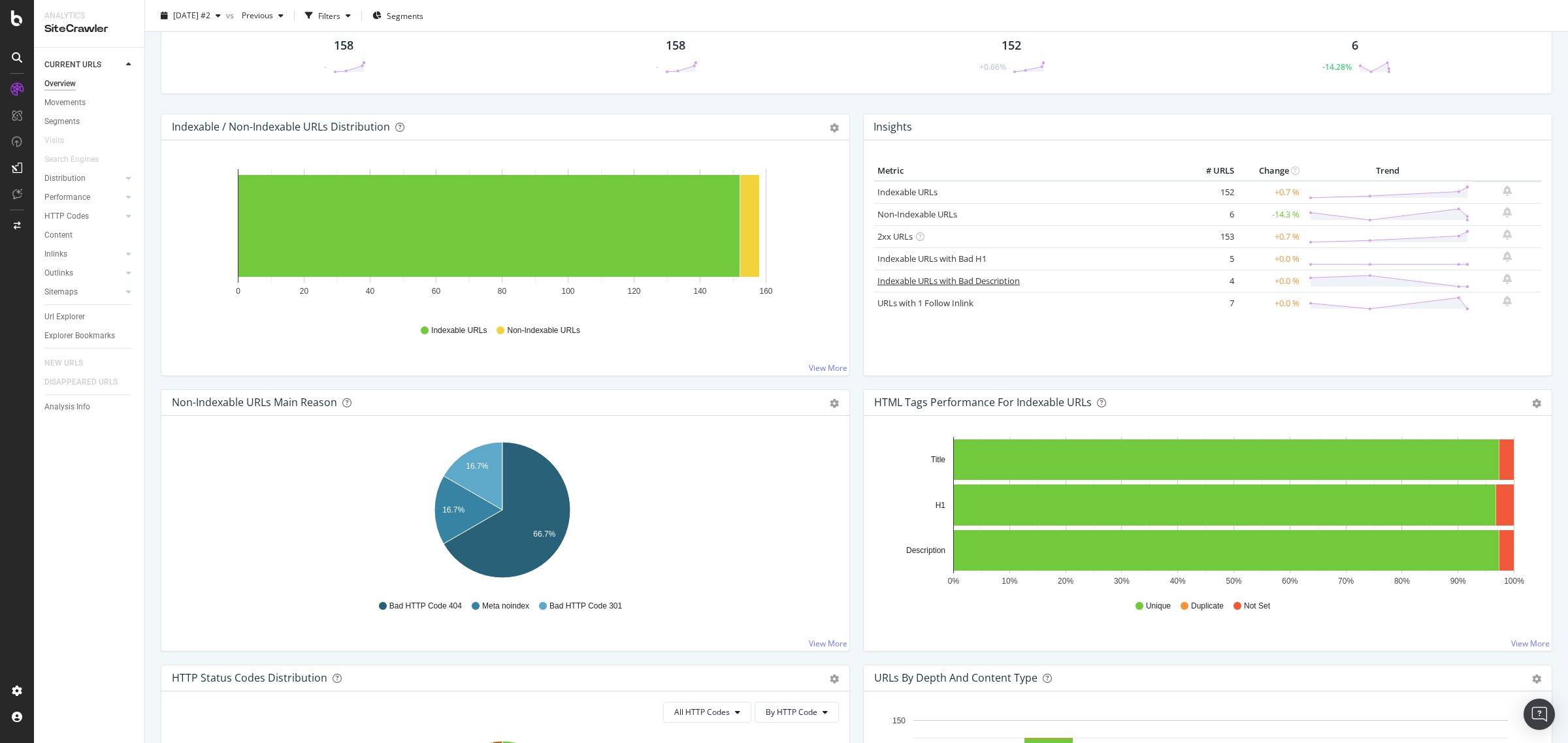
click at [947, 282] on link "Indexable URLs with Bad Description" at bounding box center [949, 281] width 142 height 12
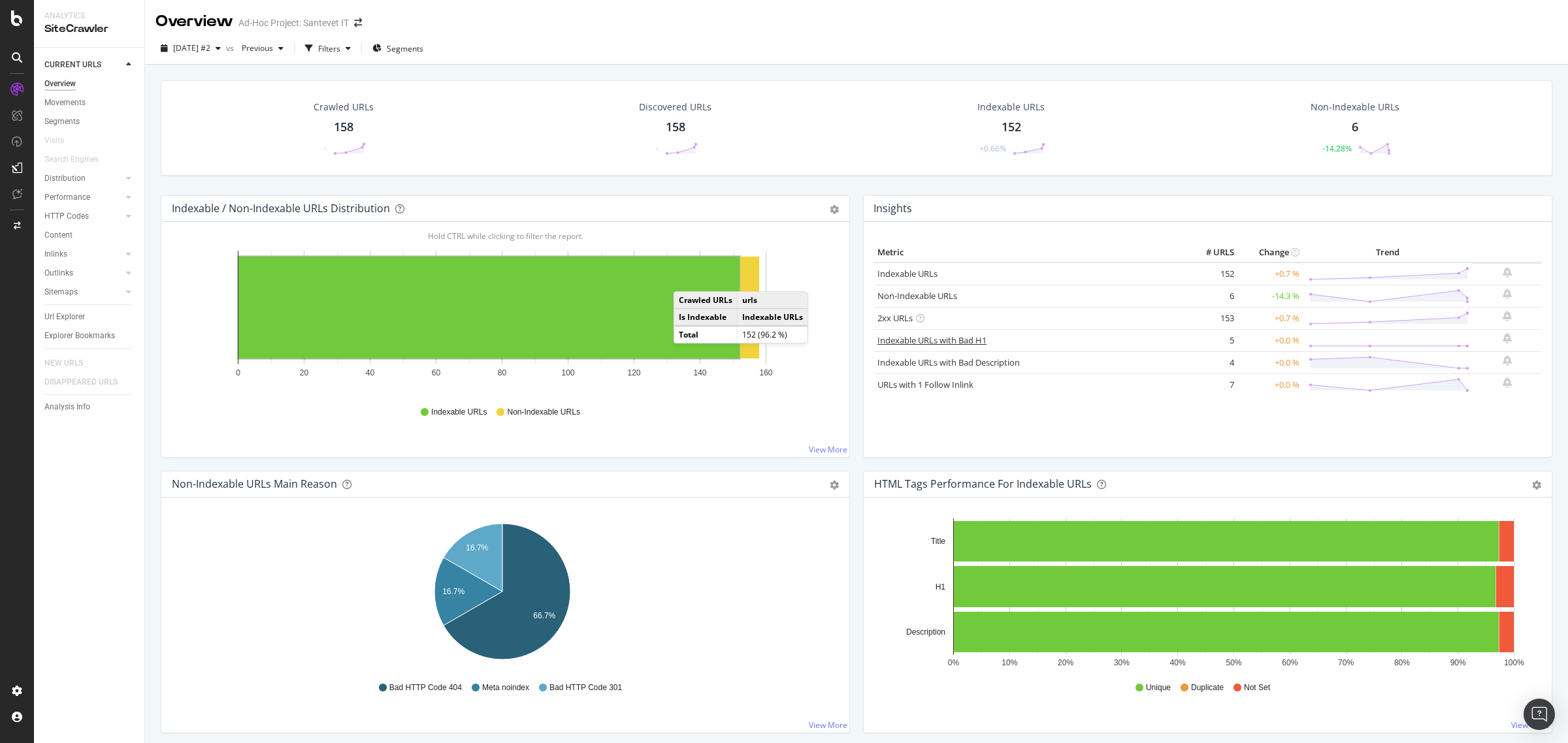
click at [980, 339] on link "Indexable URLs with Bad H1" at bounding box center [932, 341] width 109 height 12
click at [955, 385] on link "URLs with 1 Follow Inlink" at bounding box center [925, 385] width 96 height 12
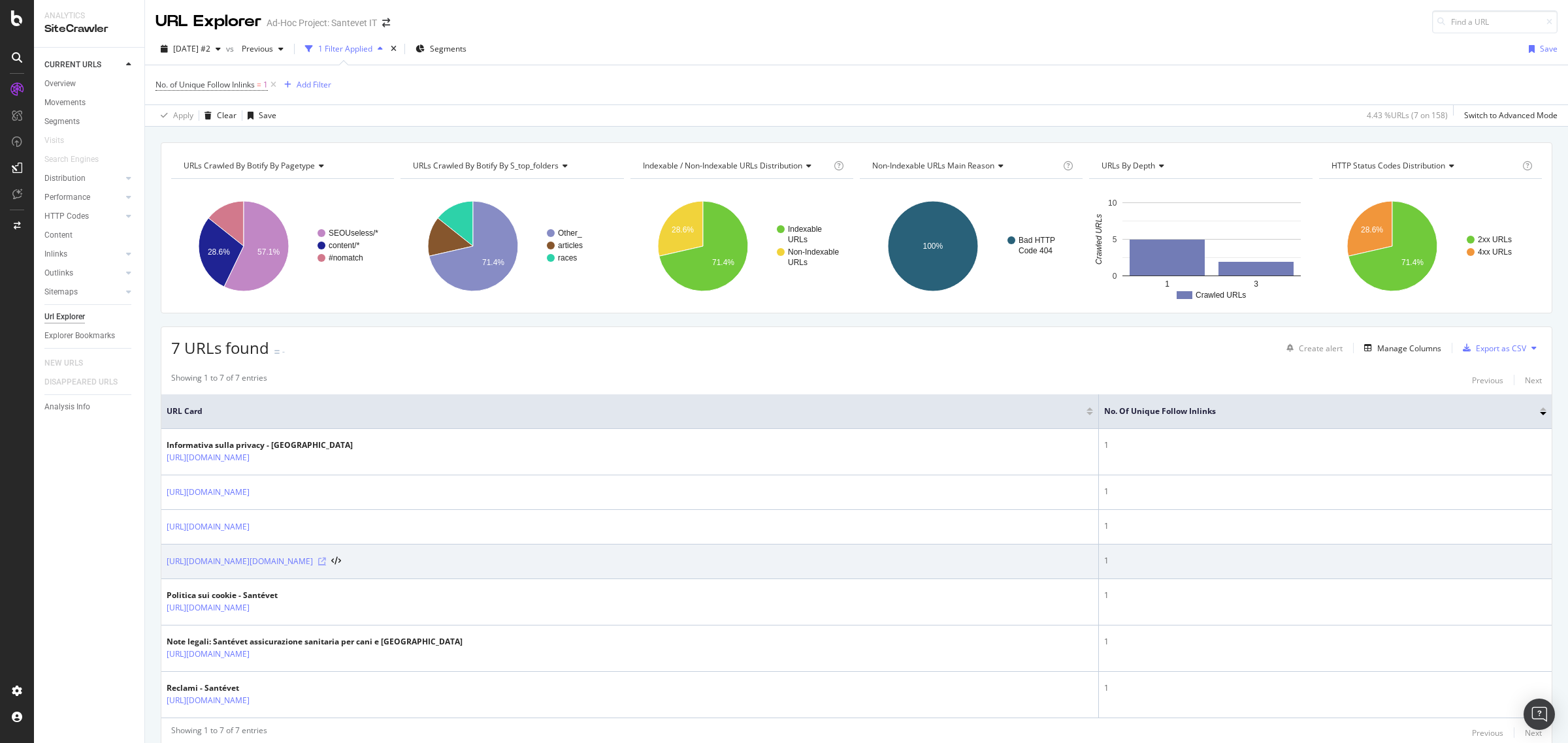
click at [326, 563] on icon at bounding box center [322, 562] width 8 height 8
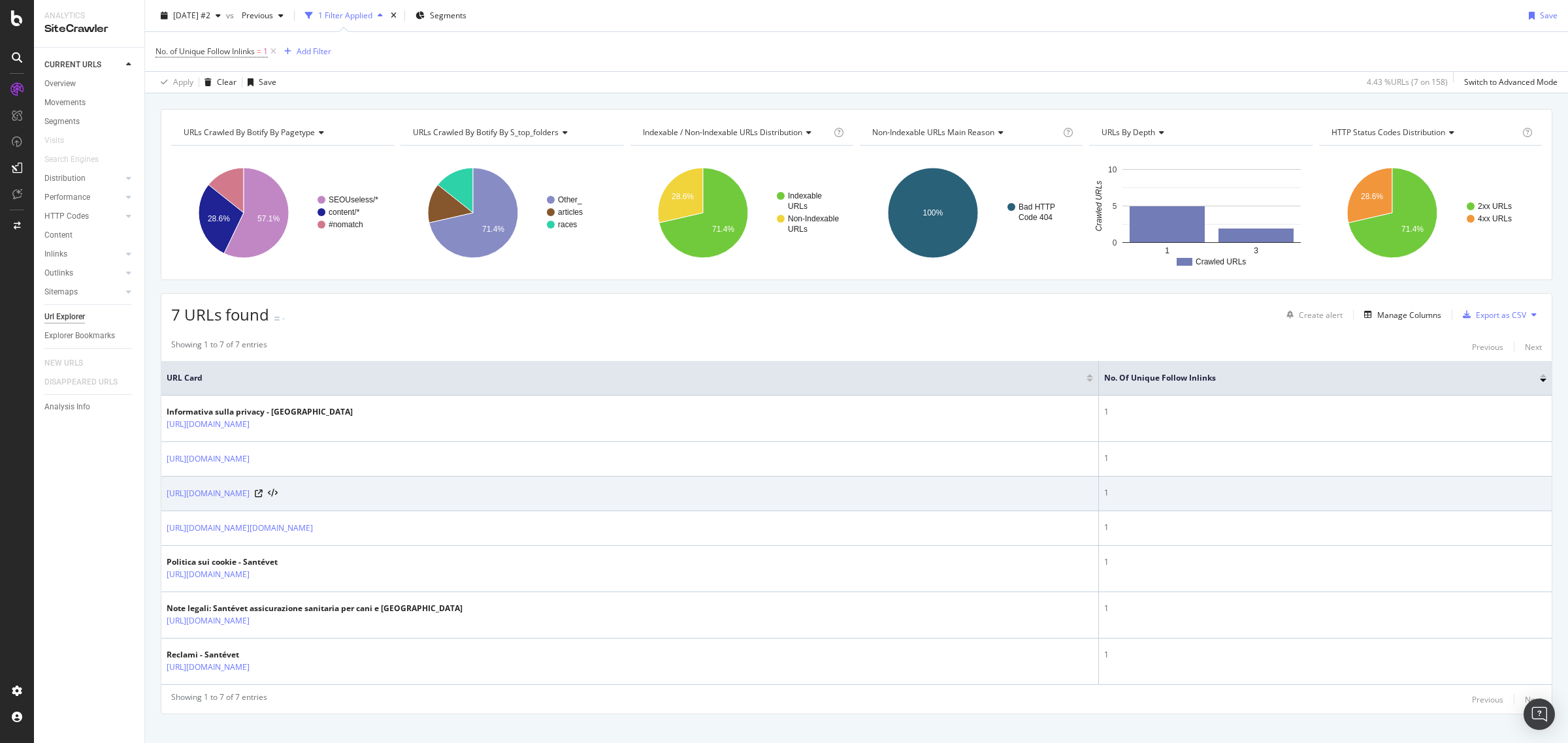
scroll to position [52, 0]
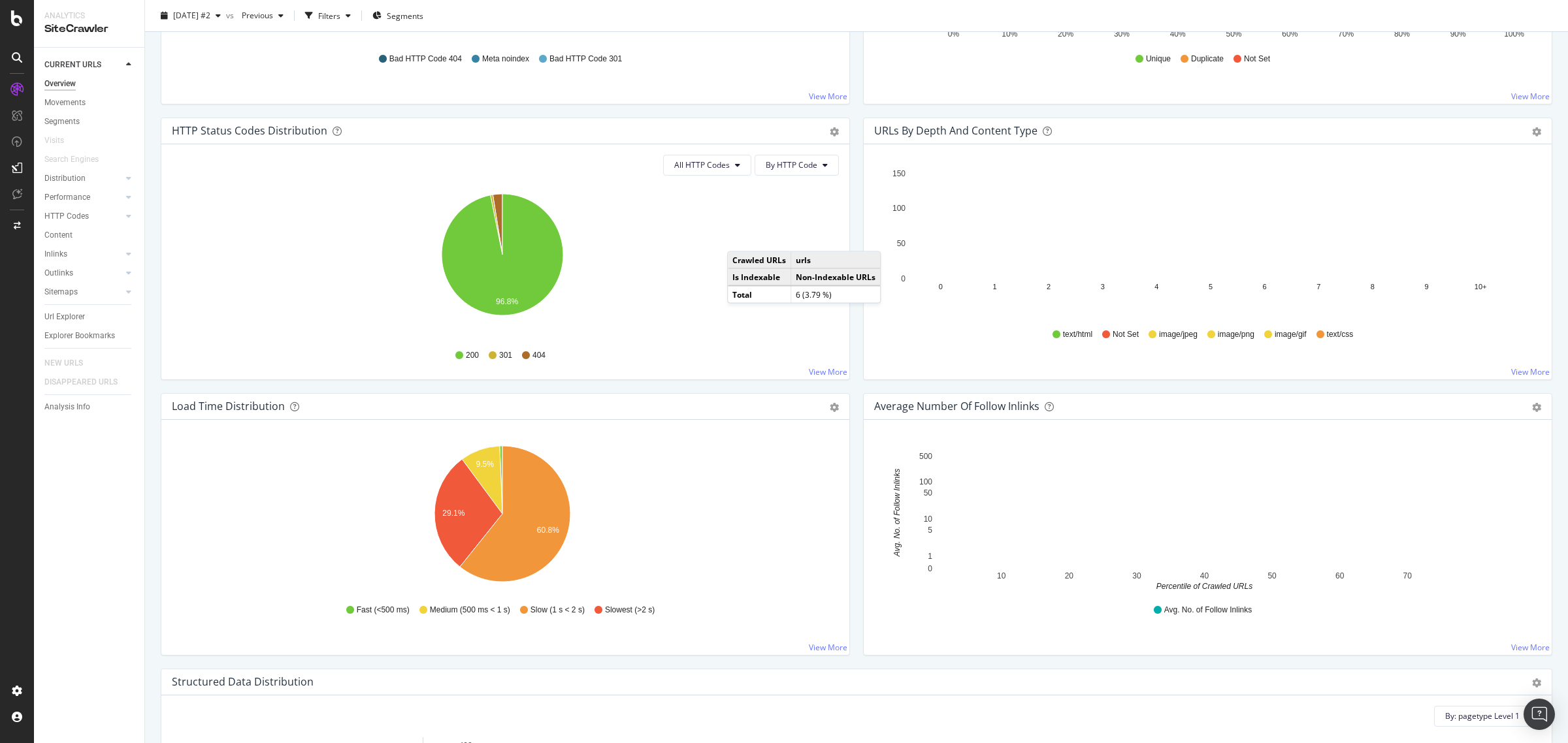
scroll to position [653, 0]
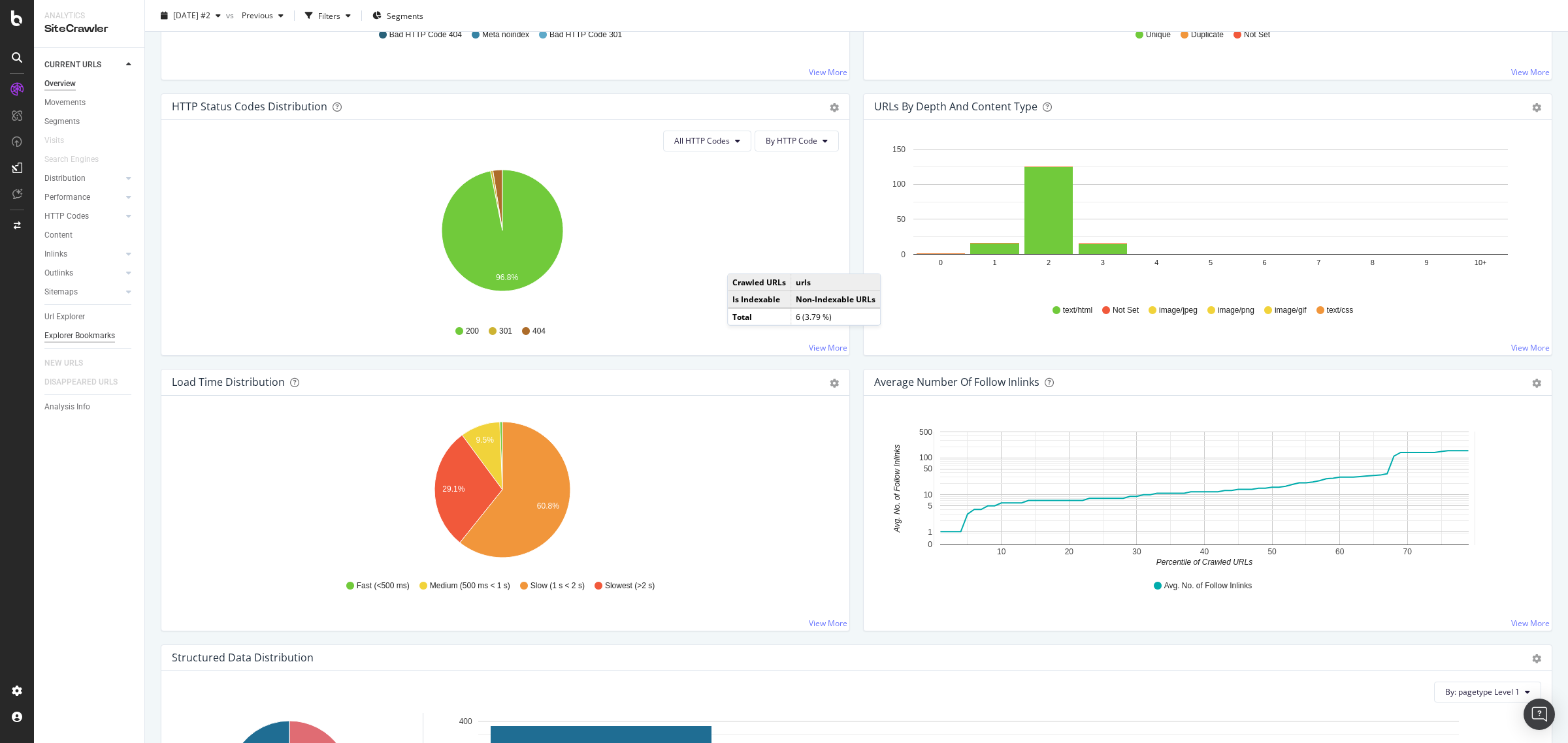
click at [102, 330] on div "Explorer Bookmarks" at bounding box center [79, 336] width 71 height 14
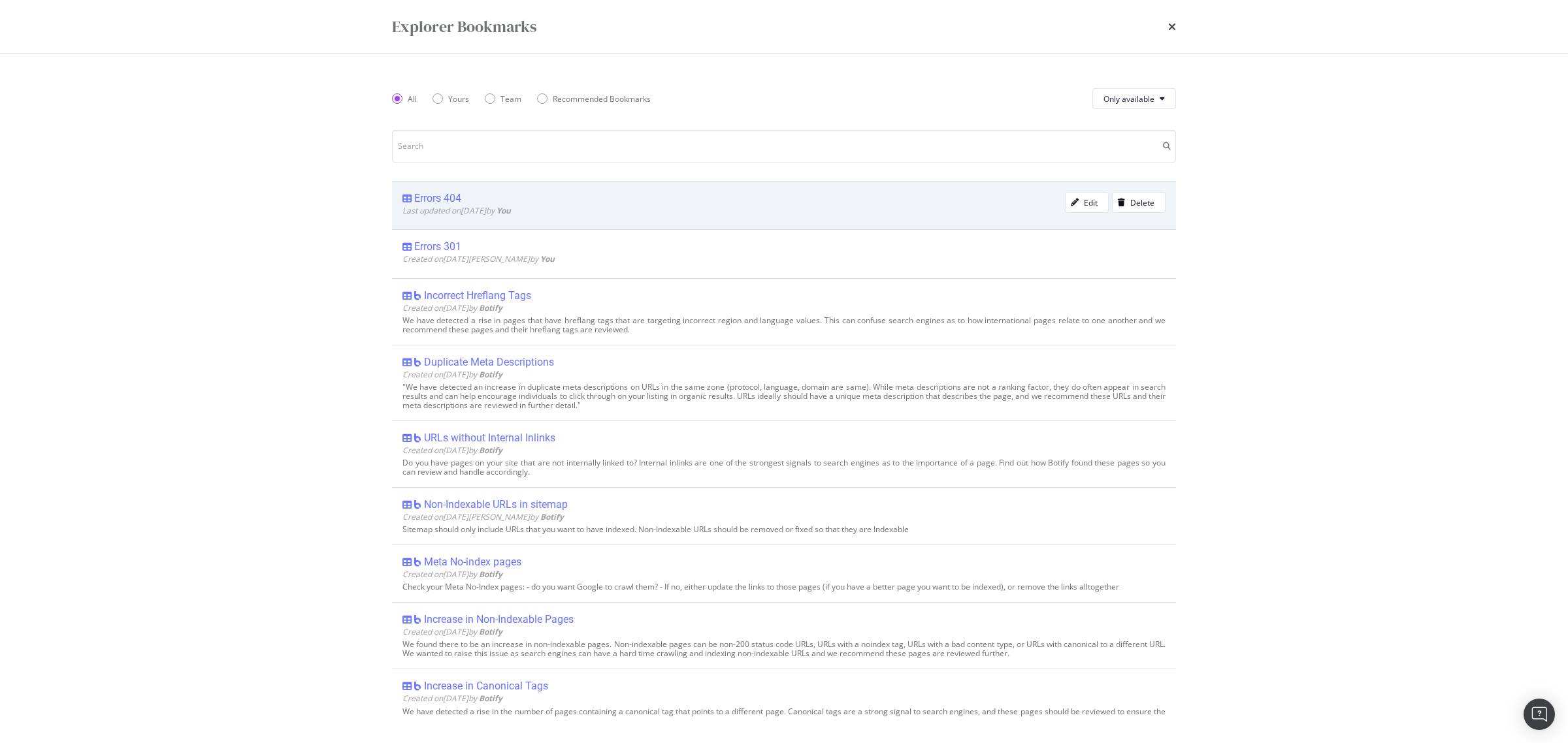
click at [428, 200] on div "Errors 404" at bounding box center [437, 198] width 47 height 14
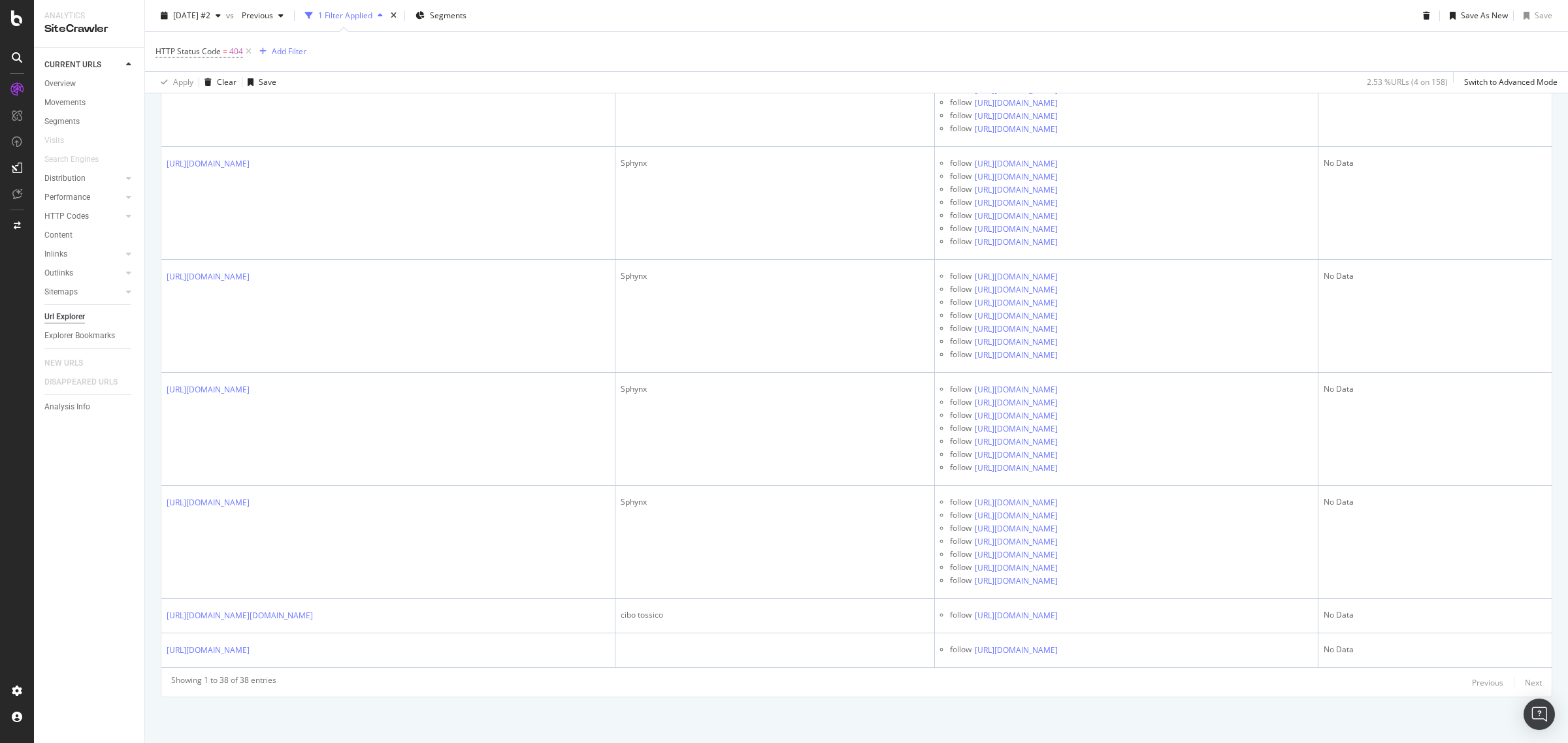
scroll to position [8496, 0]
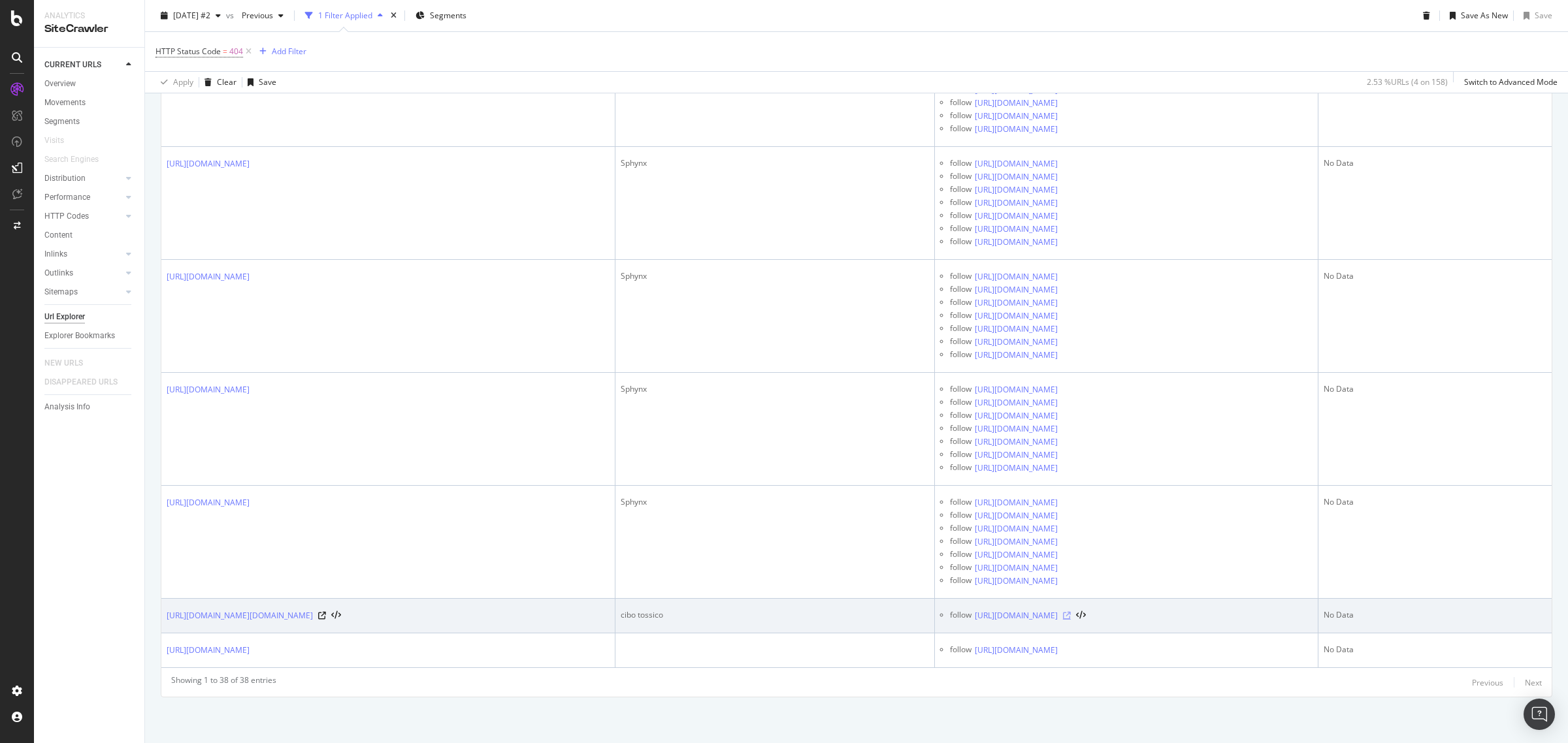
click at [1071, 612] on icon at bounding box center [1067, 616] width 8 height 8
click at [1071, 618] on icon at bounding box center [1067, 616] width 8 height 8
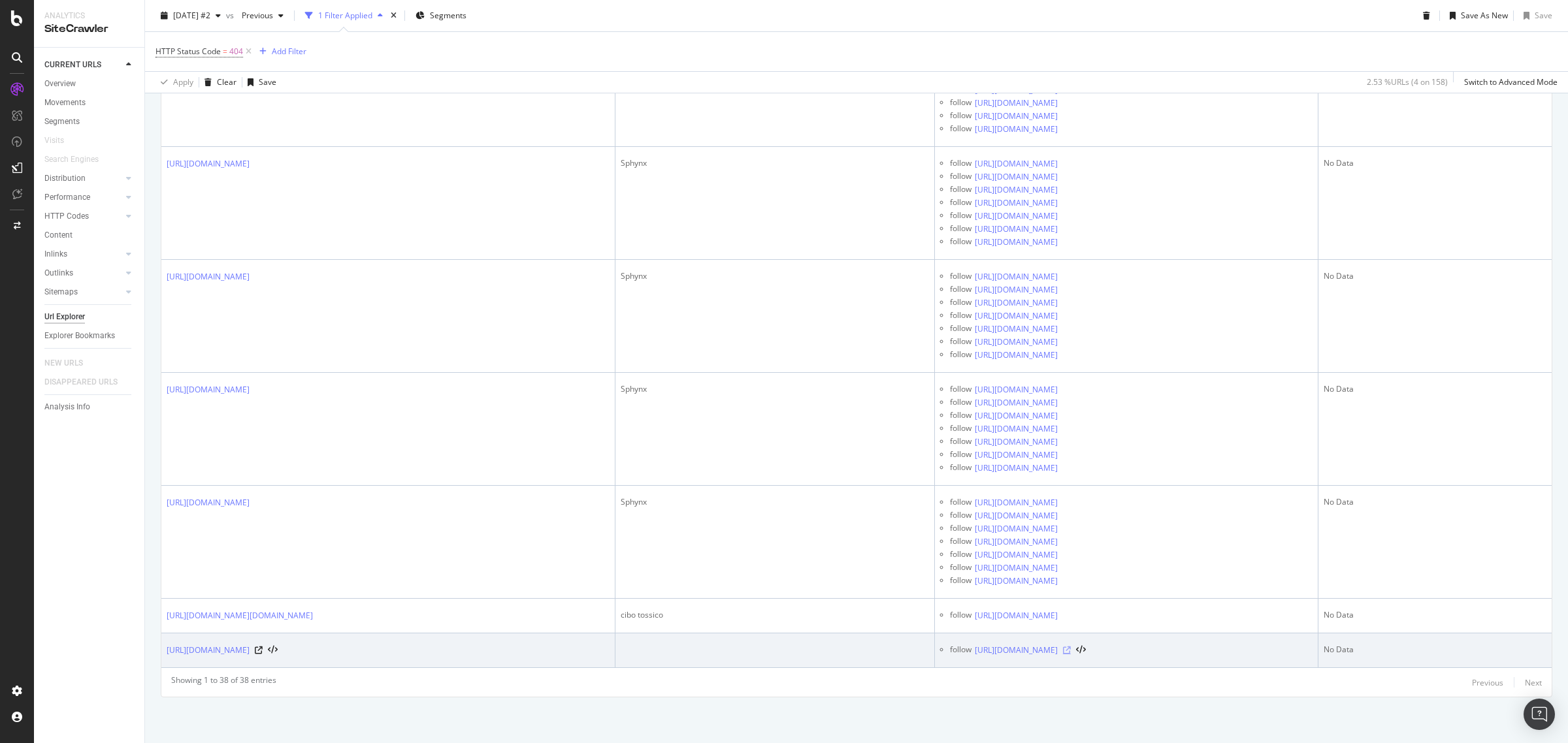
click at [1071, 651] on icon at bounding box center [1067, 650] width 8 height 8
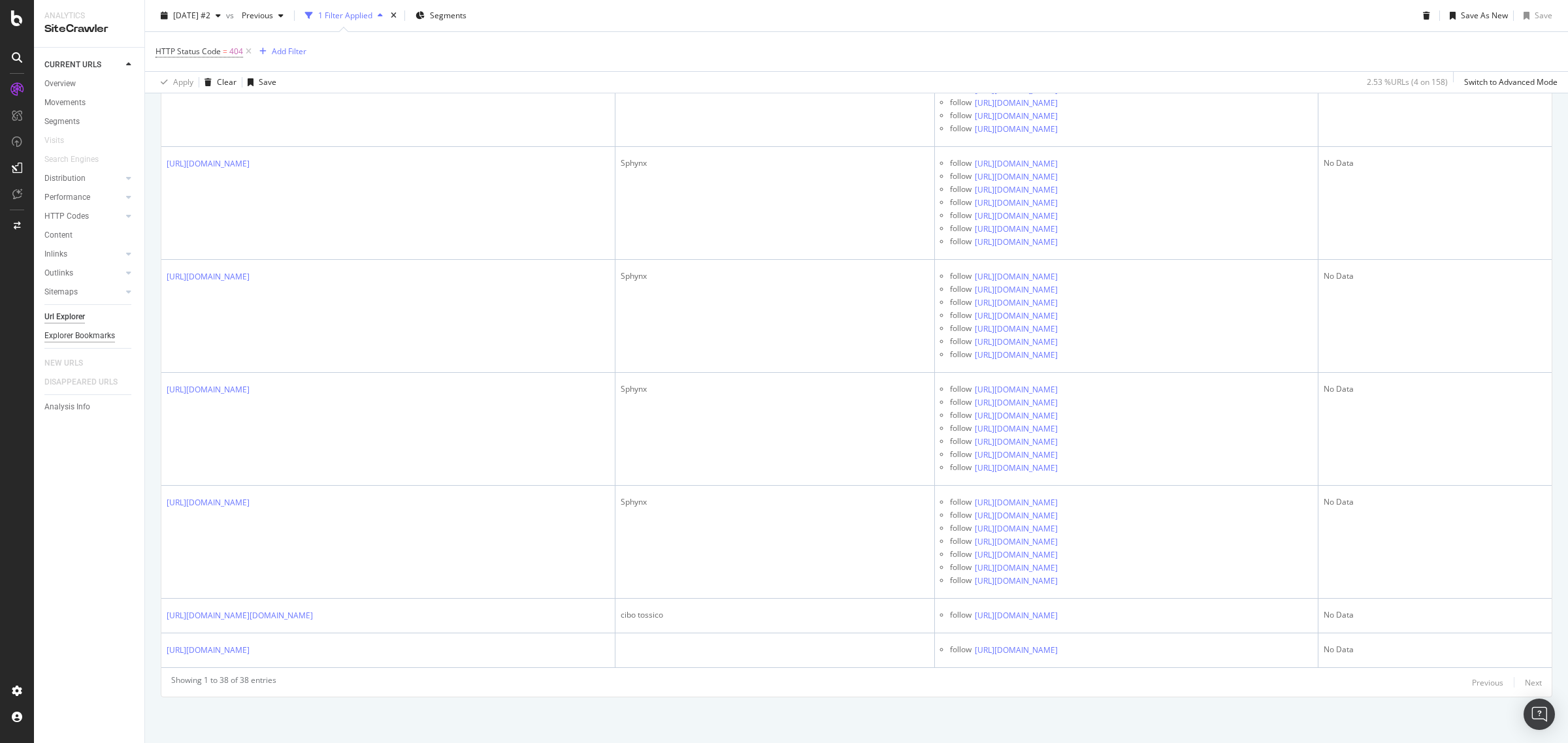
click at [93, 338] on div "Explorer Bookmarks" at bounding box center [79, 336] width 71 height 14
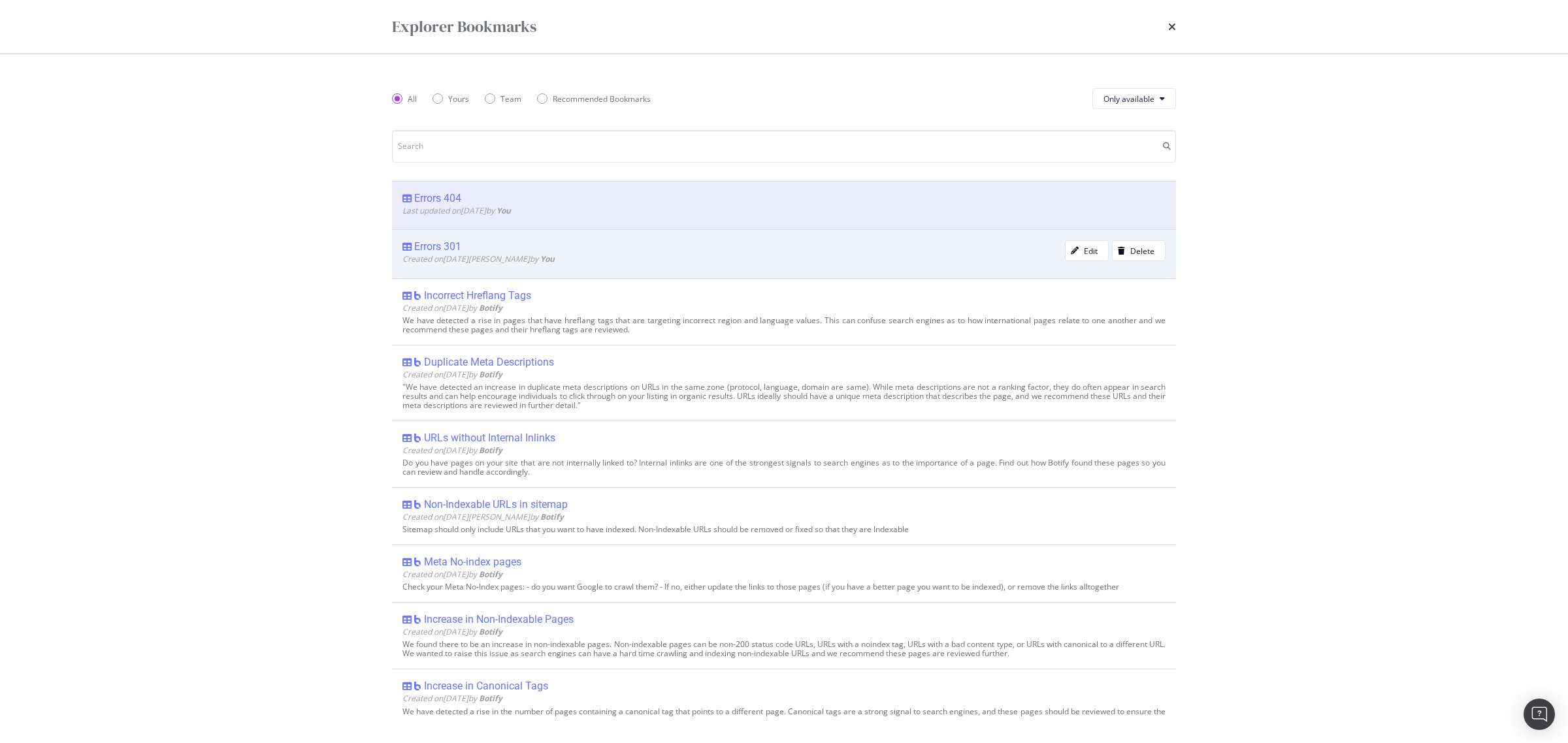
click at [458, 245] on div "Errors 301" at bounding box center [437, 247] width 47 height 14
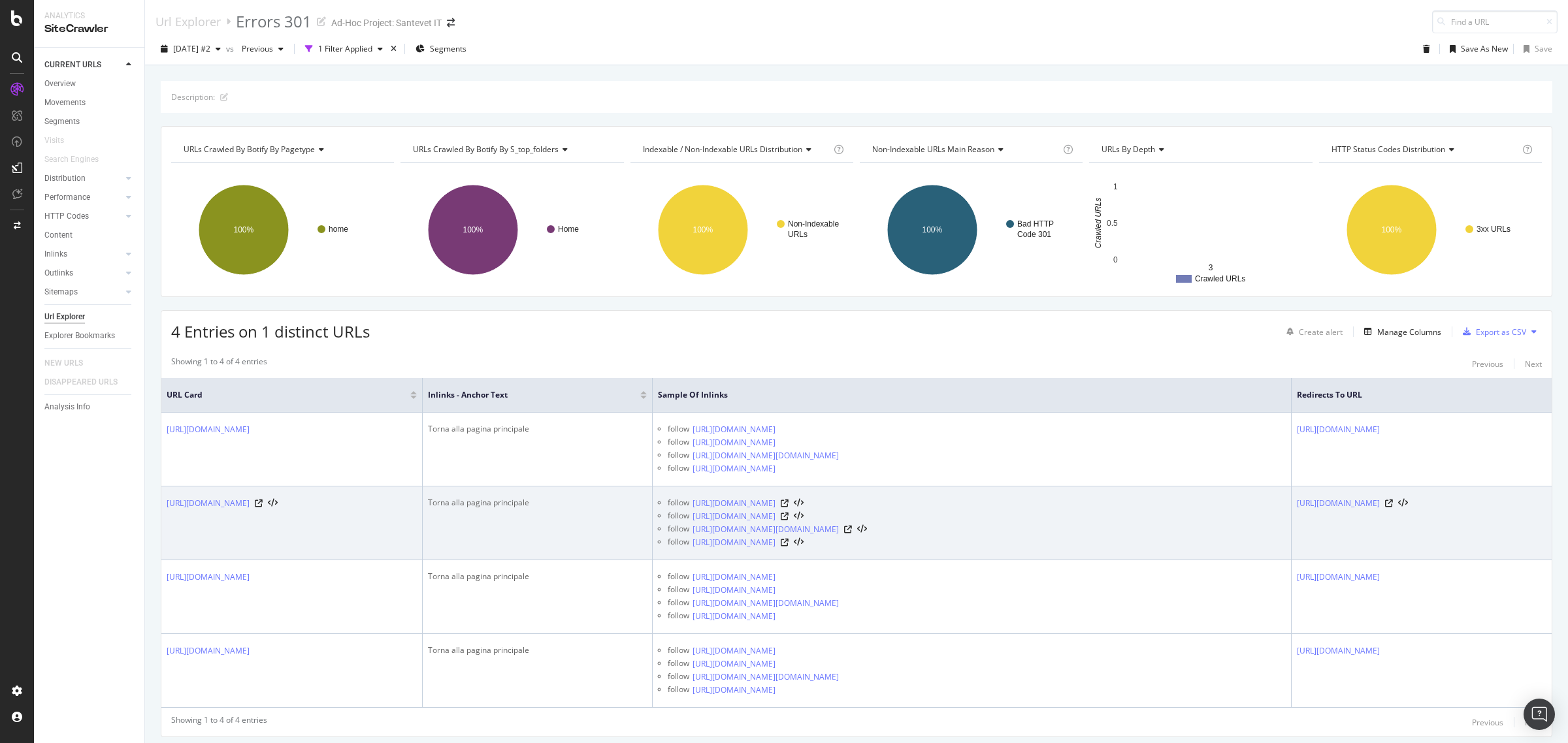
scroll to position [42, 0]
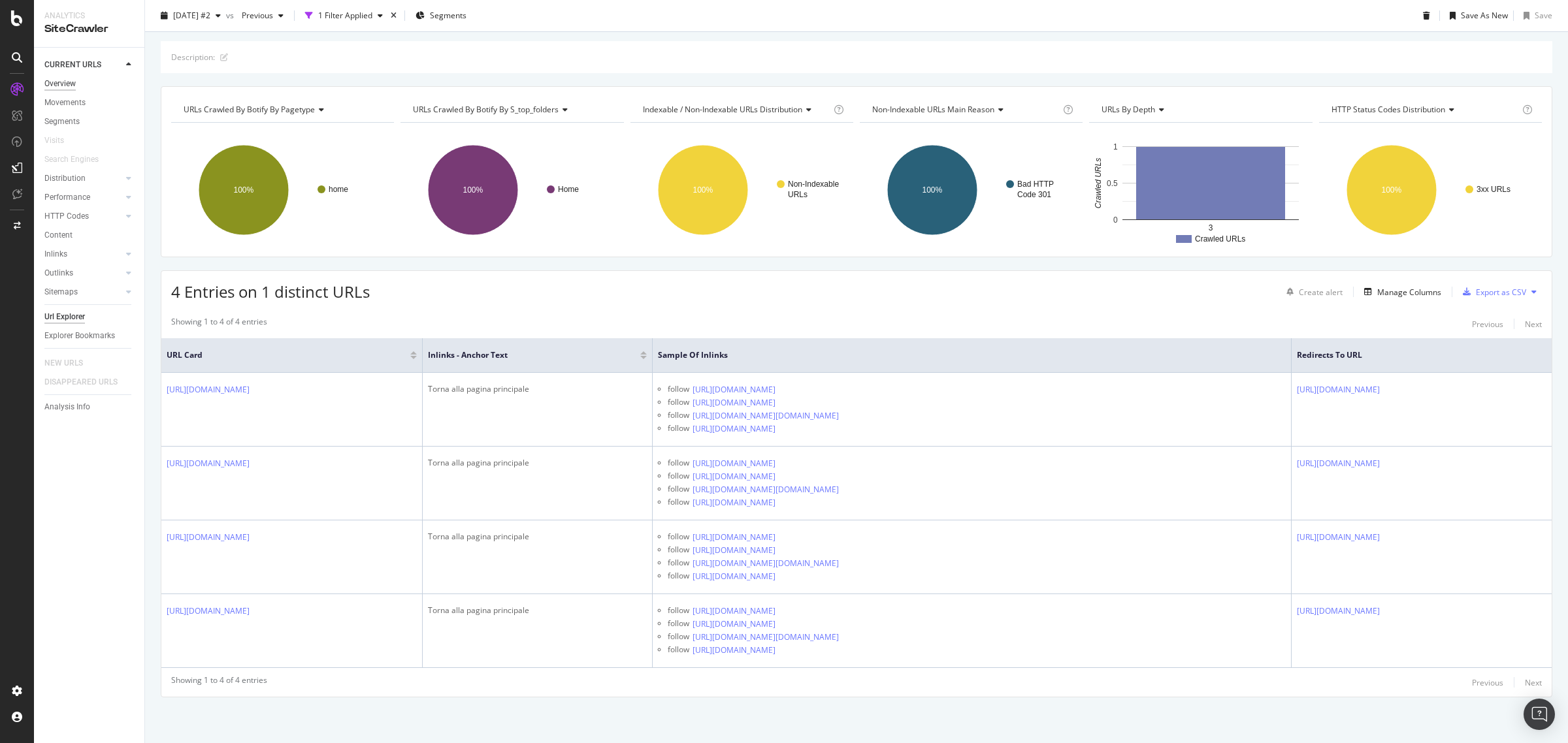
click at [51, 80] on div "Overview" at bounding box center [60, 84] width 31 height 14
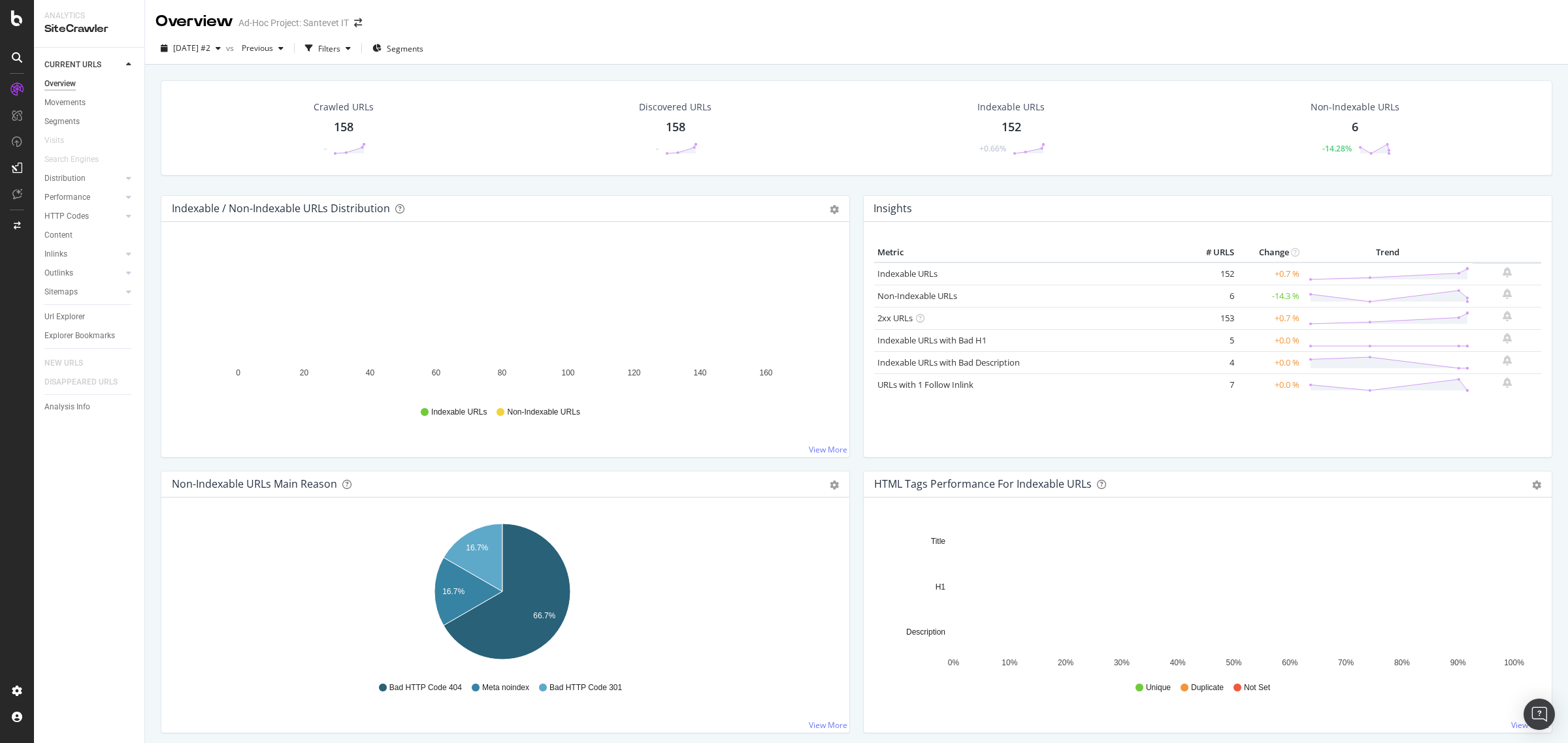
scroll to position [163, 0]
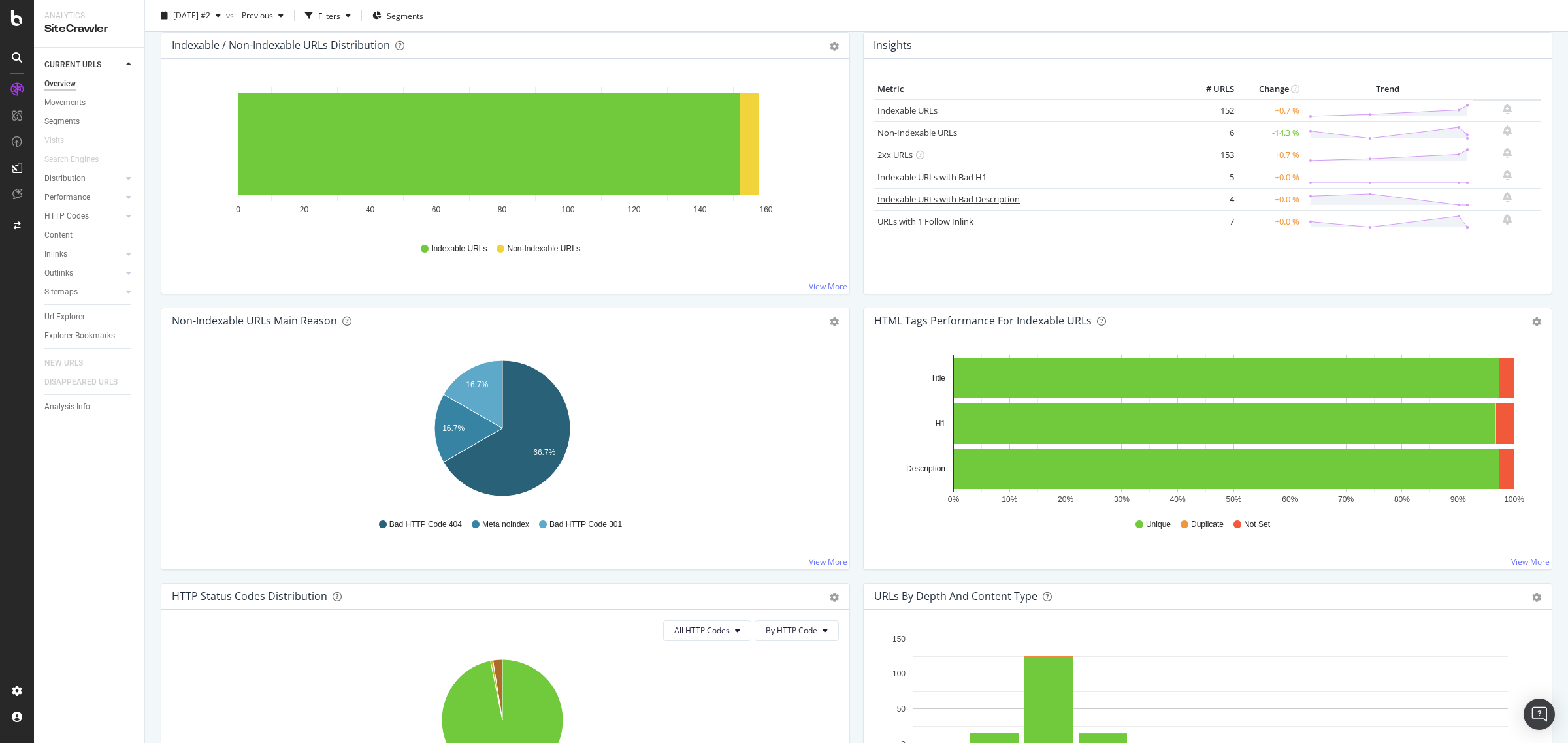
click at [933, 203] on link "Indexable URLs with Bad Description" at bounding box center [949, 199] width 142 height 12
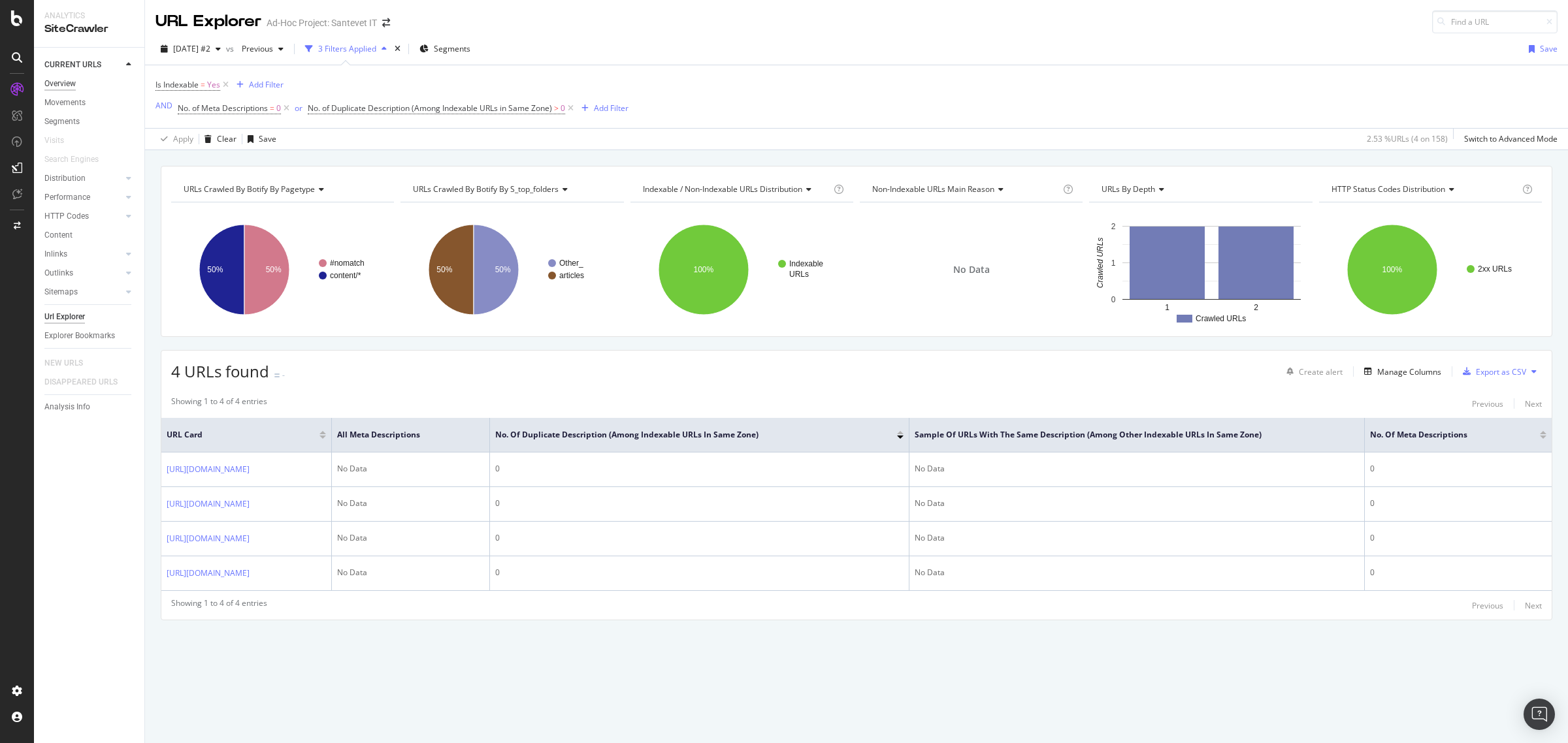
click at [60, 83] on div "Overview" at bounding box center [60, 84] width 31 height 14
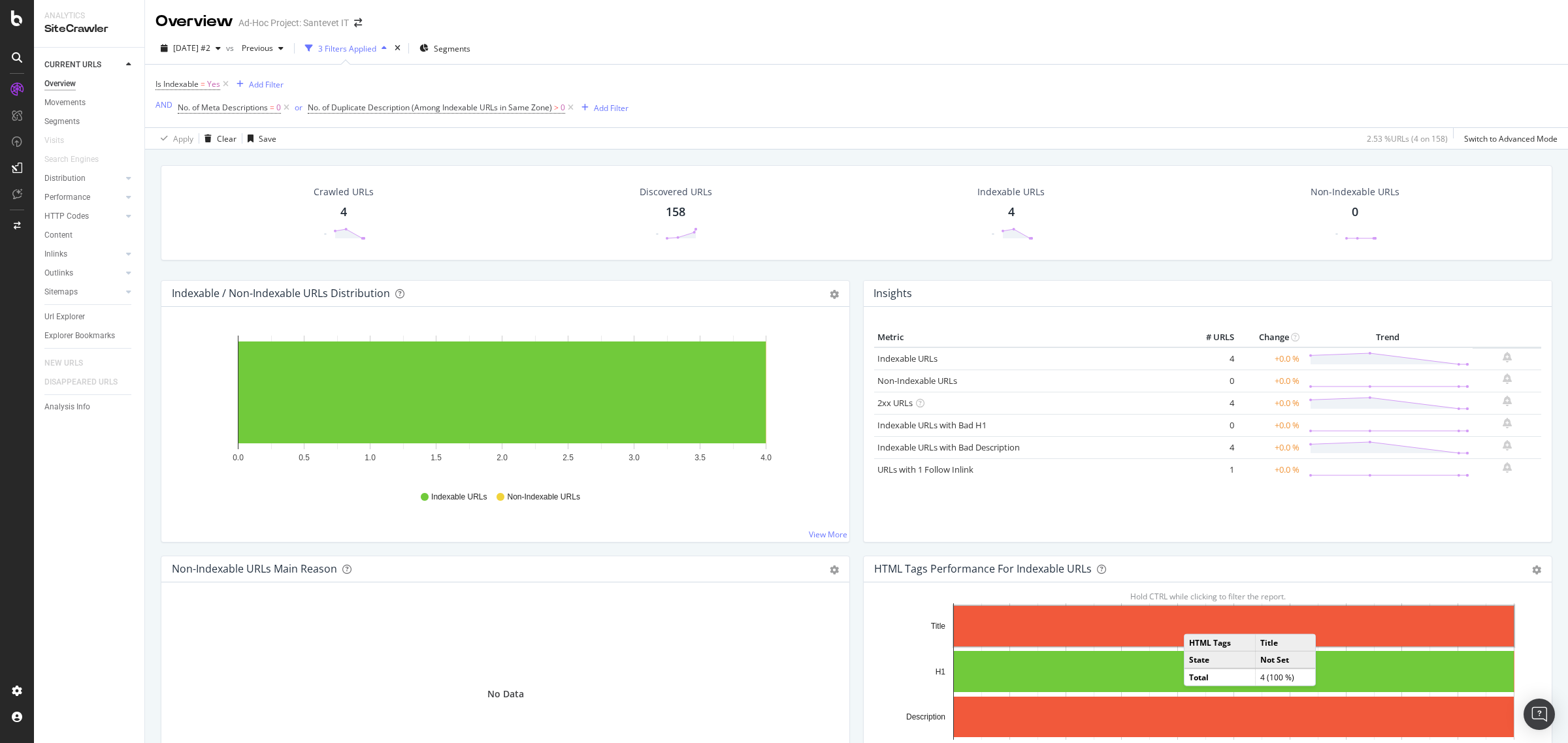
click at [1191, 622] on rect "A chart." at bounding box center [1234, 627] width 560 height 41
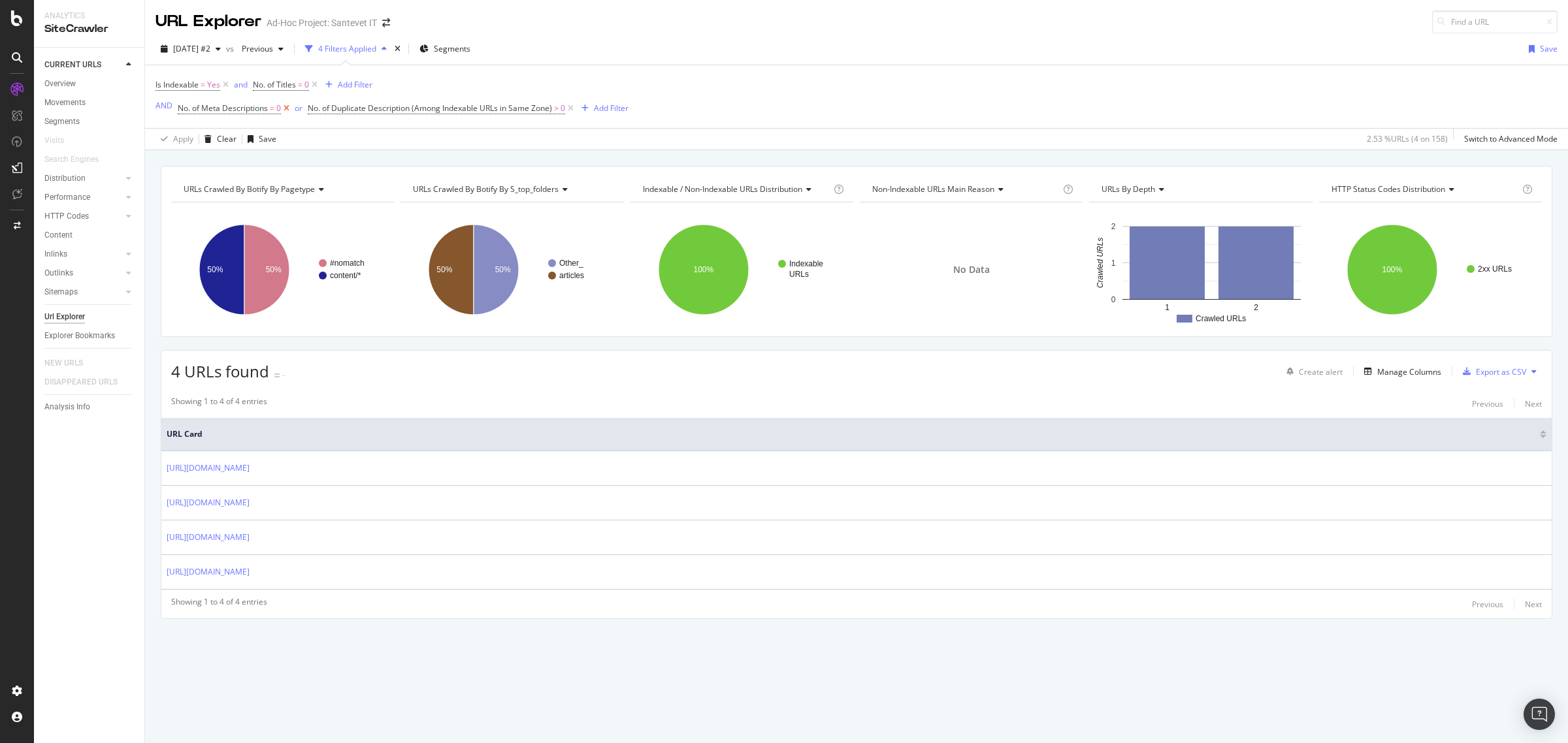
click at [288, 109] on icon at bounding box center [286, 108] width 11 height 14
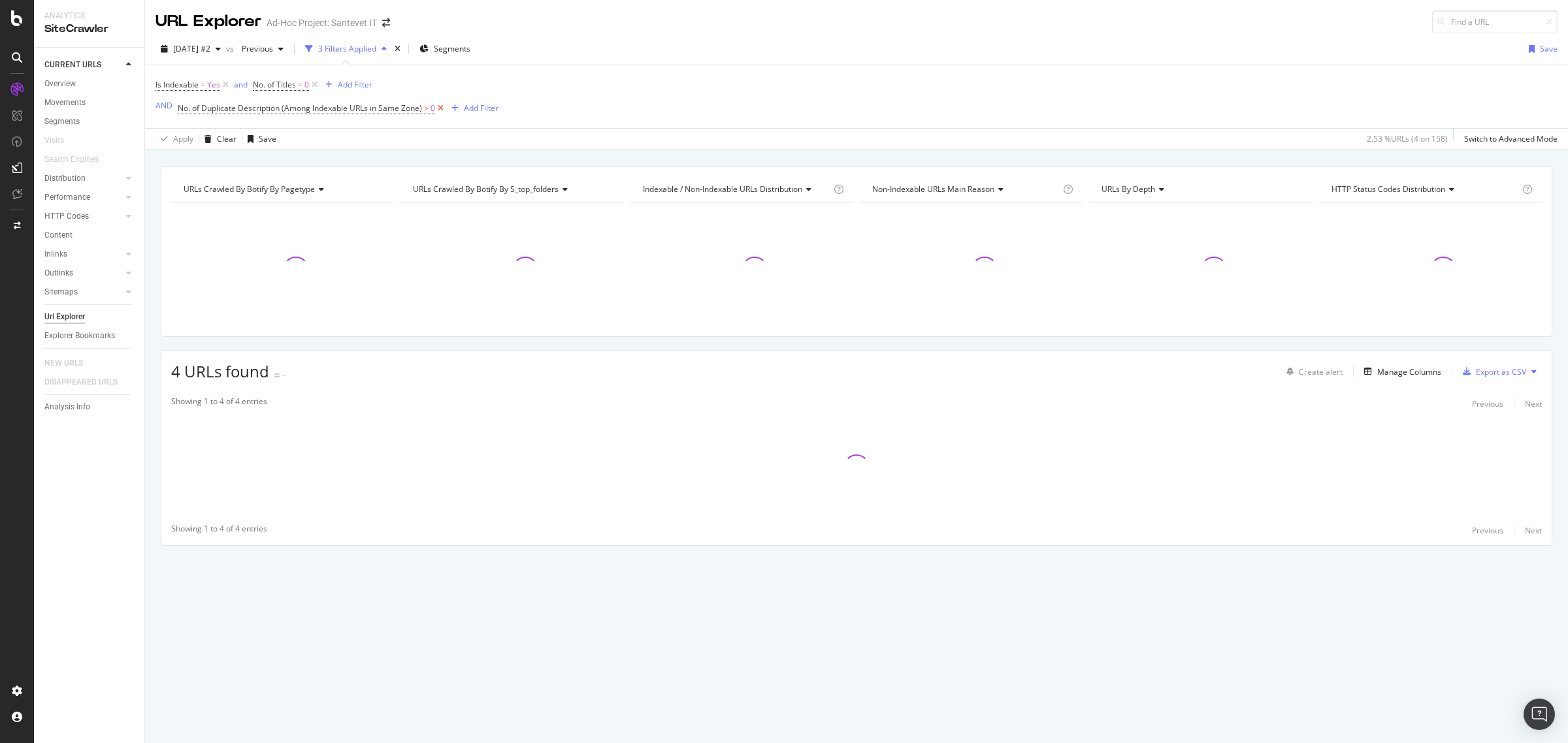
click at [441, 104] on icon at bounding box center [440, 108] width 11 height 14
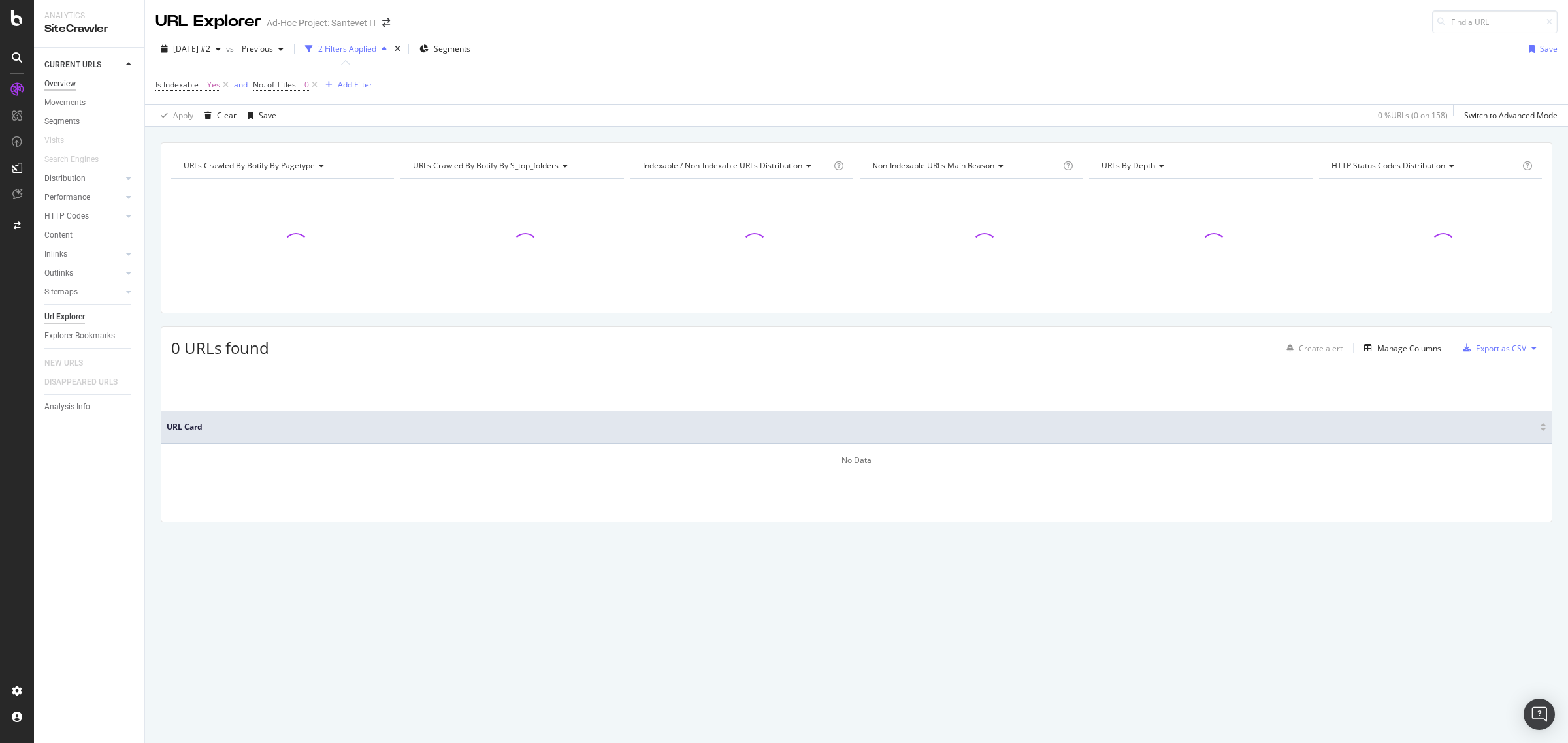
click at [64, 89] on div "Overview" at bounding box center [60, 84] width 31 height 14
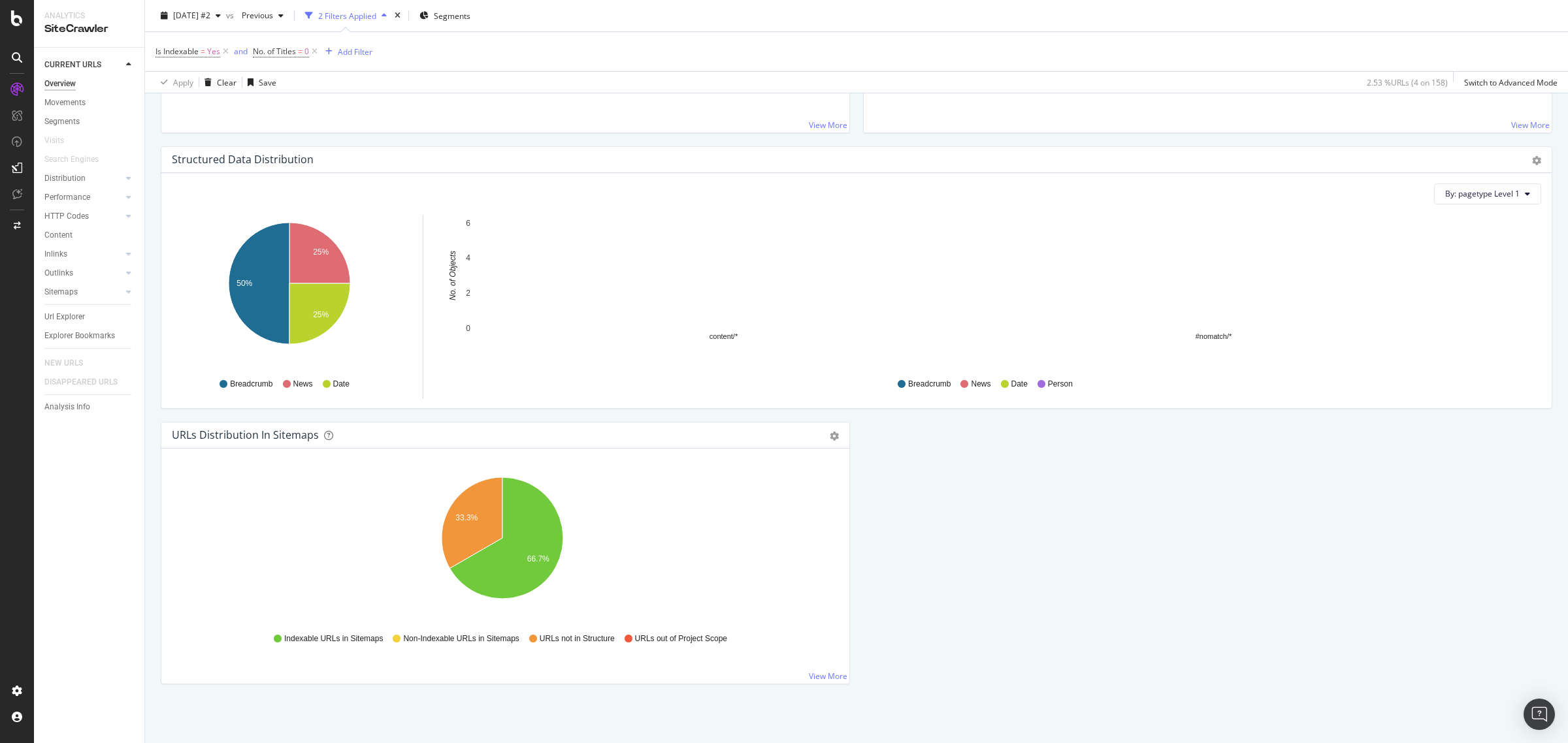
scroll to position [1215, 0]
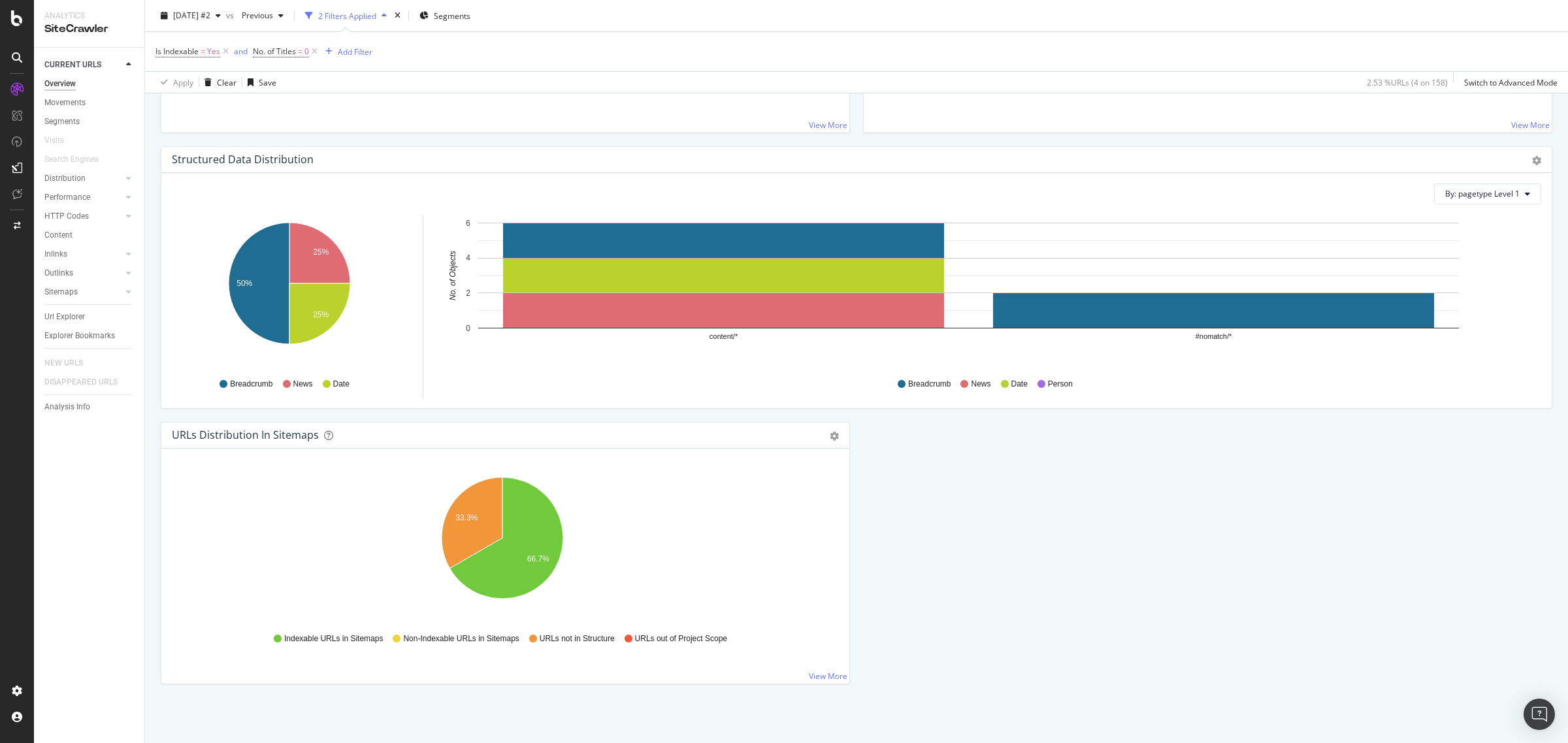
click at [67, 89] on div "Overview" at bounding box center [60, 84] width 31 height 14
click at [226, 49] on icon at bounding box center [226, 52] width 11 height 14
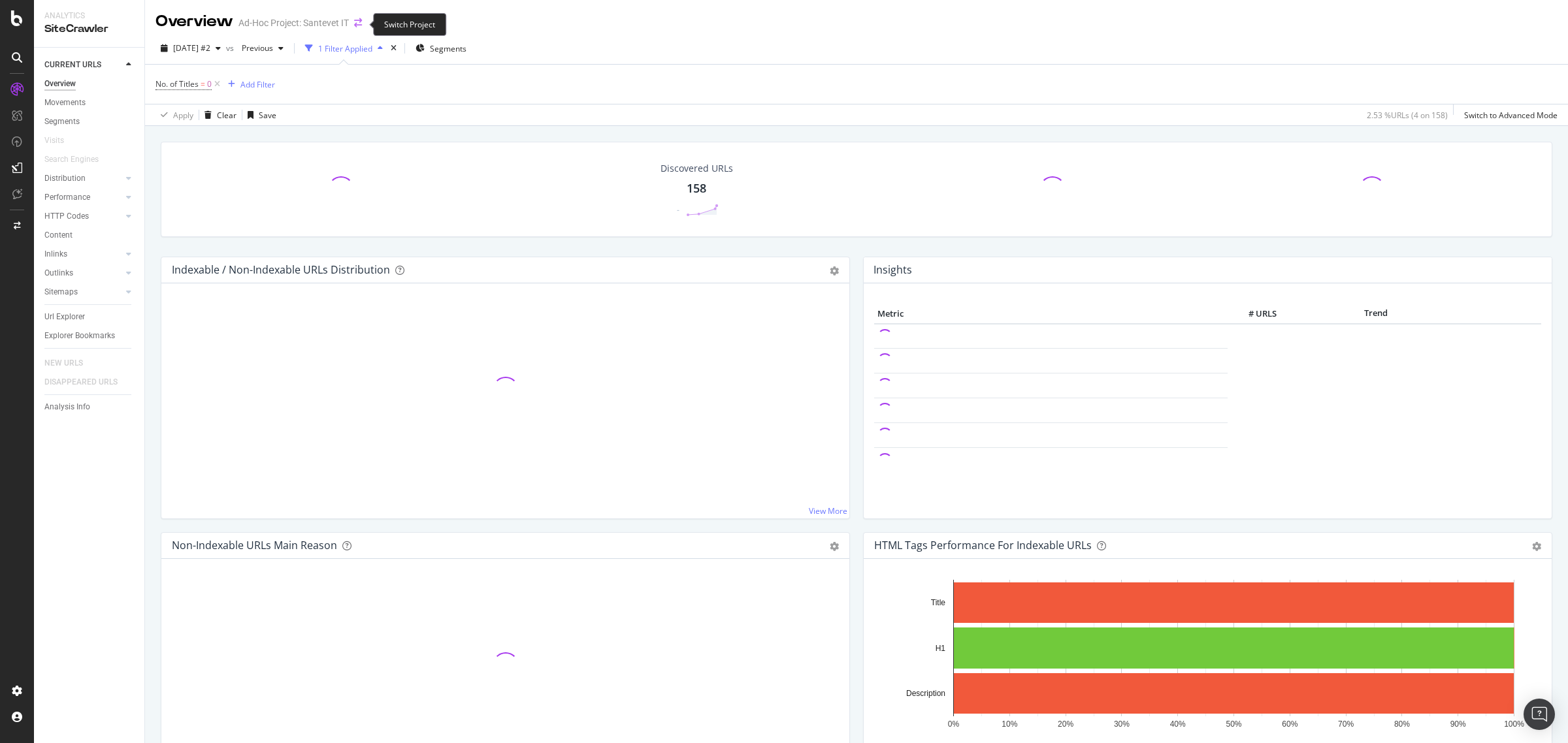
click at [361, 27] on icon "arrow-right-arrow-left" at bounding box center [358, 22] width 8 height 9
